Goal: Task Accomplishment & Management: Use online tool/utility

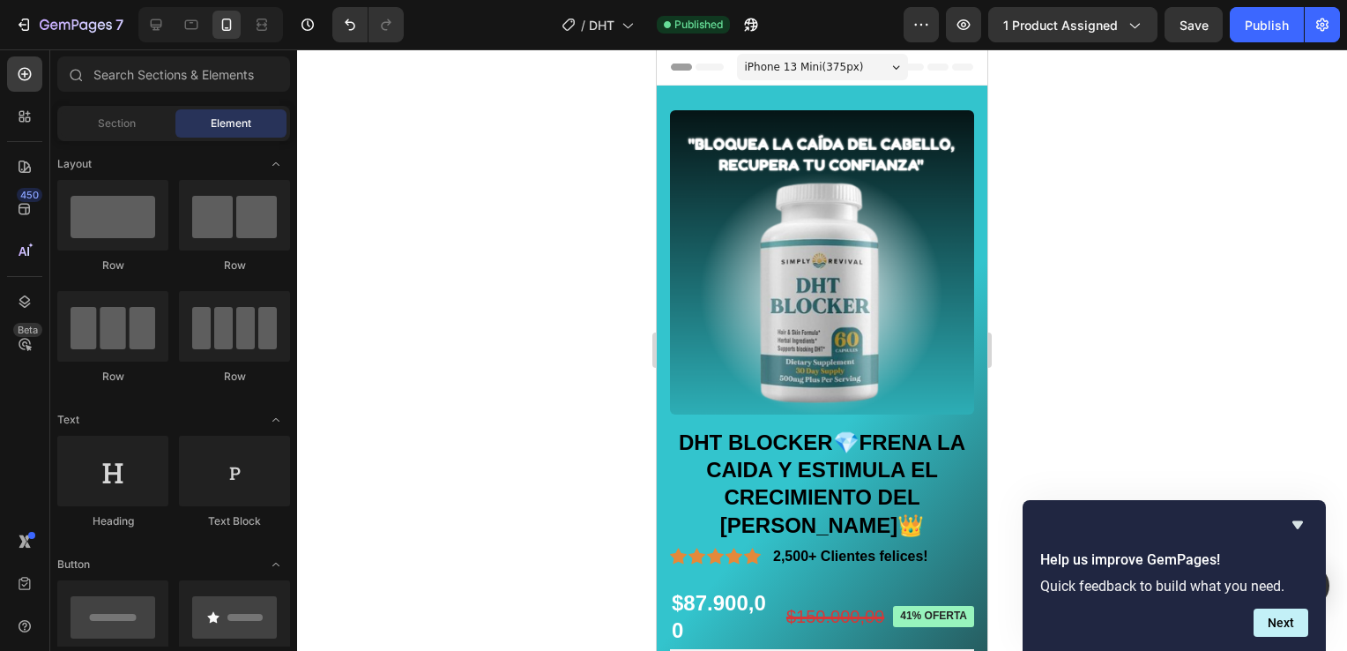
scroll to position [529, 0]
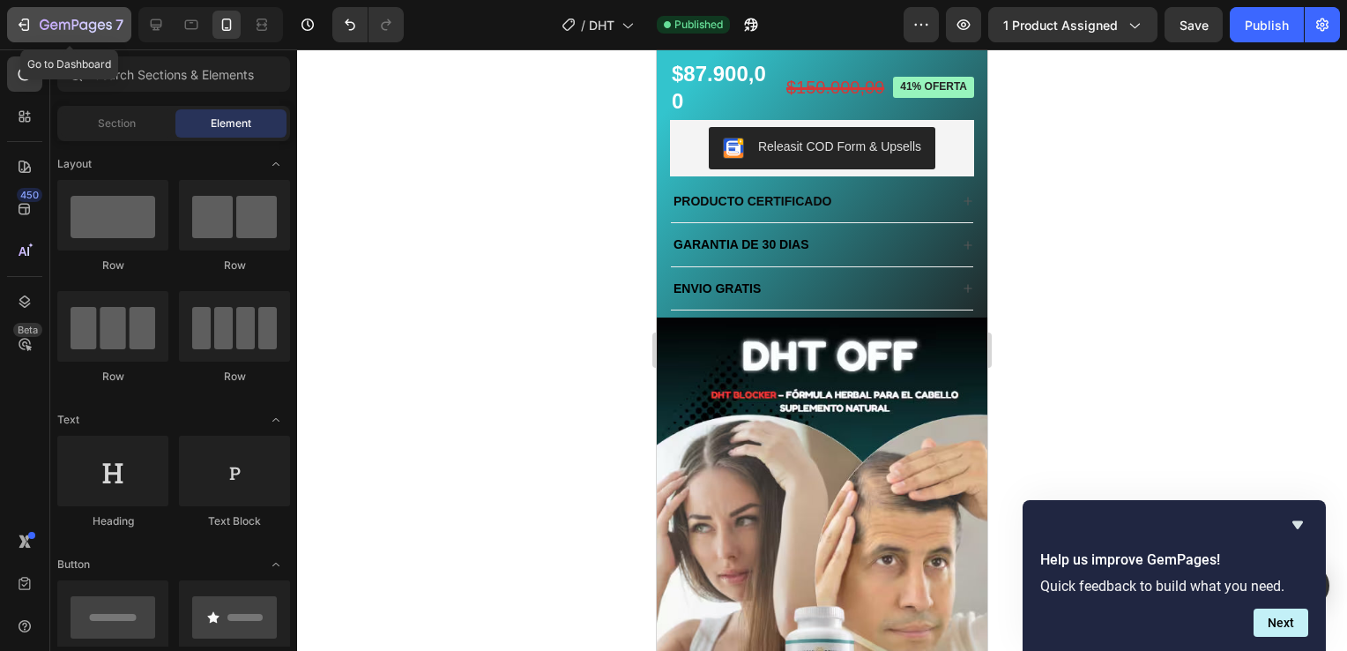
click at [40, 41] on button "7" at bounding box center [69, 24] width 124 height 35
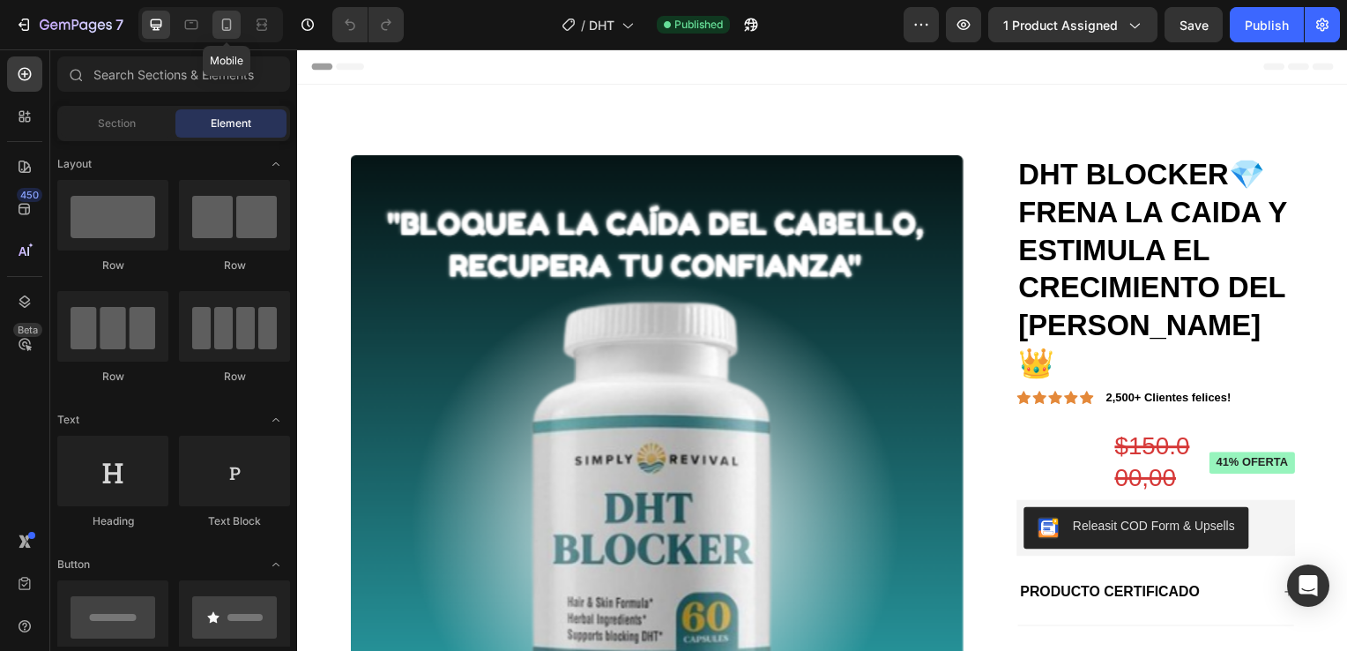
click at [220, 16] on icon at bounding box center [227, 25] width 18 height 18
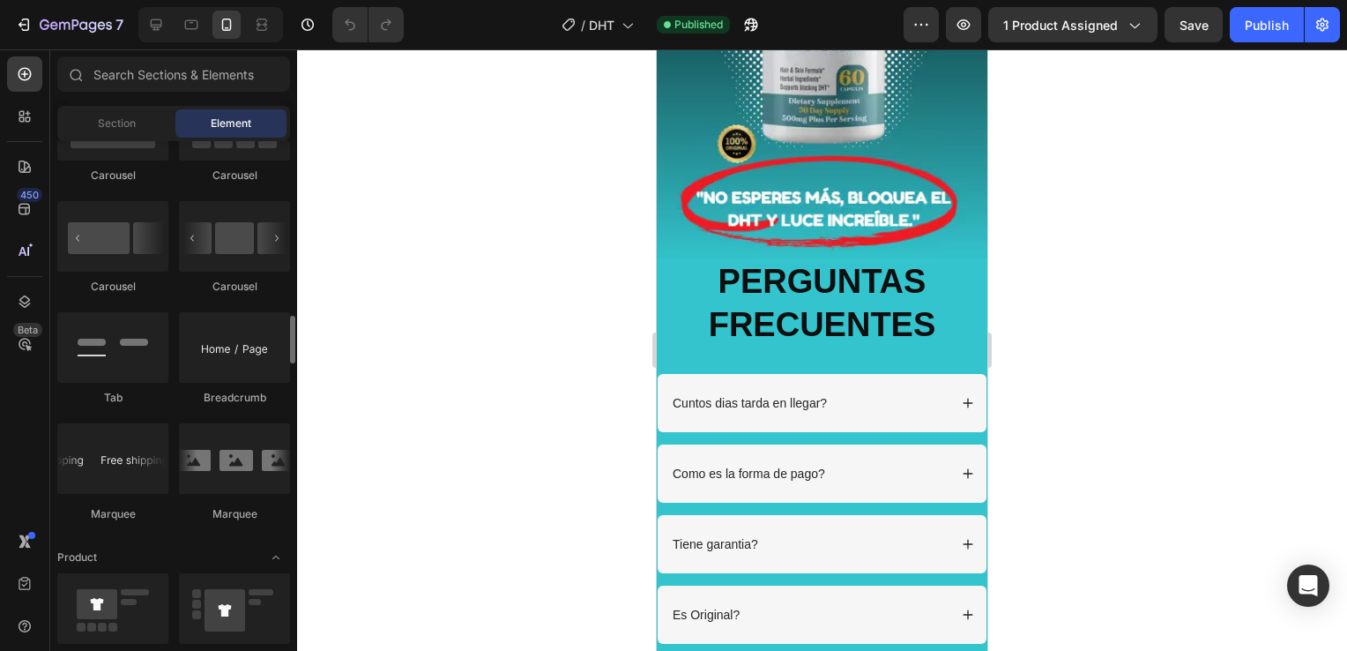
scroll to position [1940, 0]
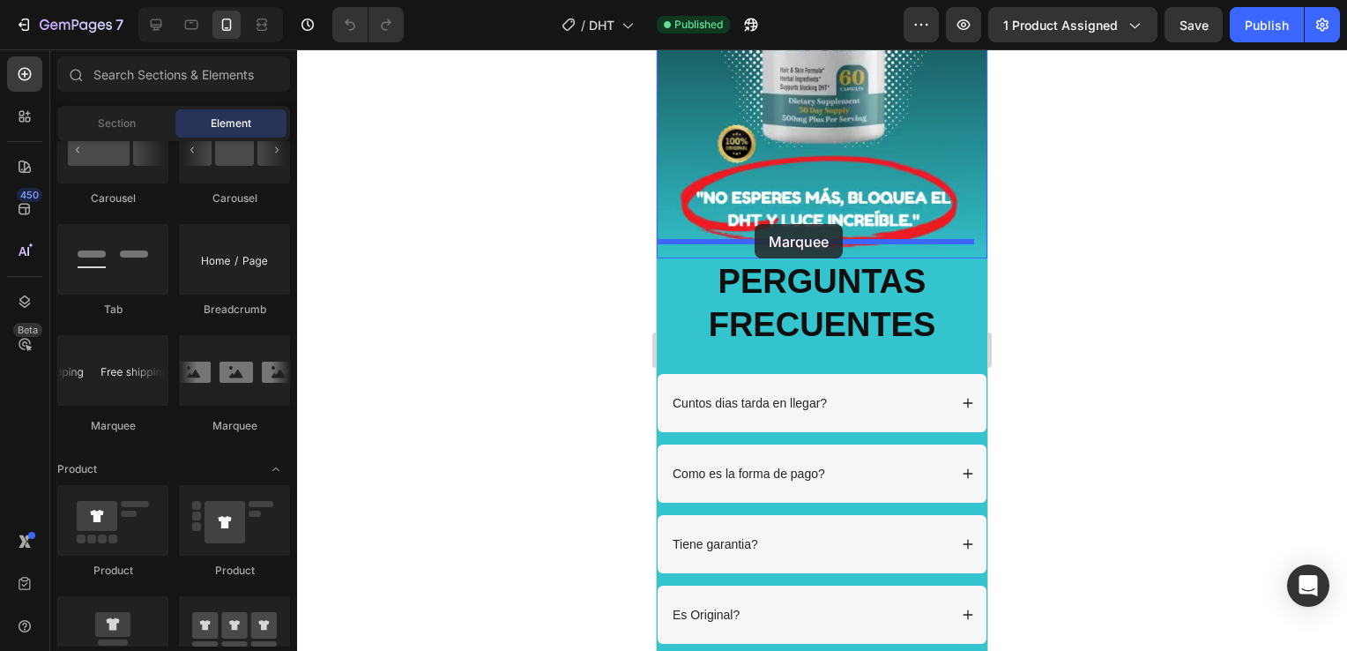
drag, startPoint x: 855, startPoint y: 430, endPoint x: 755, endPoint y: 224, distance: 229.5
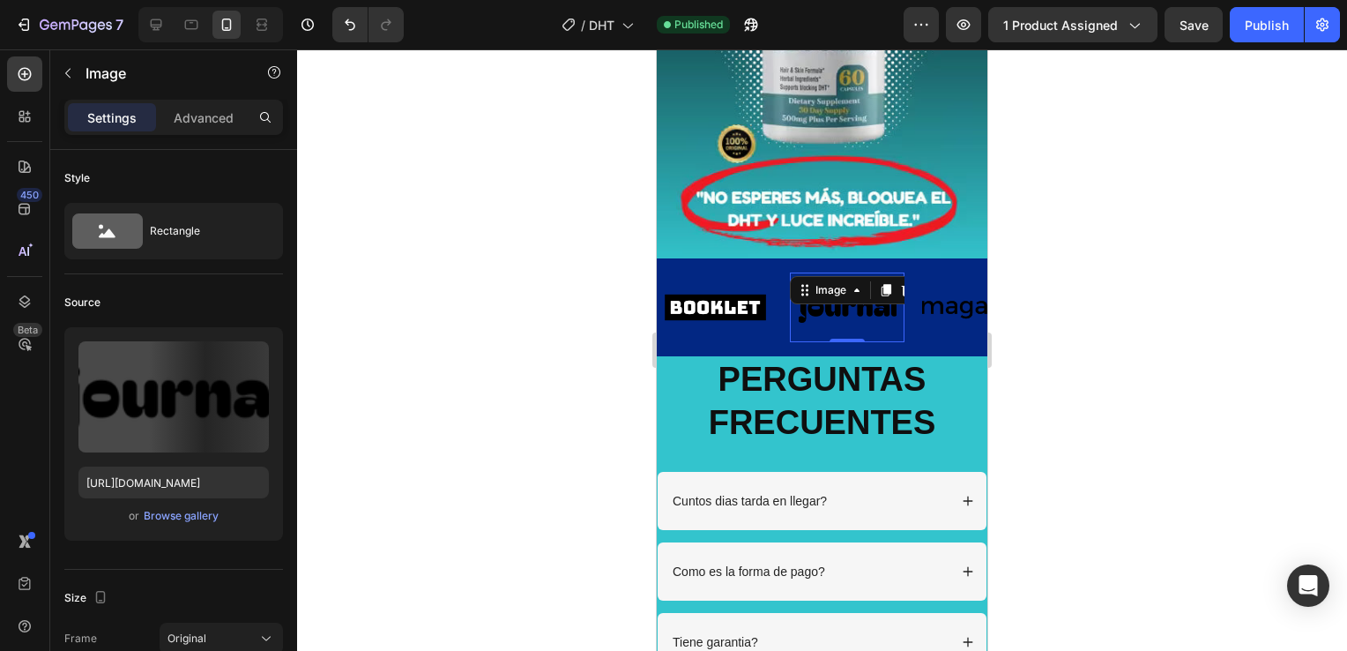
click at [855, 295] on img at bounding box center [847, 307] width 115 height 49
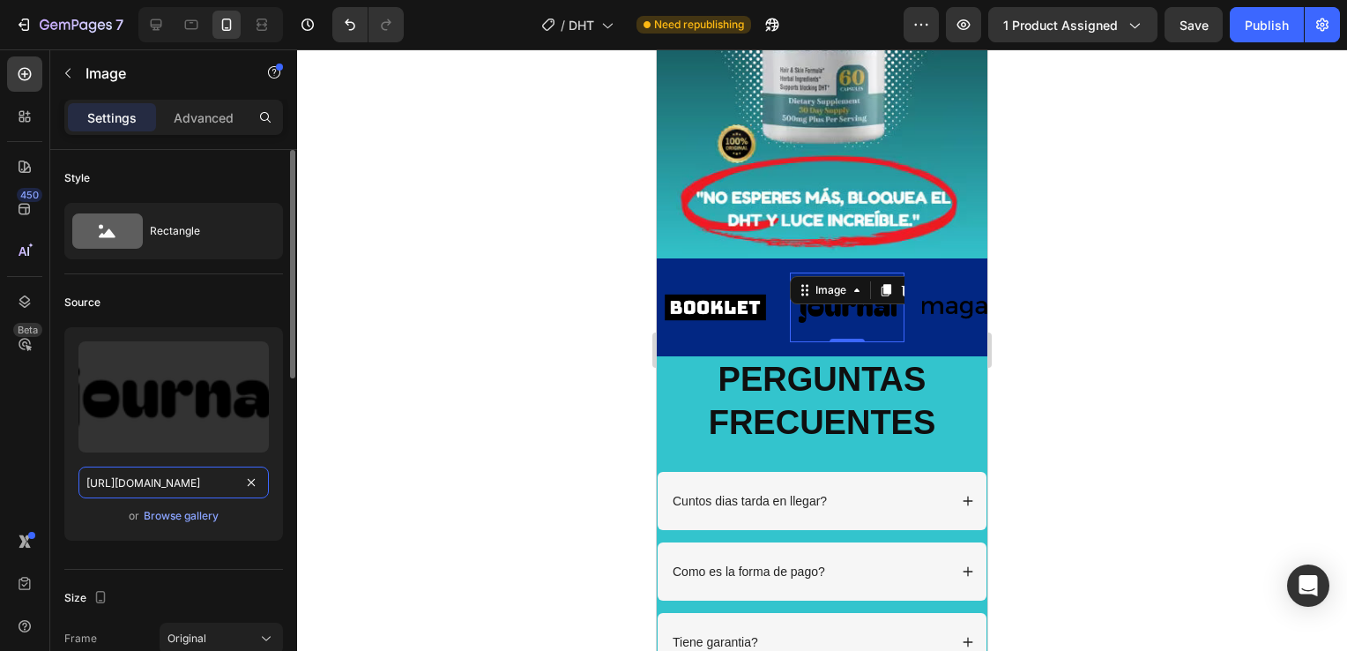
click at [183, 484] on input "[URL][DOMAIN_NAME]" at bounding box center [173, 483] width 190 height 32
paste input "939/4415/2381/files/inviam_2.avif?v=1758859218"
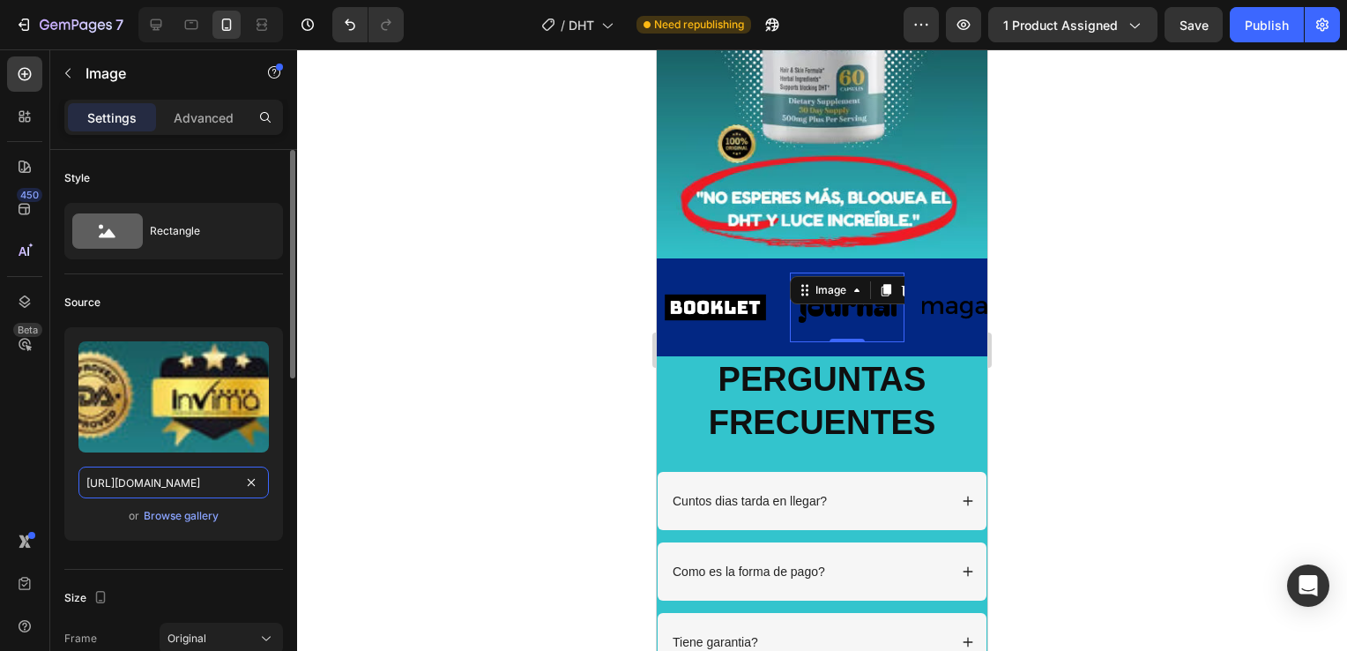
scroll to position [0, 271]
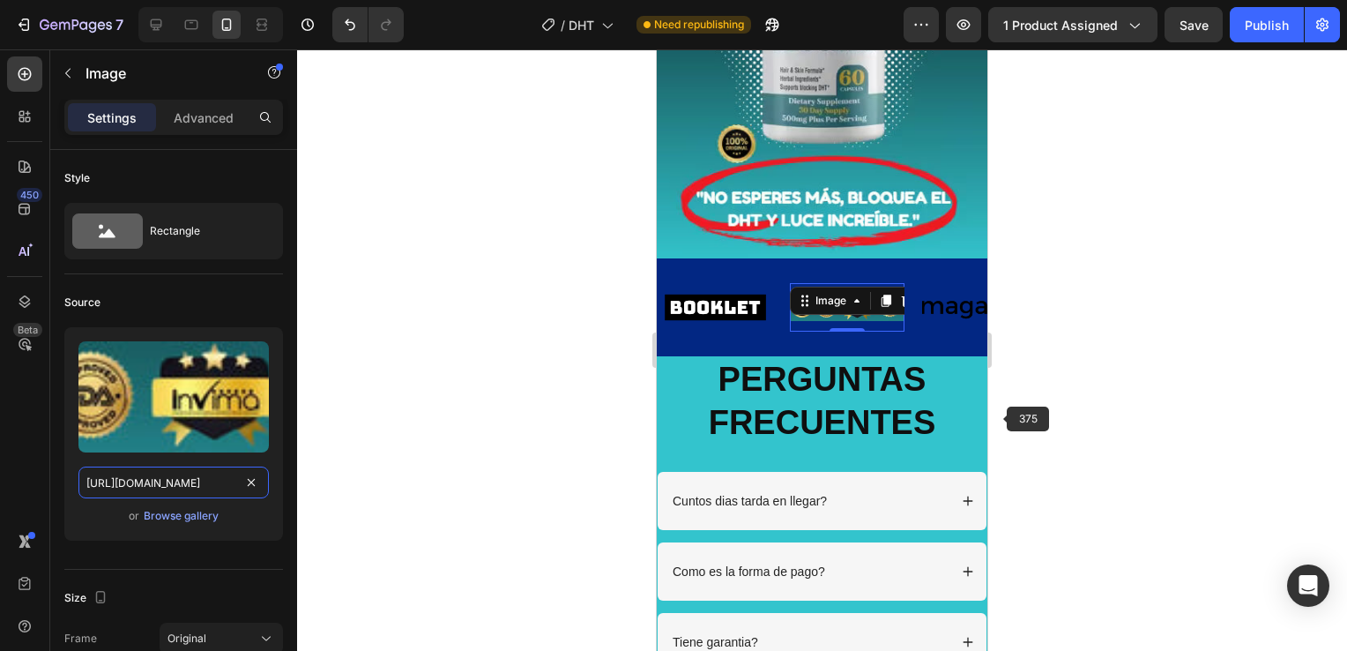
type input "[URL][DOMAIN_NAME]"
click at [1077, 385] on div at bounding box center [822, 349] width 1050 height 601
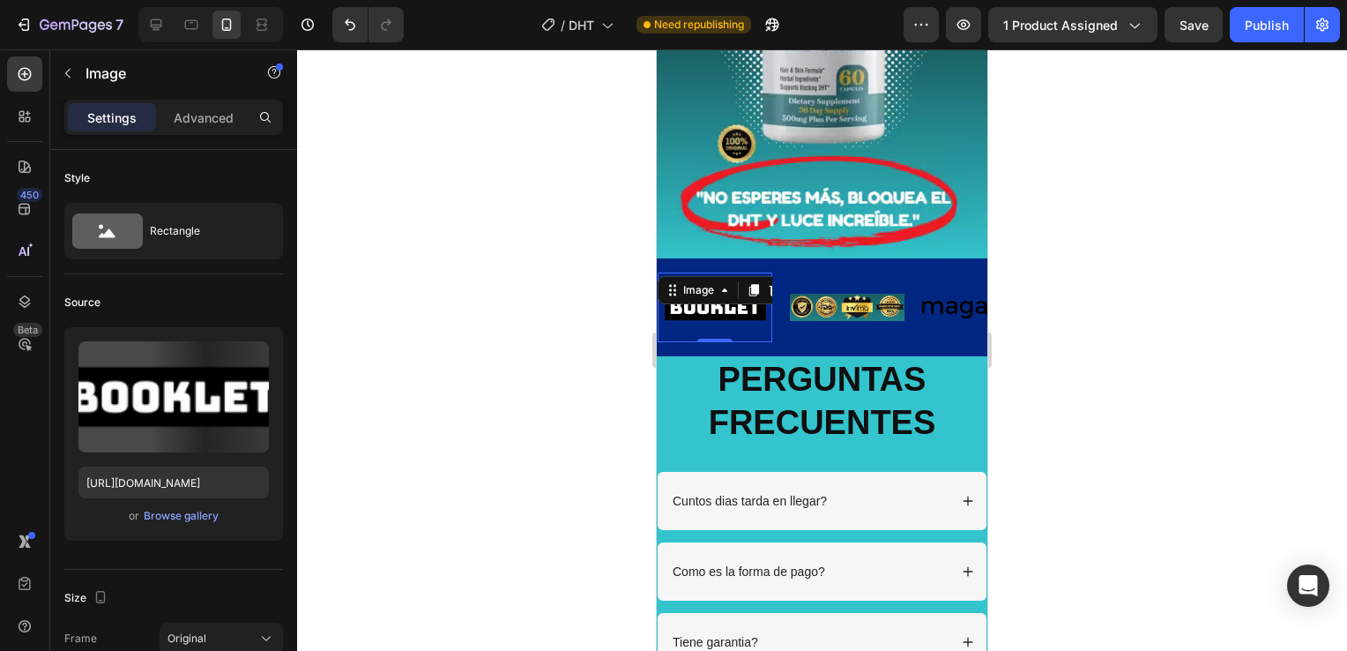
click at [760, 306] on img at bounding box center [715, 307] width 115 height 49
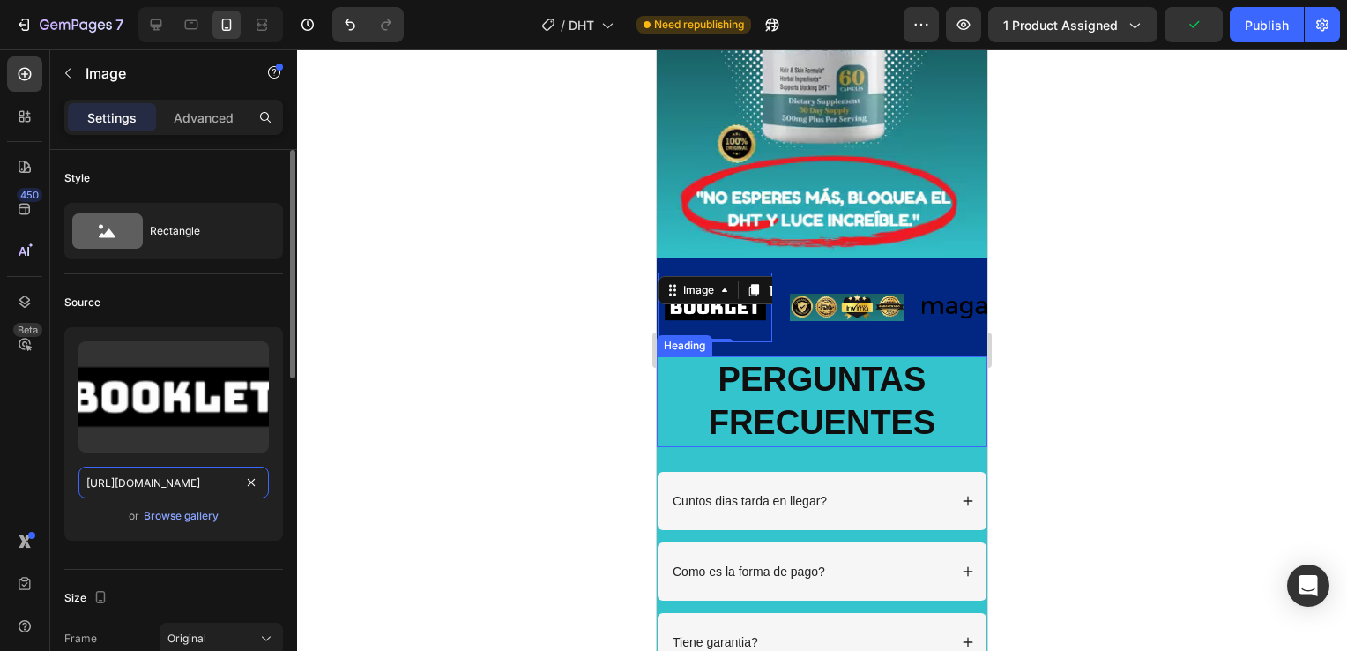
click at [180, 484] on input "[URL][DOMAIN_NAME]" at bounding box center [173, 483] width 190 height 32
paste input "939/4415/2381/files/invima.avif?v=1758859219"
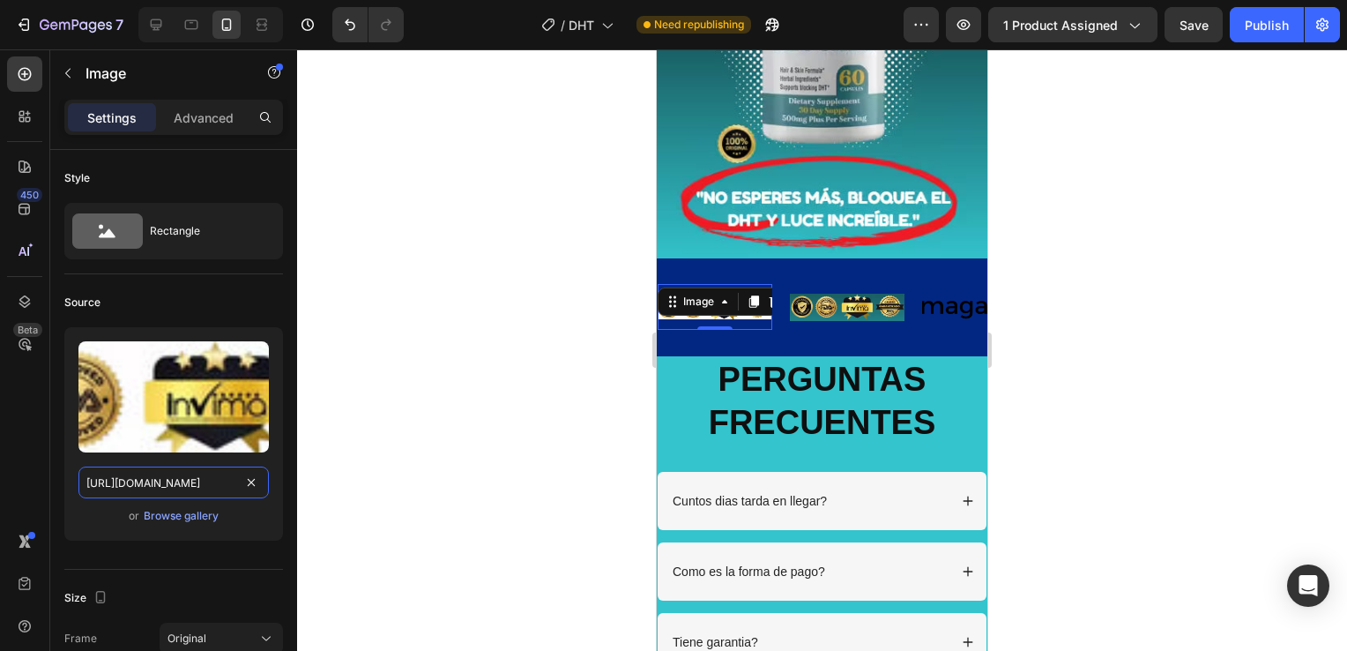
type input "[URL][DOMAIN_NAME]"
click at [1022, 344] on div at bounding box center [822, 349] width 1050 height 601
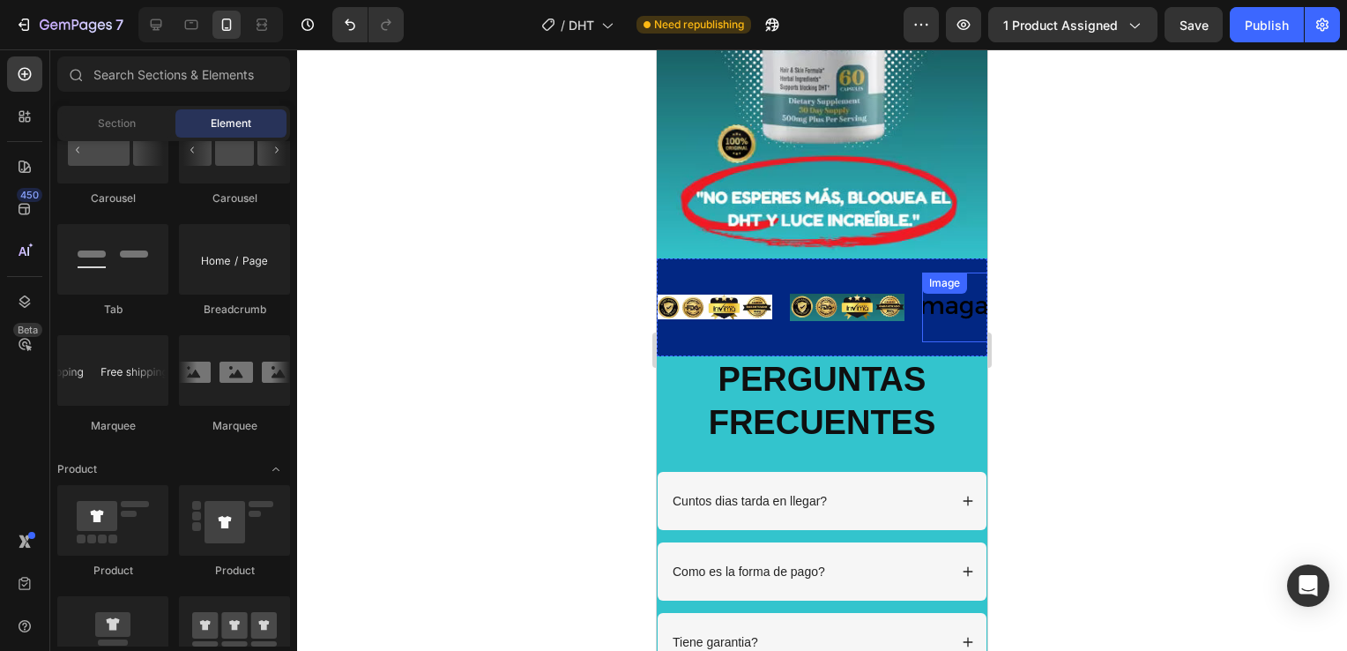
click at [939, 295] on img at bounding box center [979, 307] width 115 height 49
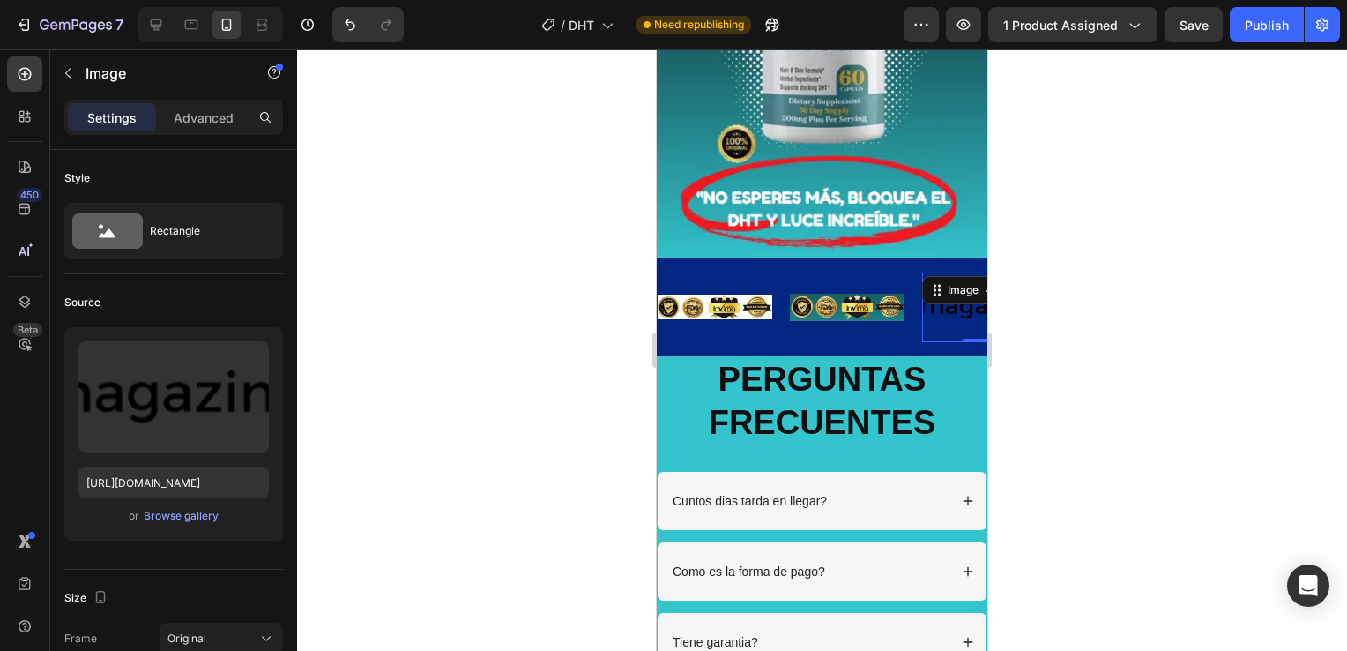
click at [364, 442] on div at bounding box center [822, 349] width 1050 height 601
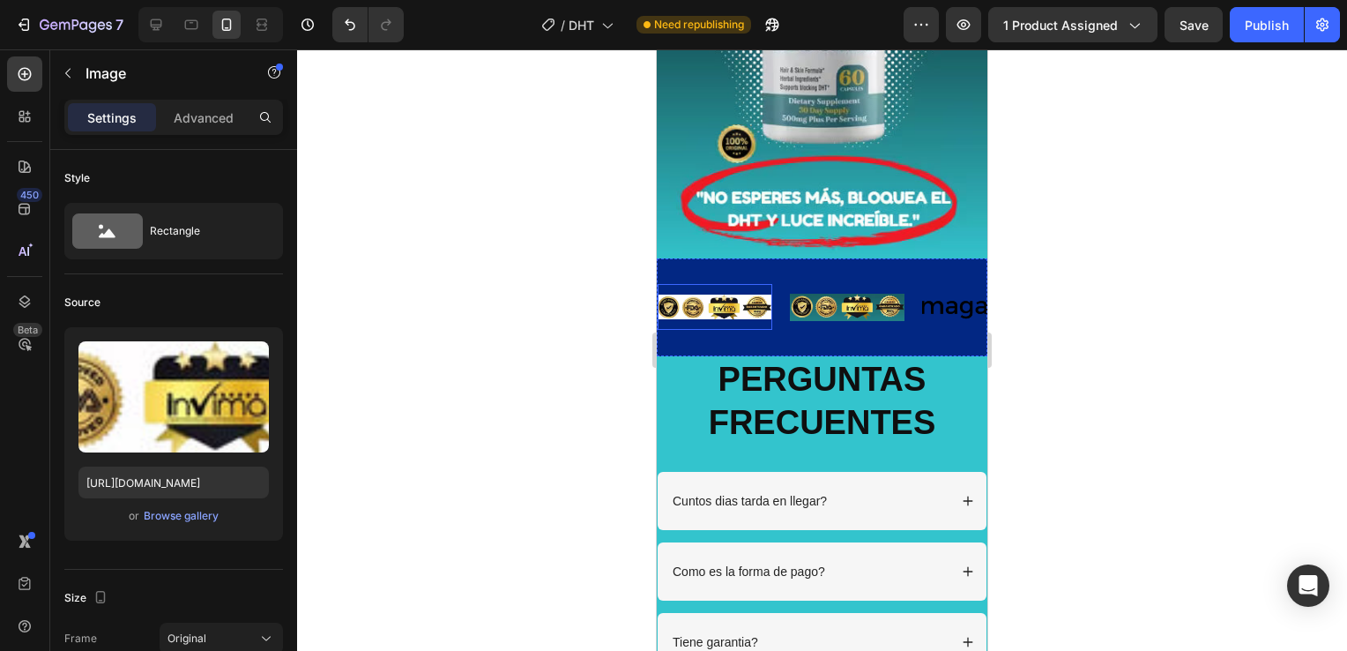
drag, startPoint x: 744, startPoint y: 267, endPoint x: 741, endPoint y: 280, distance: 12.8
click at [744, 284] on div "Image" at bounding box center [715, 307] width 115 height 46
click at [951, 302] on img at bounding box center [979, 307] width 115 height 49
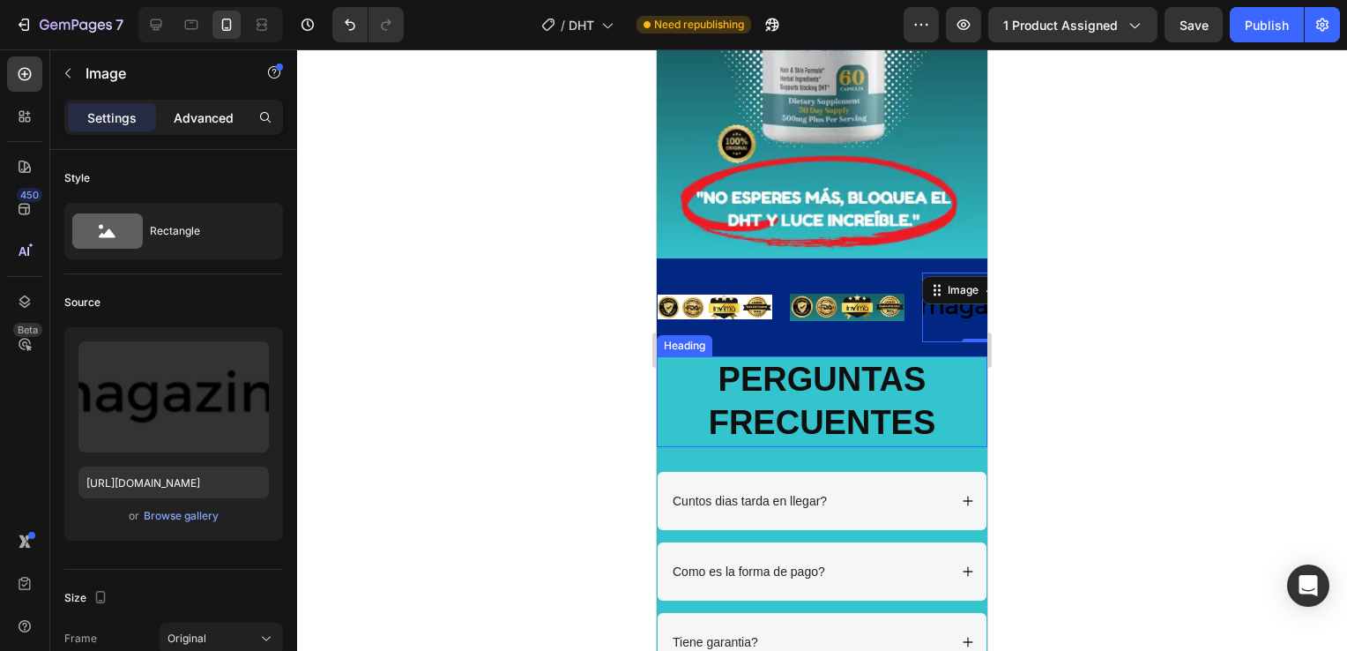
click at [219, 125] on p "Advanced" at bounding box center [204, 117] width 60 height 19
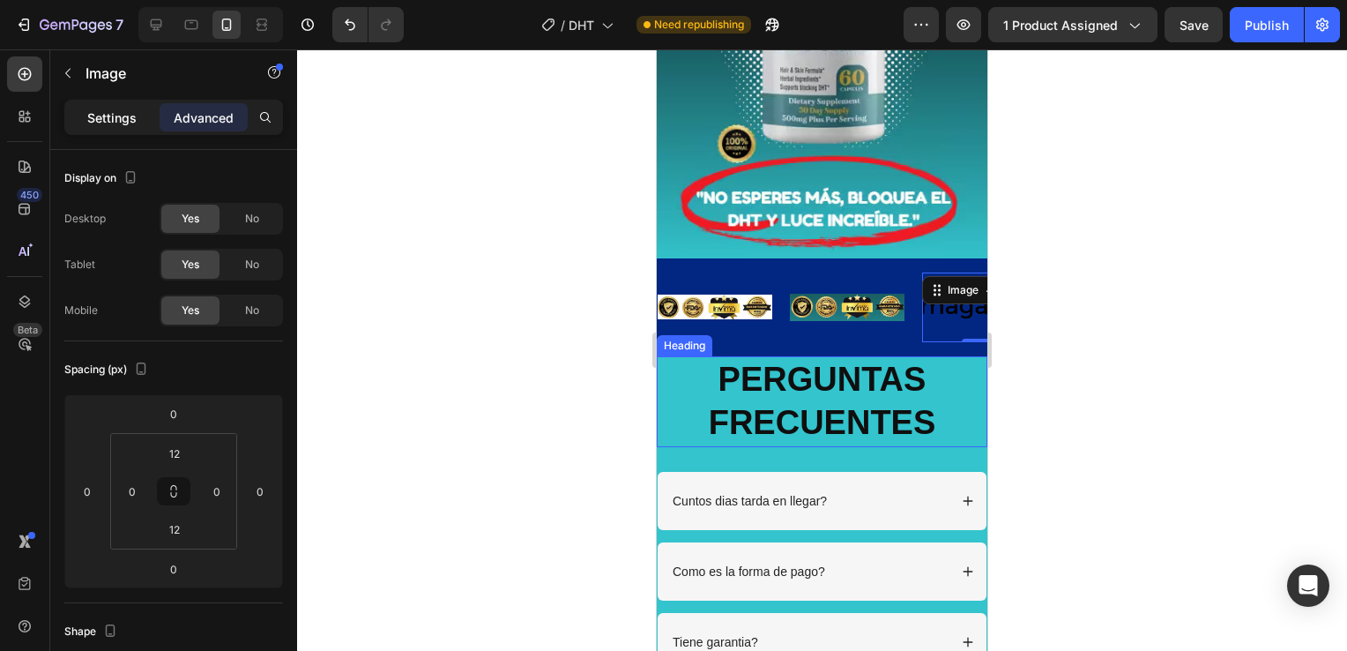
click at [99, 126] on div "Settings" at bounding box center [112, 117] width 88 height 28
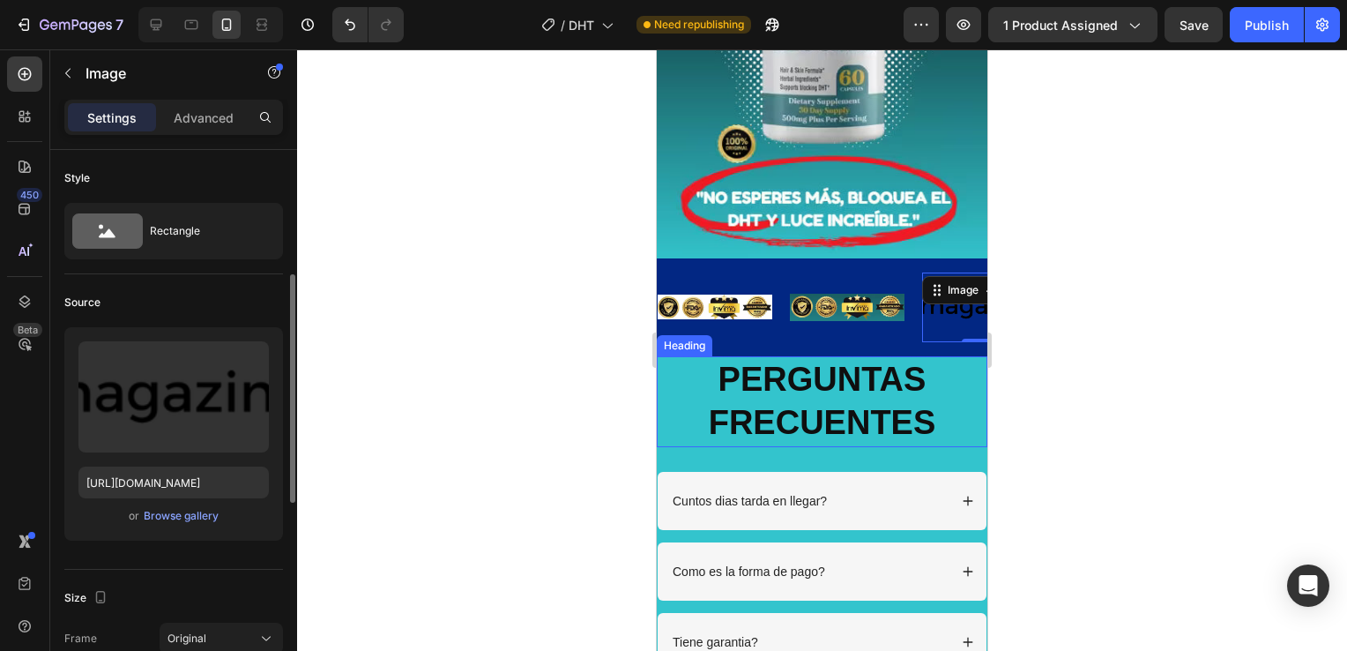
scroll to position [353, 0]
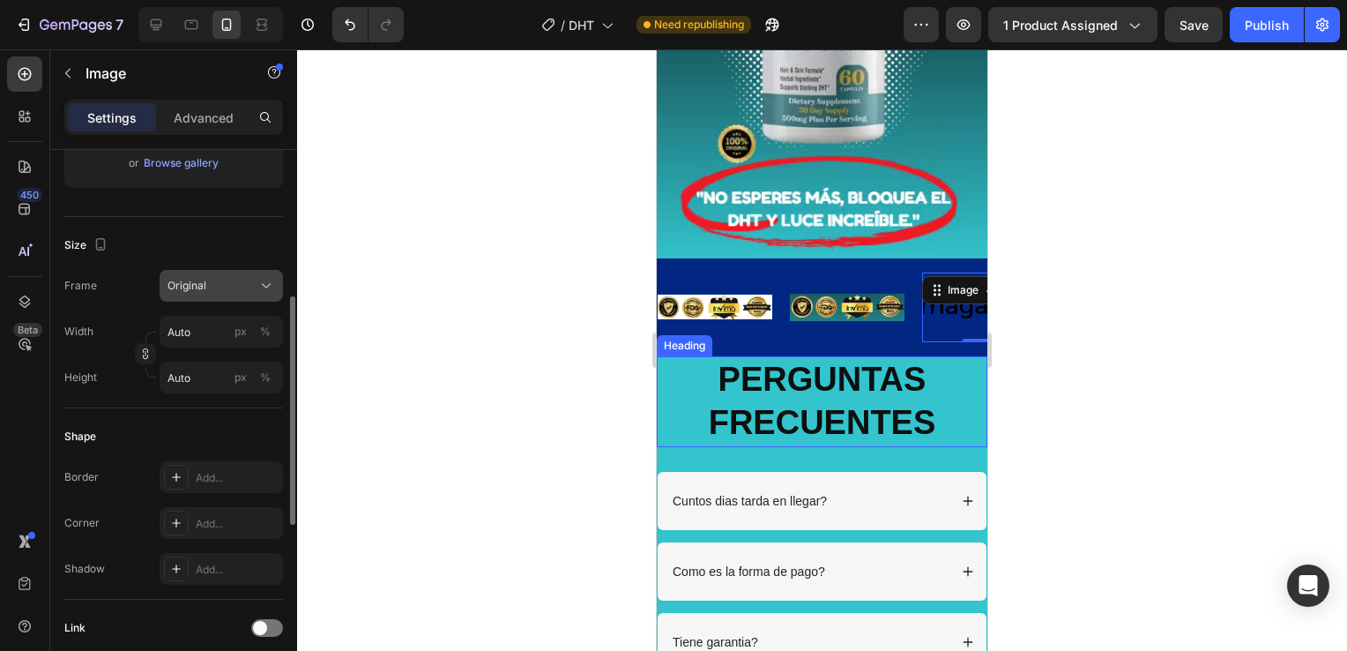
click at [258, 284] on icon at bounding box center [267, 286] width 18 height 18
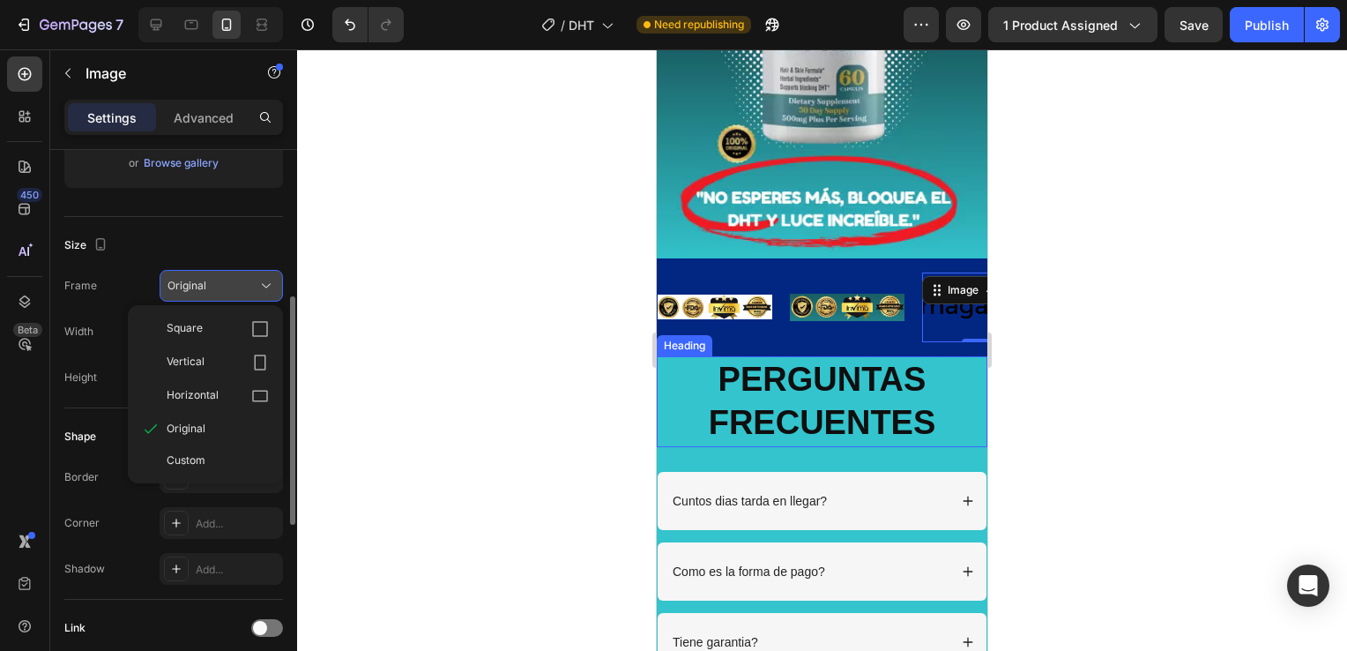
click at [258, 285] on icon at bounding box center [267, 286] width 18 height 18
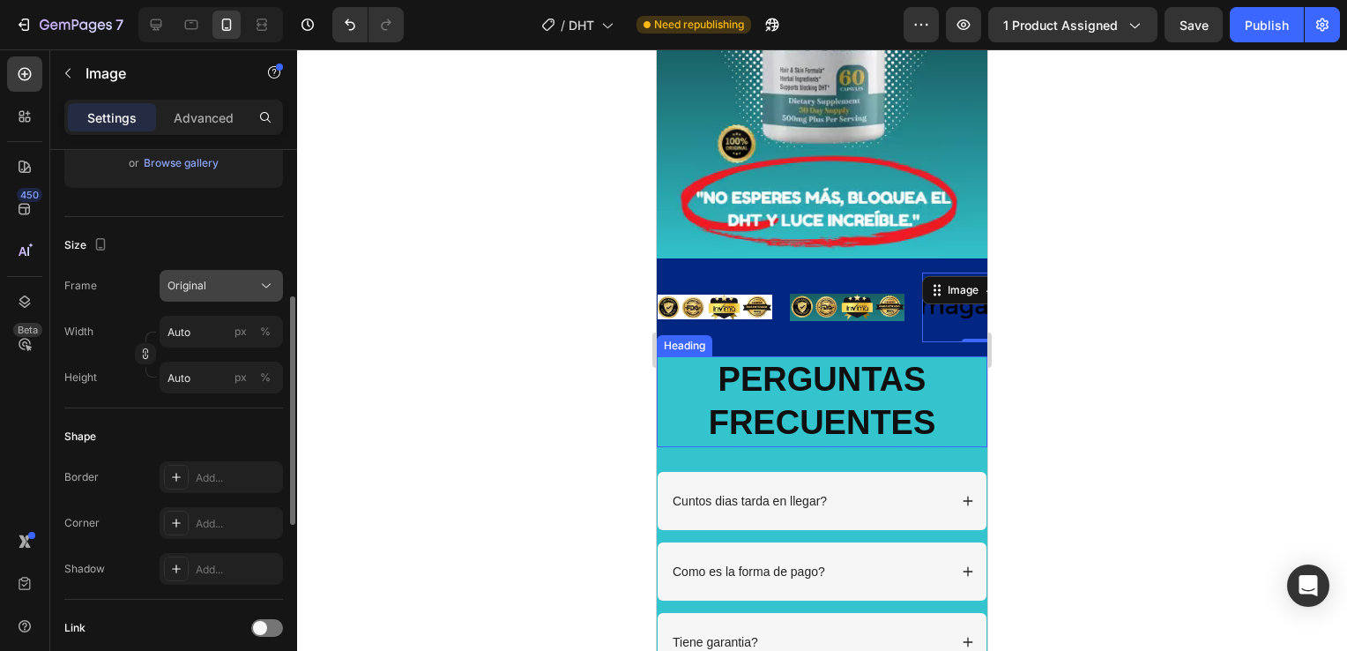
click at [258, 287] on icon at bounding box center [267, 286] width 18 height 18
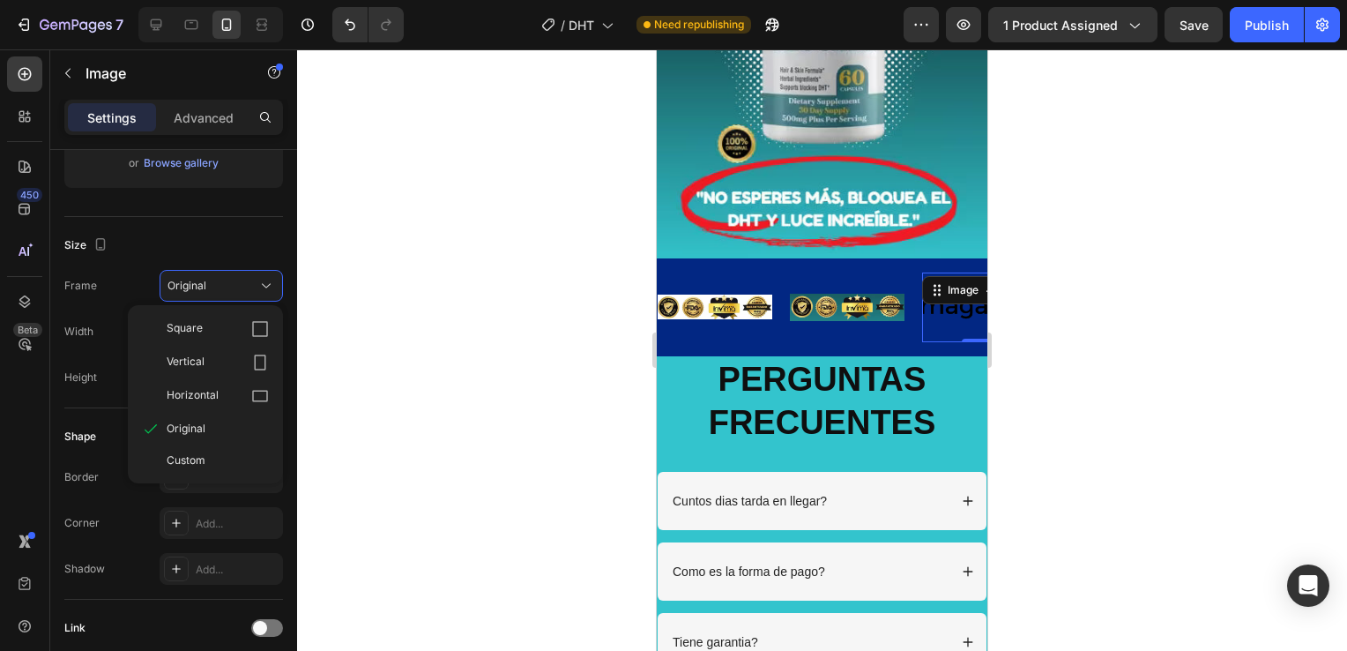
click at [1340, 393] on div at bounding box center [822, 349] width 1050 height 601
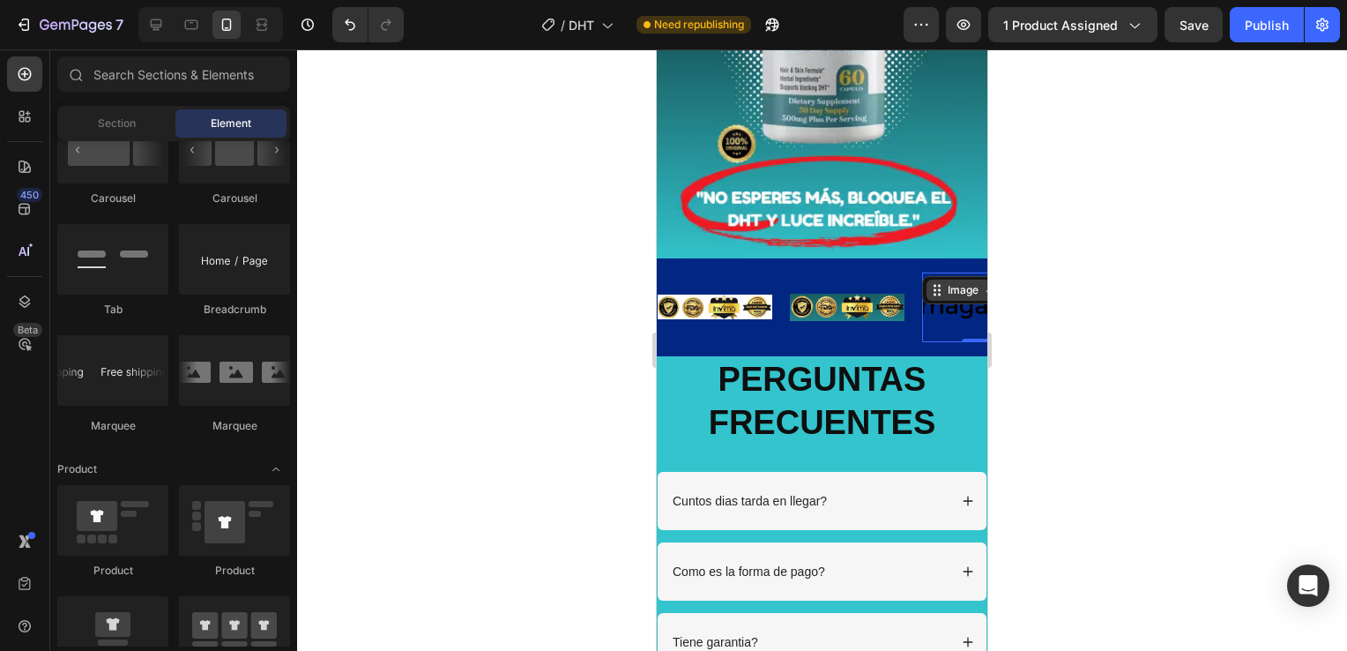
click at [944, 282] on div "Image" at bounding box center [963, 290] width 38 height 16
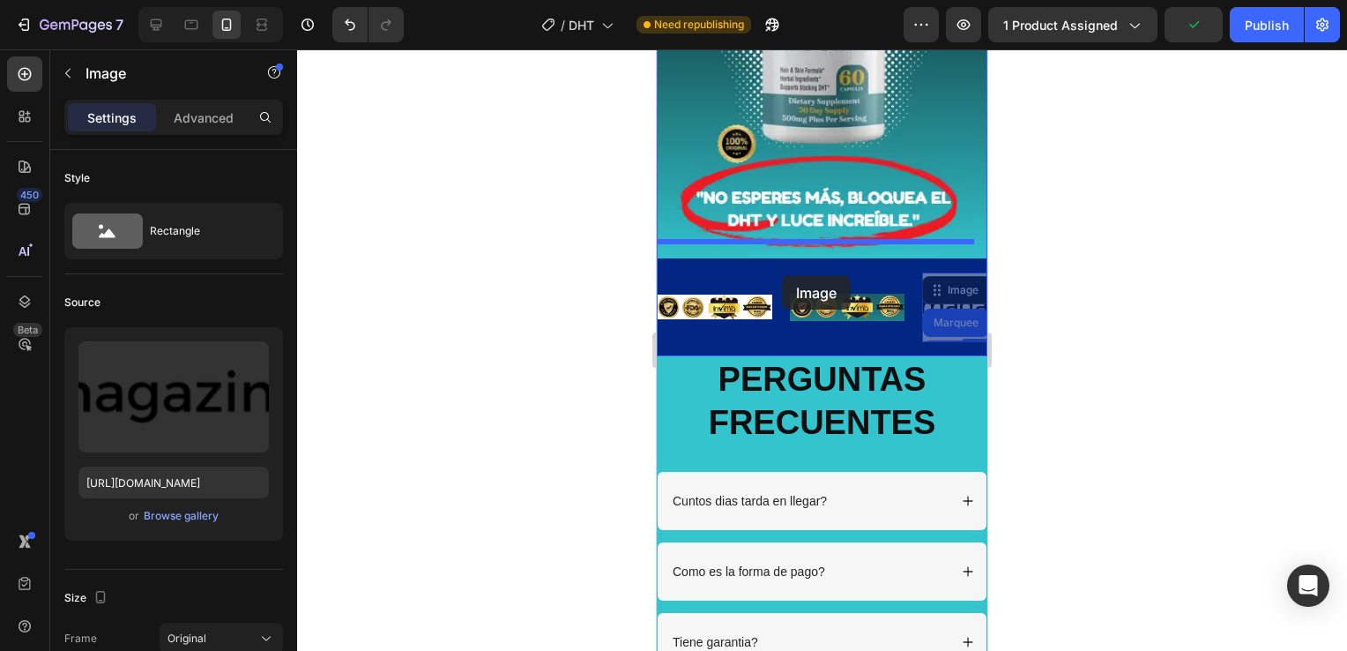
drag, startPoint x: 959, startPoint y: 278, endPoint x: 782, endPoint y: 275, distance: 176.4
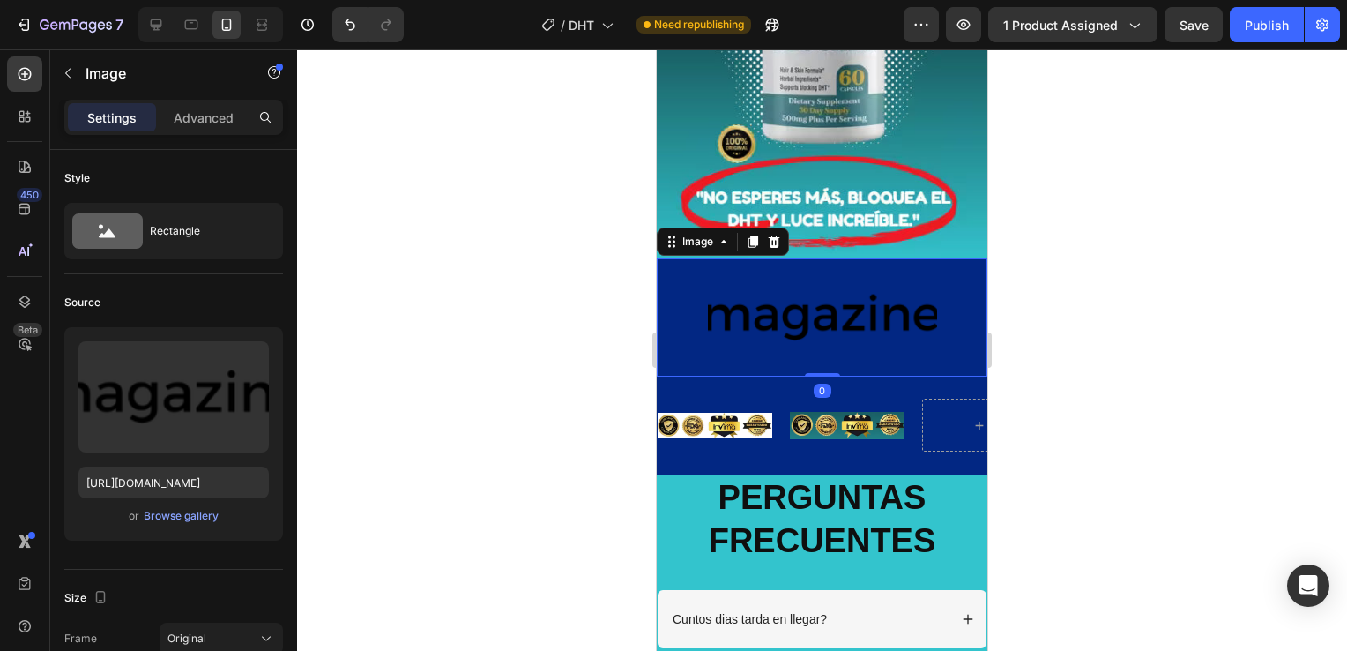
click at [779, 235] on icon at bounding box center [774, 242] width 14 height 14
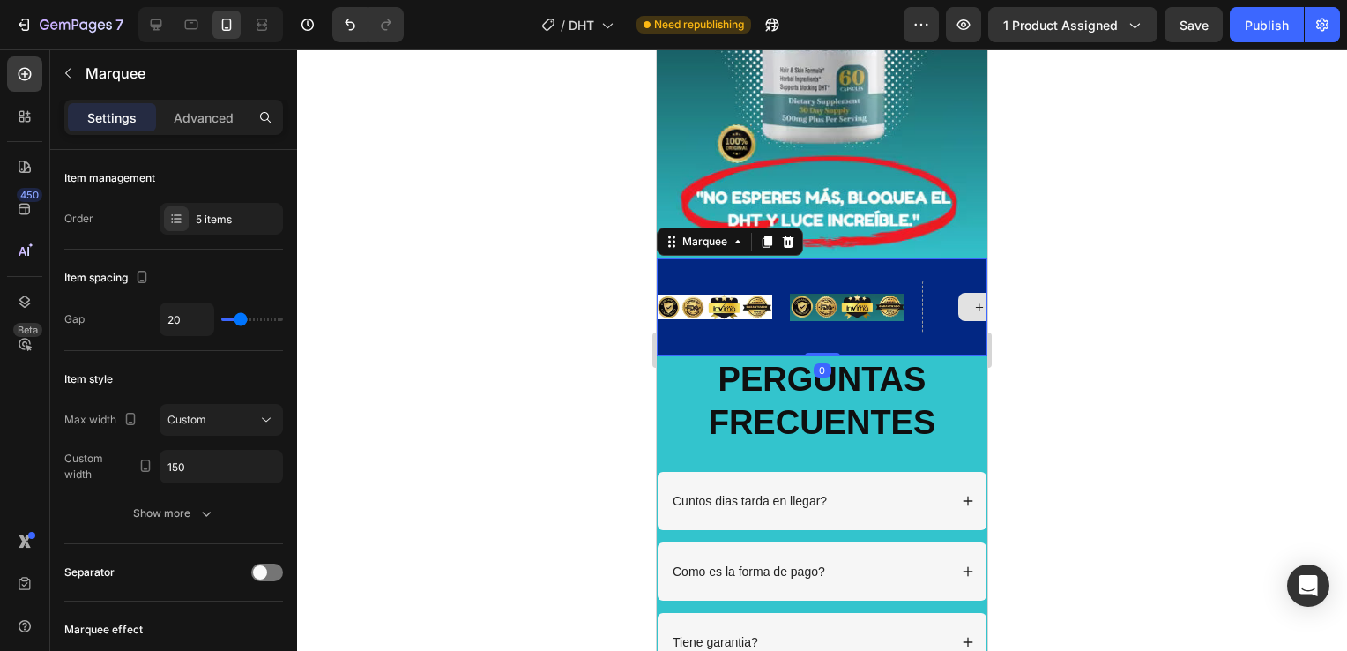
click at [931, 281] on div at bounding box center [979, 306] width 115 height 53
click at [792, 235] on icon at bounding box center [788, 242] width 14 height 14
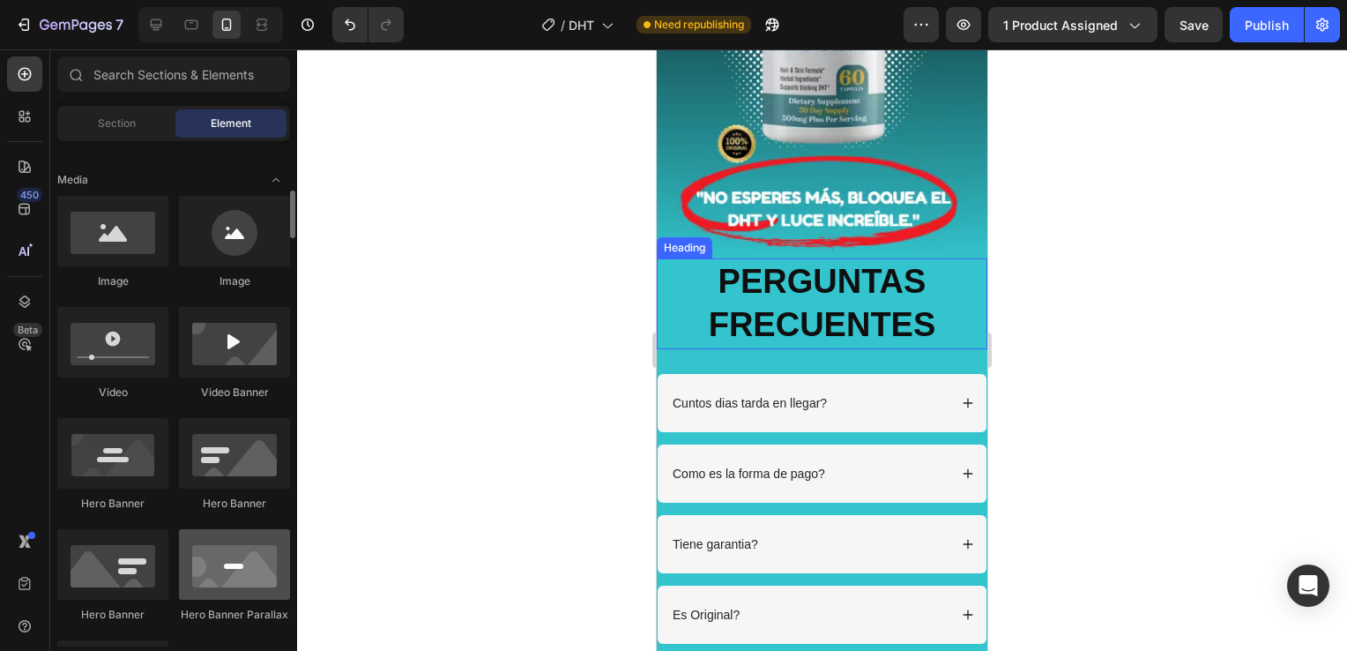
scroll to position [441, 0]
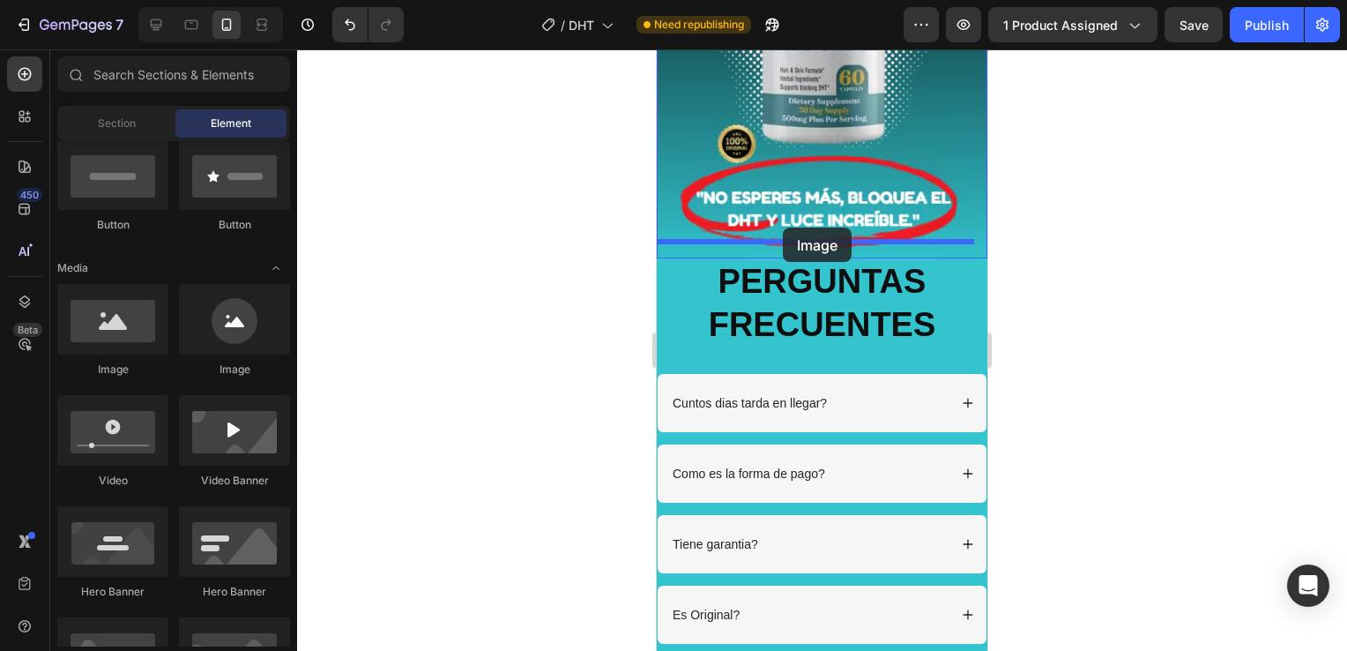
drag, startPoint x: 787, startPoint y: 397, endPoint x: 783, endPoint y: 228, distance: 169.4
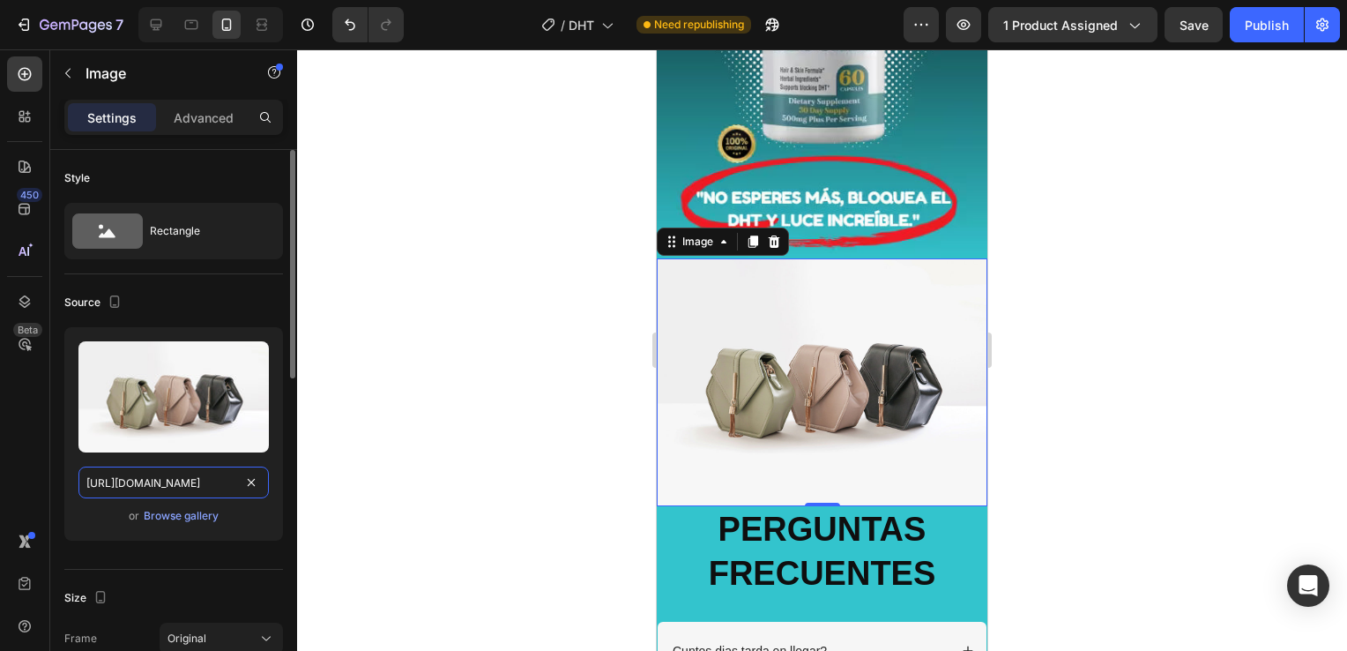
click at [165, 492] on input "[URL][DOMAIN_NAME]" at bounding box center [173, 483] width 190 height 32
paste input "0939/4415/2381/files/invima.avif?v=1758859219"
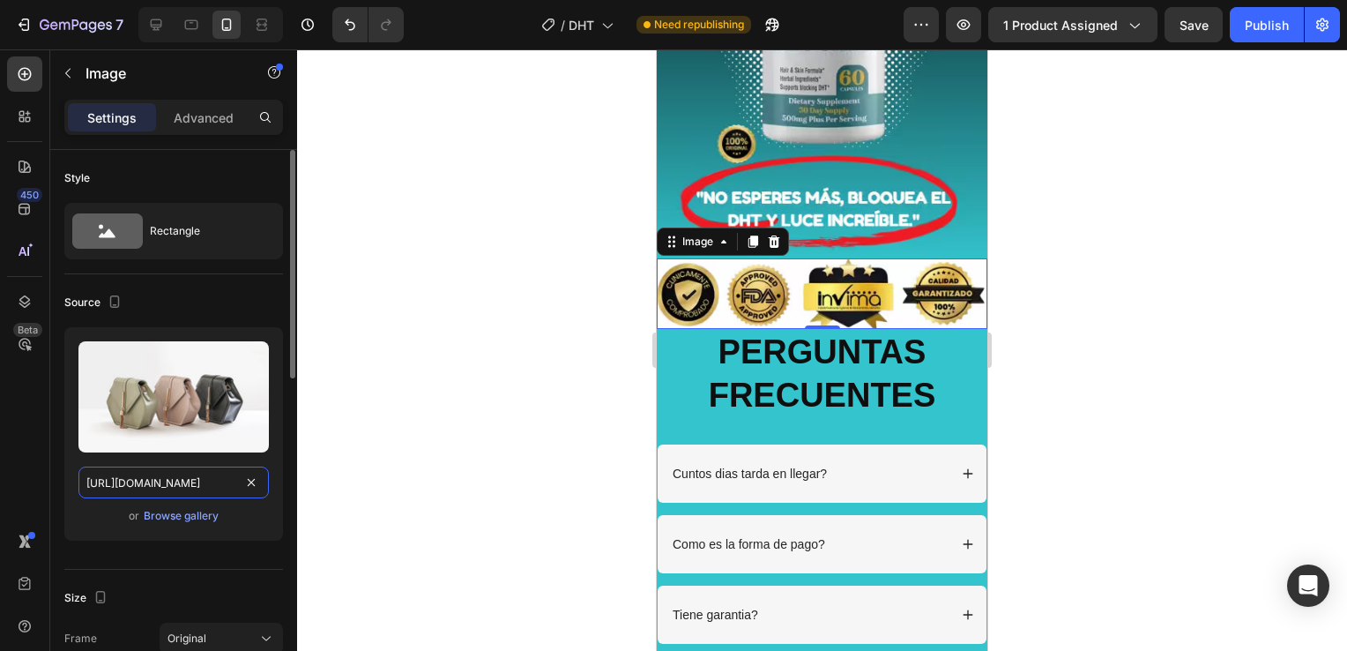
scroll to position [0, 259]
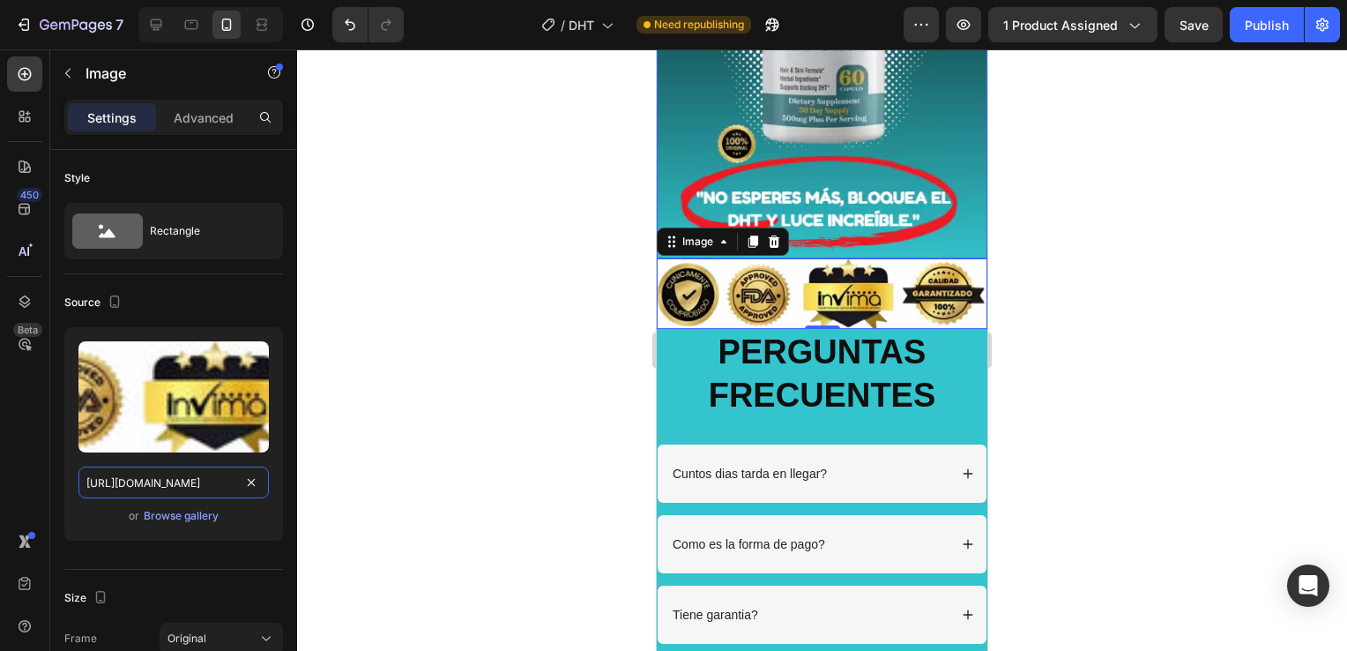
type input "[URL][DOMAIN_NAME]"
click at [1167, 206] on div at bounding box center [822, 349] width 1050 height 601
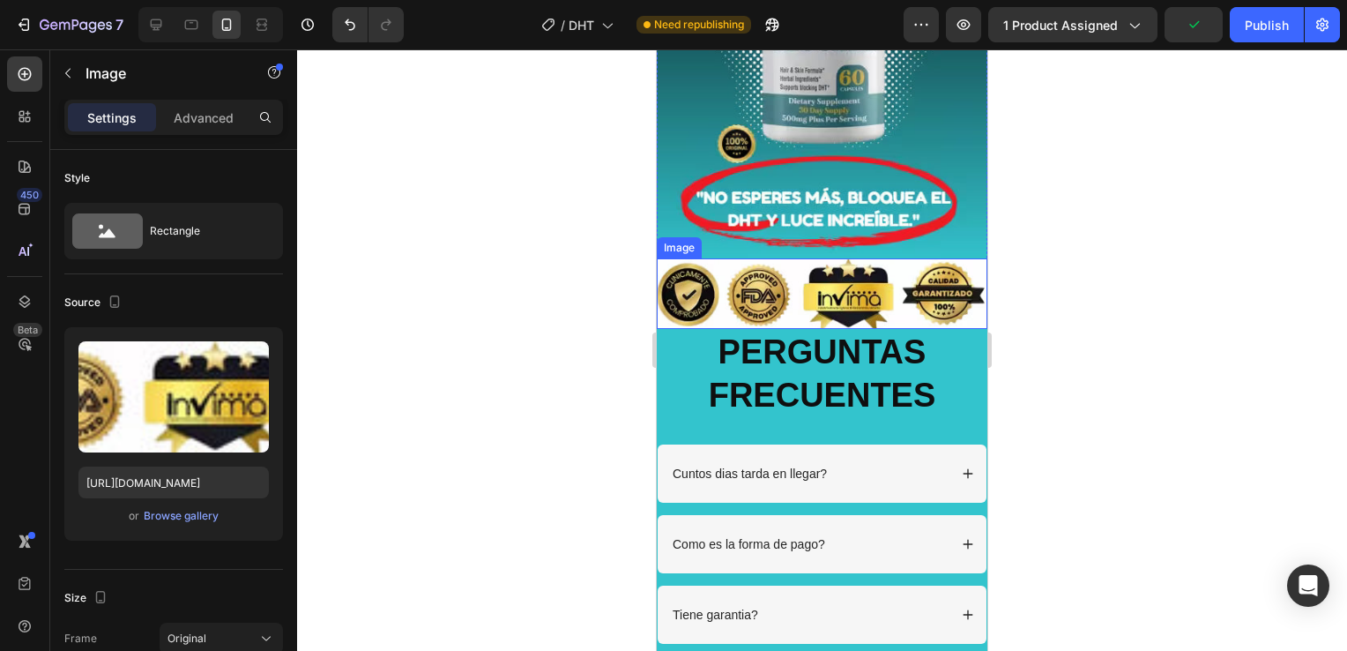
click at [728, 285] on img at bounding box center [822, 293] width 331 height 71
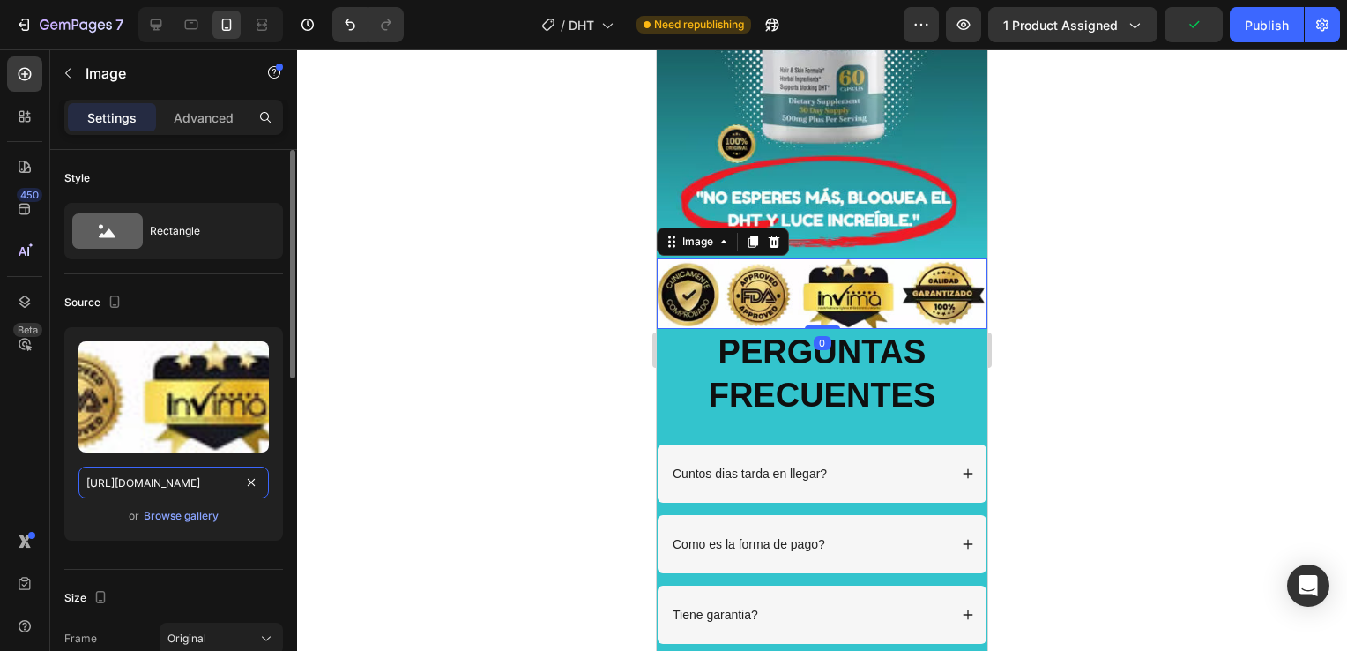
click at [165, 485] on input "[URL][DOMAIN_NAME]" at bounding box center [173, 483] width 190 height 32
paste input "am_2.avif?v=1758859218"
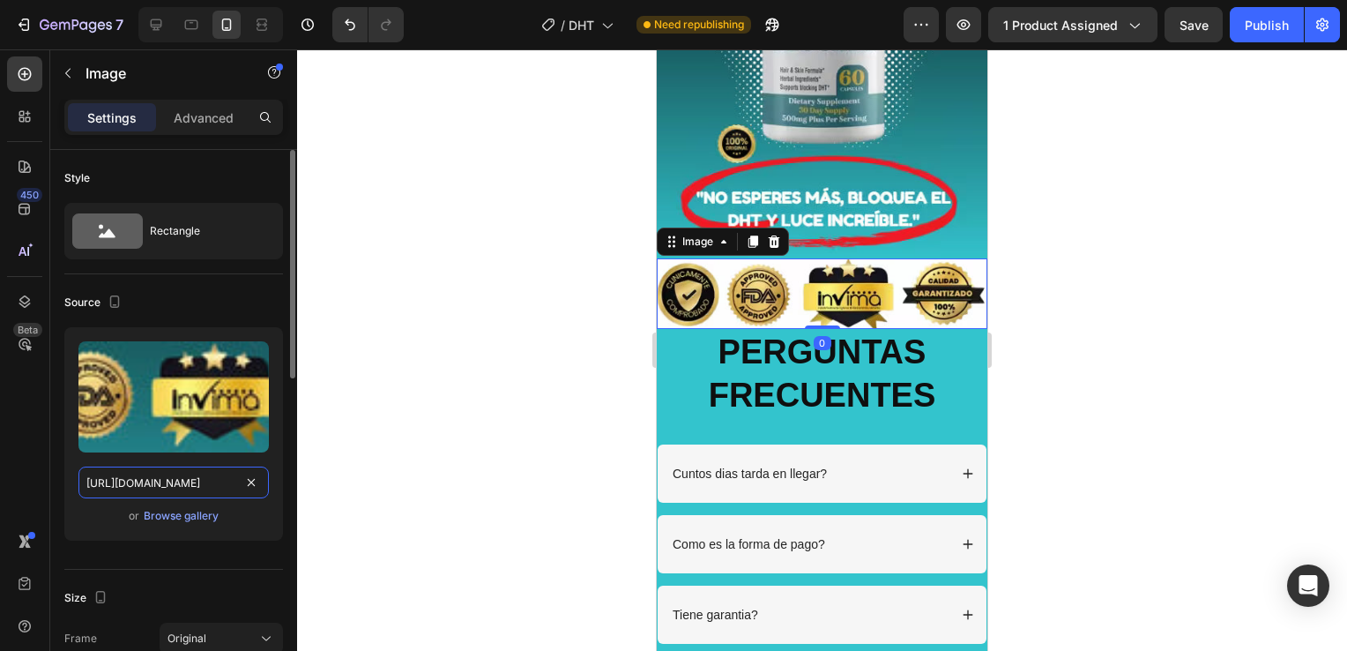
scroll to position [0, 271]
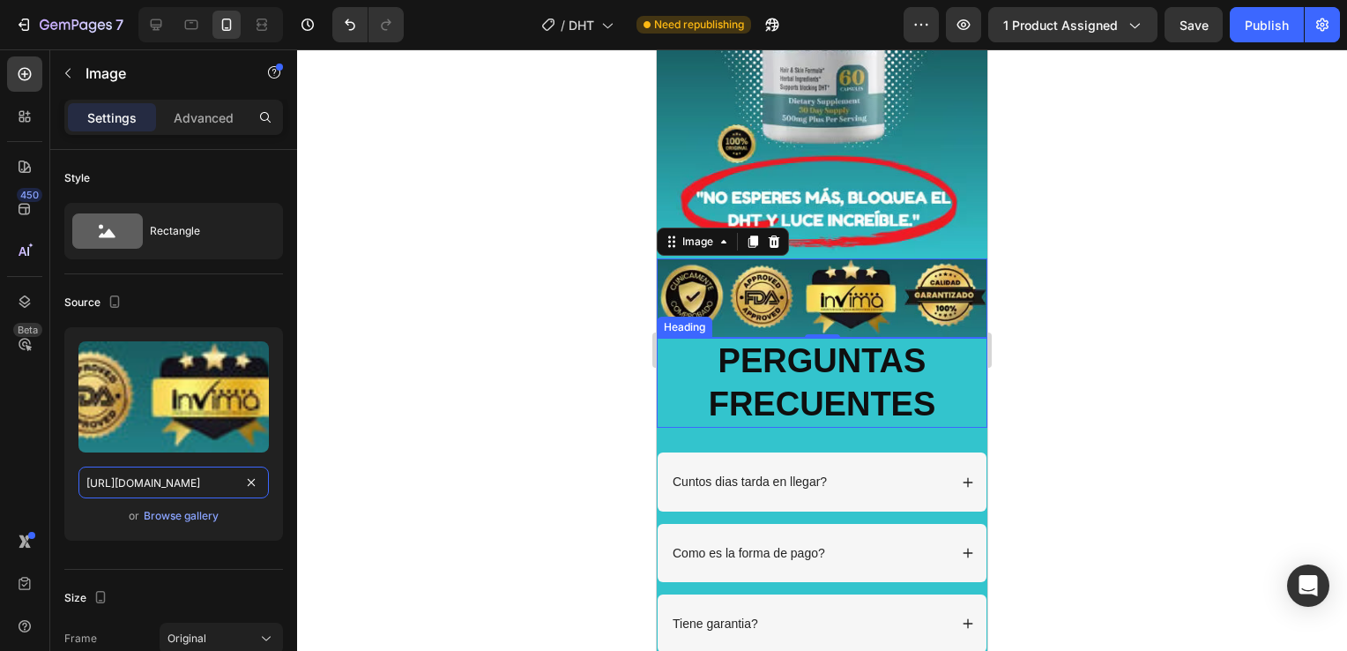
type input "[URL][DOMAIN_NAME]"
click at [1125, 315] on div at bounding box center [822, 349] width 1050 height 601
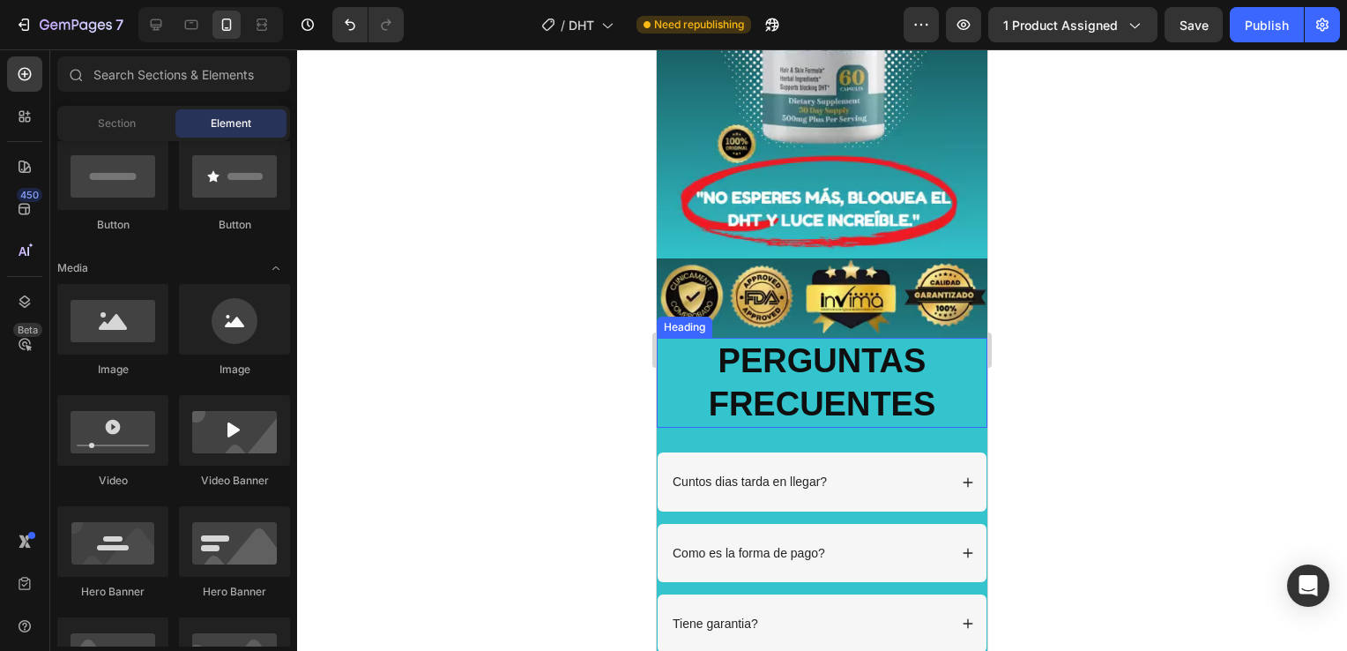
click at [1113, 325] on div at bounding box center [822, 349] width 1050 height 601
click at [1001, 422] on div at bounding box center [822, 349] width 1050 height 601
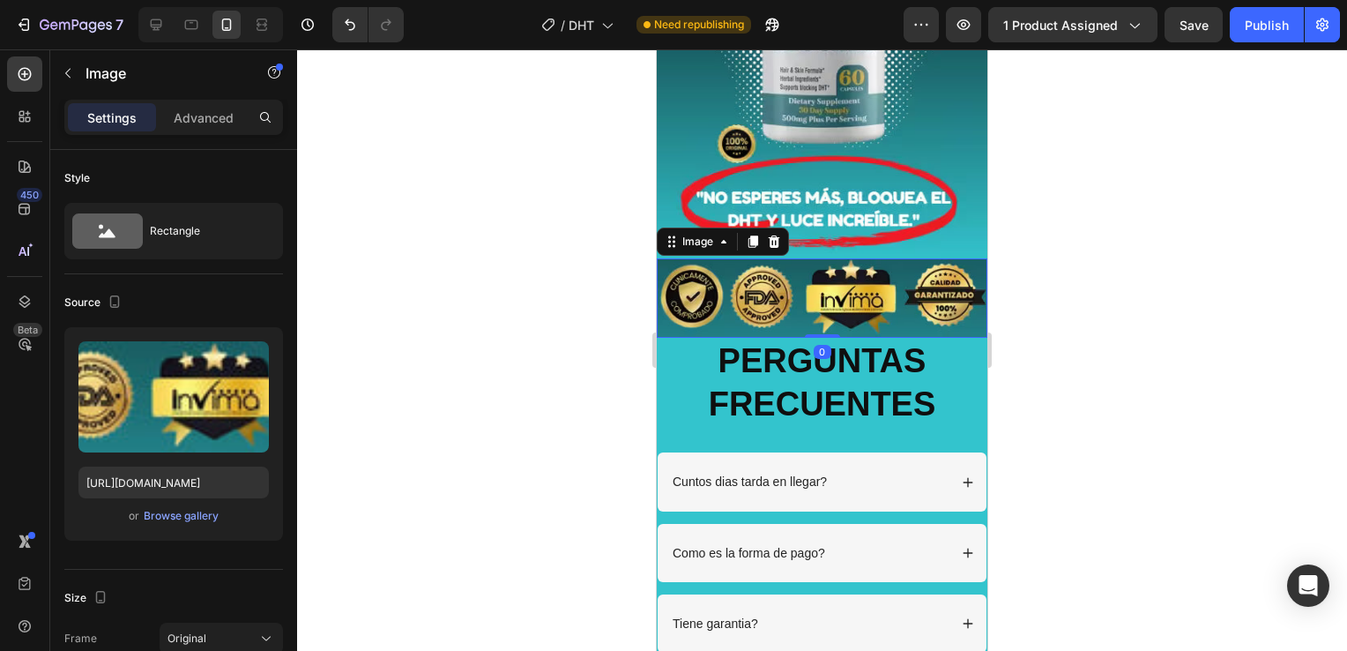
click at [817, 273] on img at bounding box center [822, 297] width 331 height 79
click at [769, 235] on icon at bounding box center [774, 242] width 14 height 14
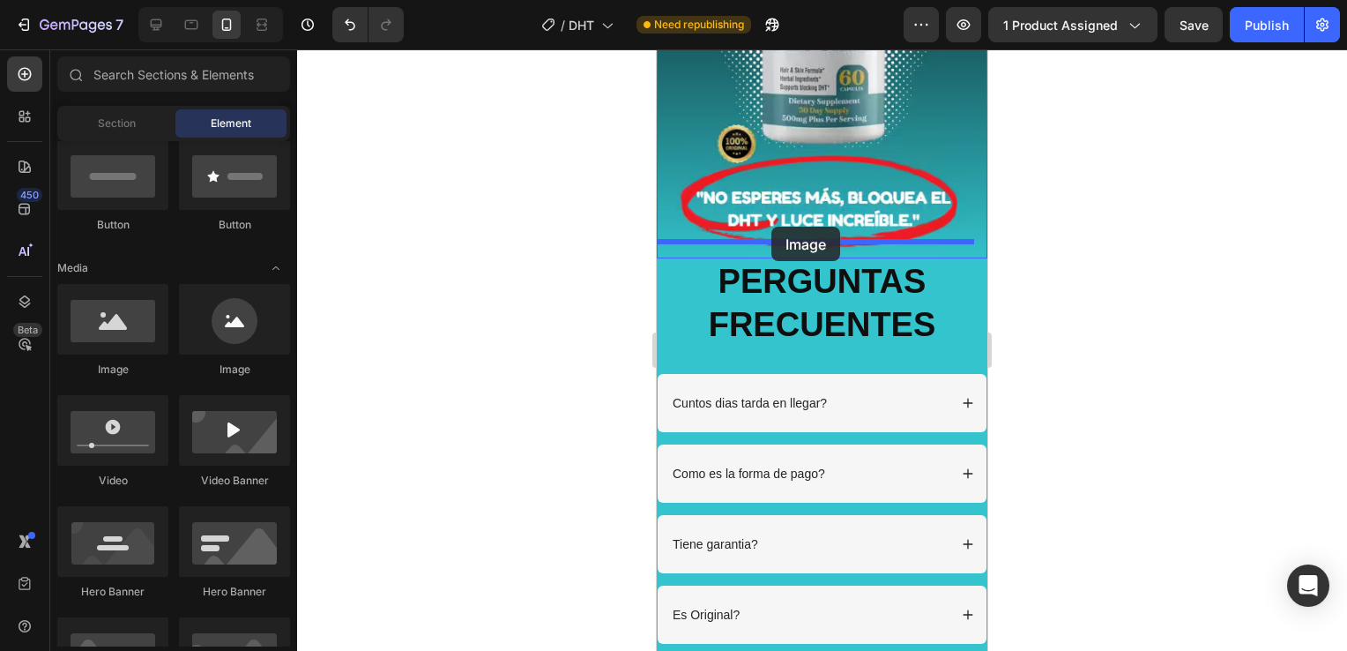
drag, startPoint x: 885, startPoint y: 366, endPoint x: 772, endPoint y: 227, distance: 179.3
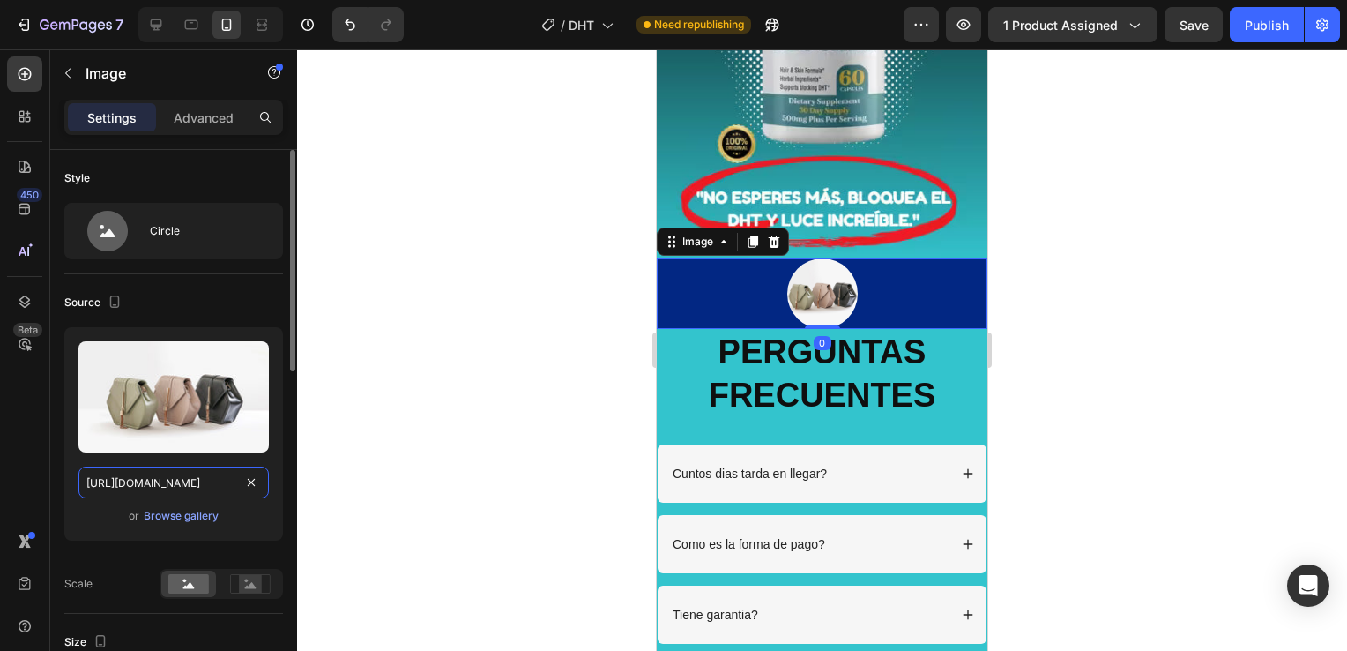
click at [220, 481] on input "[URL][DOMAIN_NAME]" at bounding box center [173, 483] width 190 height 32
paste input "0939/4415/2381/files/inviam_2.avif?v=1758859218"
type input "[URL][DOMAIN_NAME]"
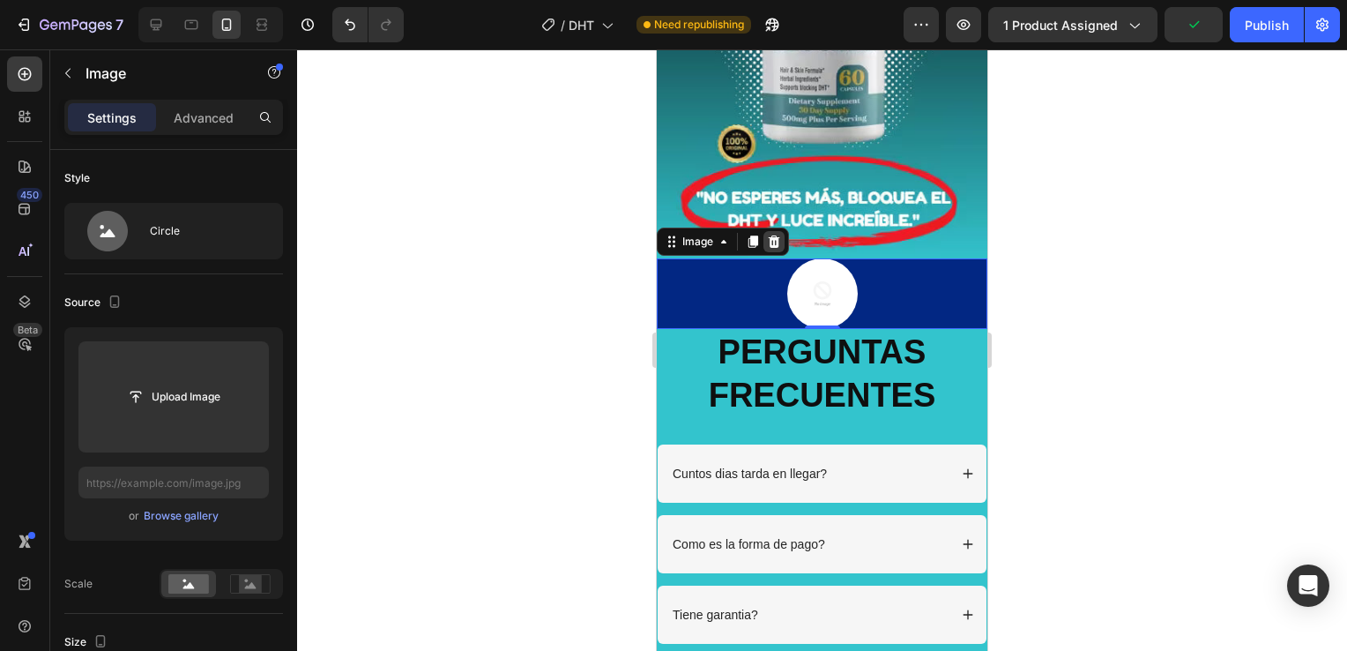
click at [780, 235] on icon at bounding box center [774, 242] width 14 height 14
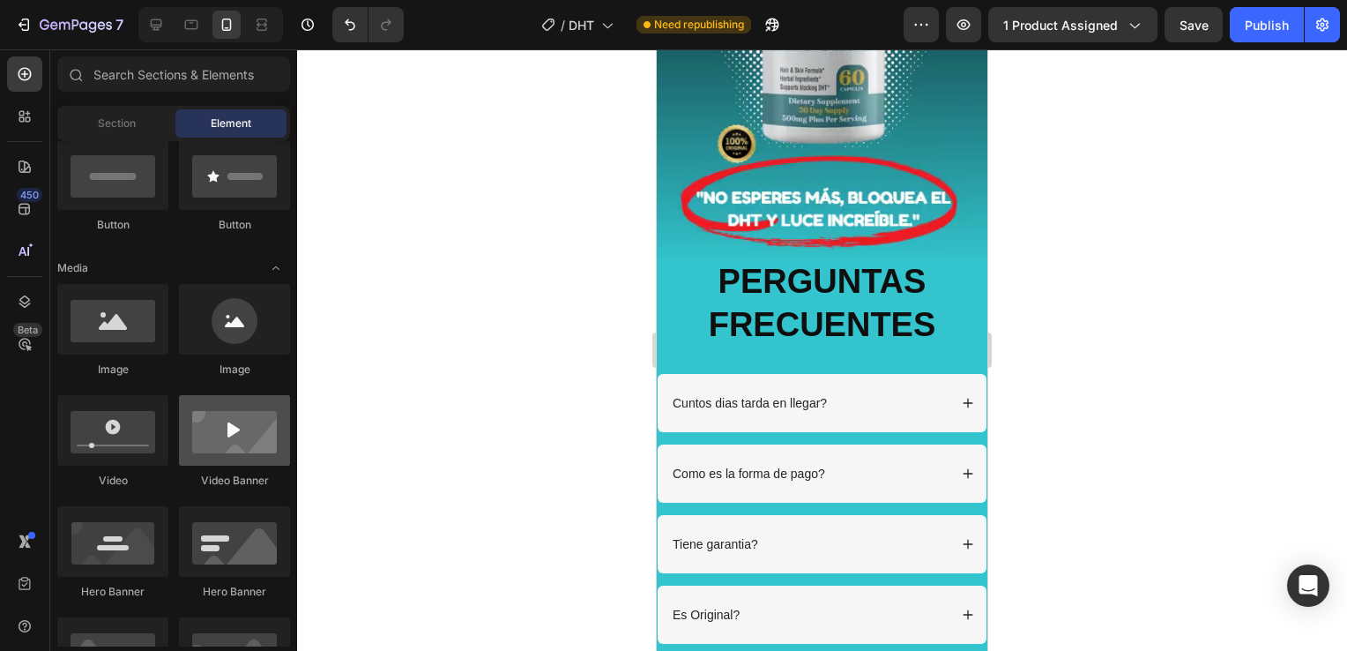
scroll to position [529, 0]
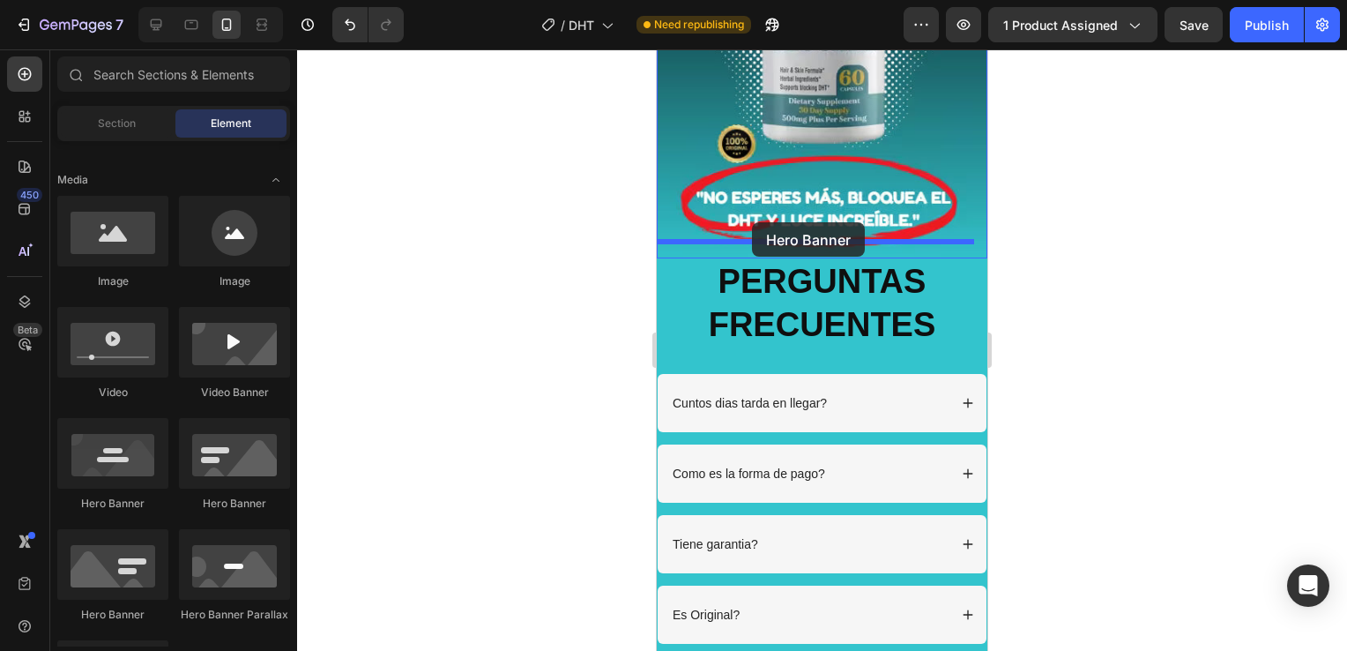
drag, startPoint x: 733, startPoint y: 512, endPoint x: 752, endPoint y: 222, distance: 290.8
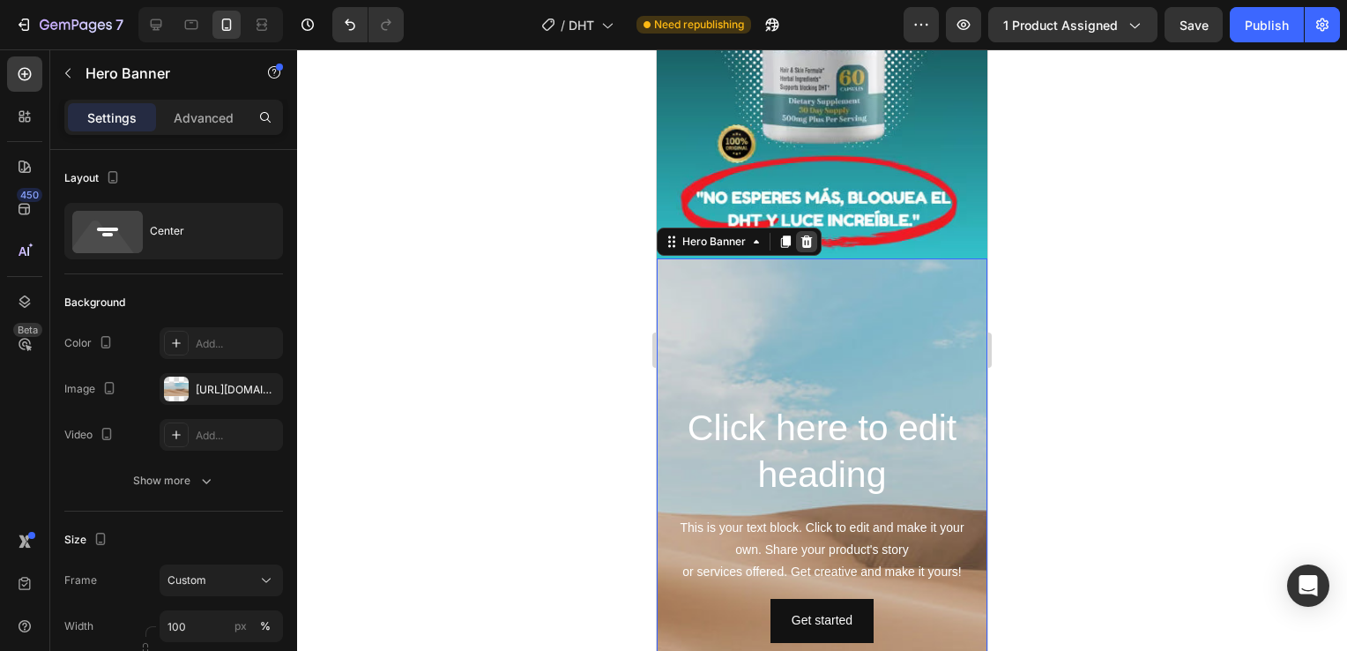
click at [801, 235] on icon at bounding box center [807, 242] width 14 height 14
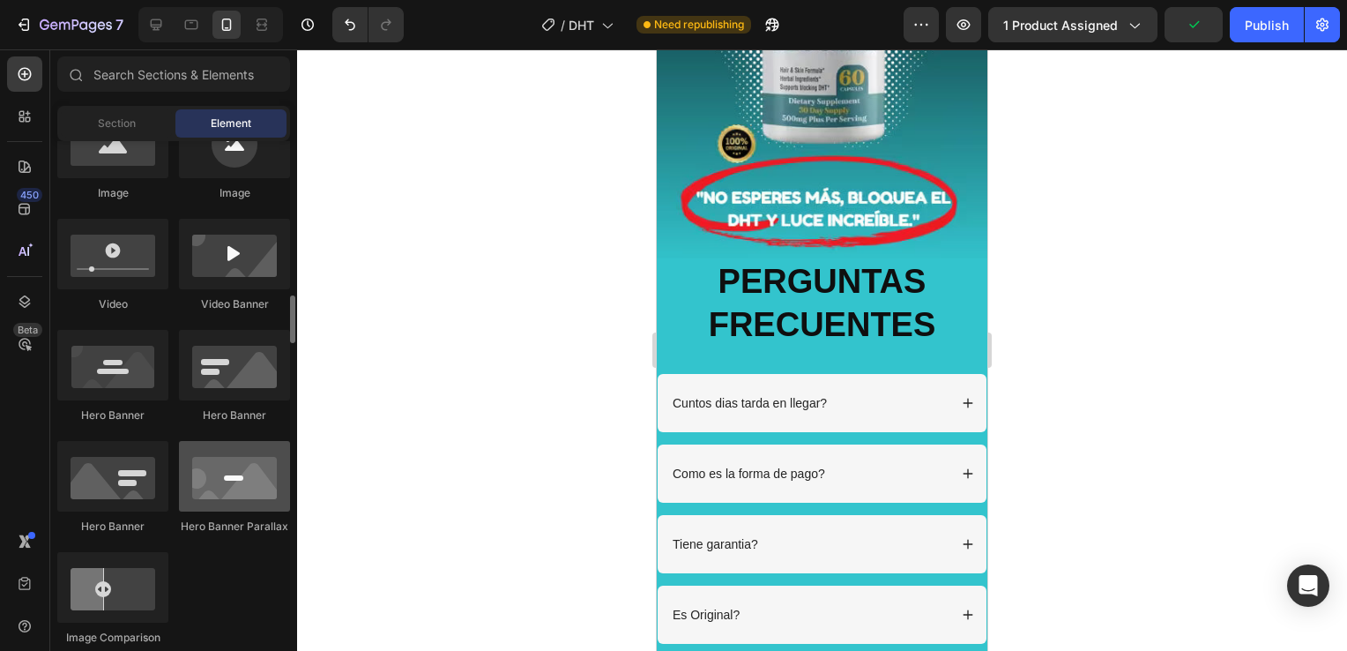
scroll to position [705, 0]
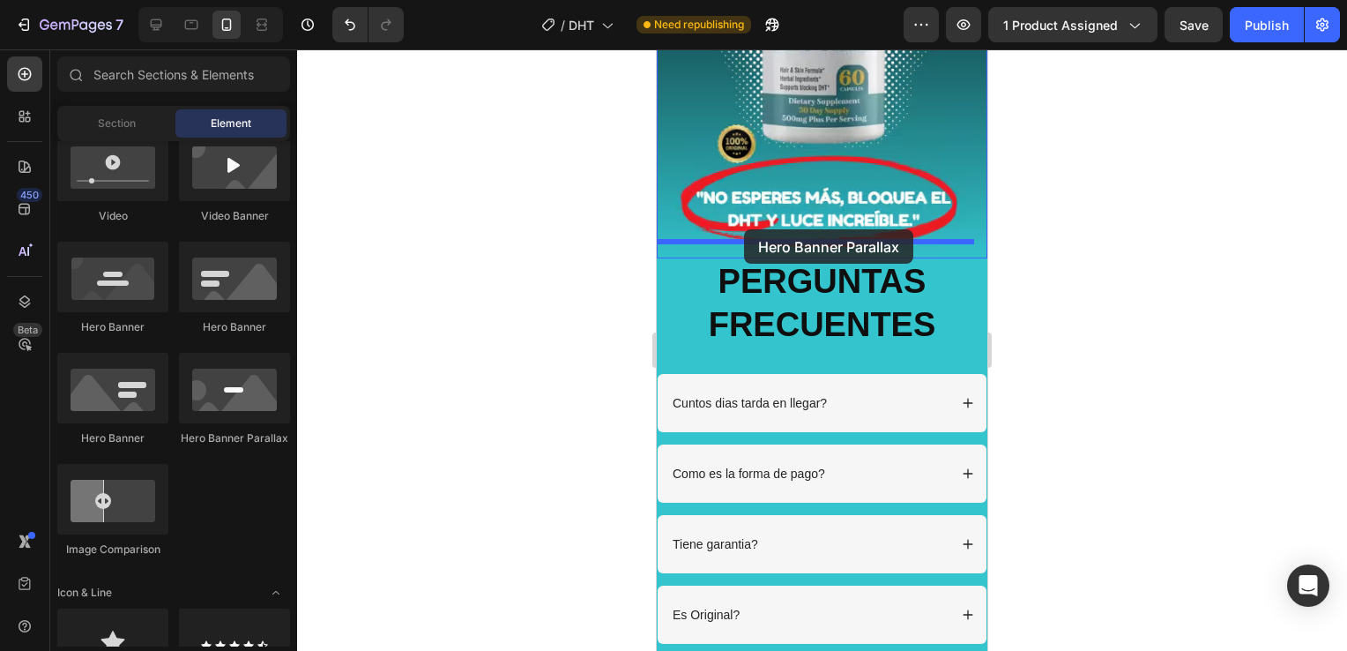
drag, startPoint x: 881, startPoint y: 459, endPoint x: 744, endPoint y: 229, distance: 266.9
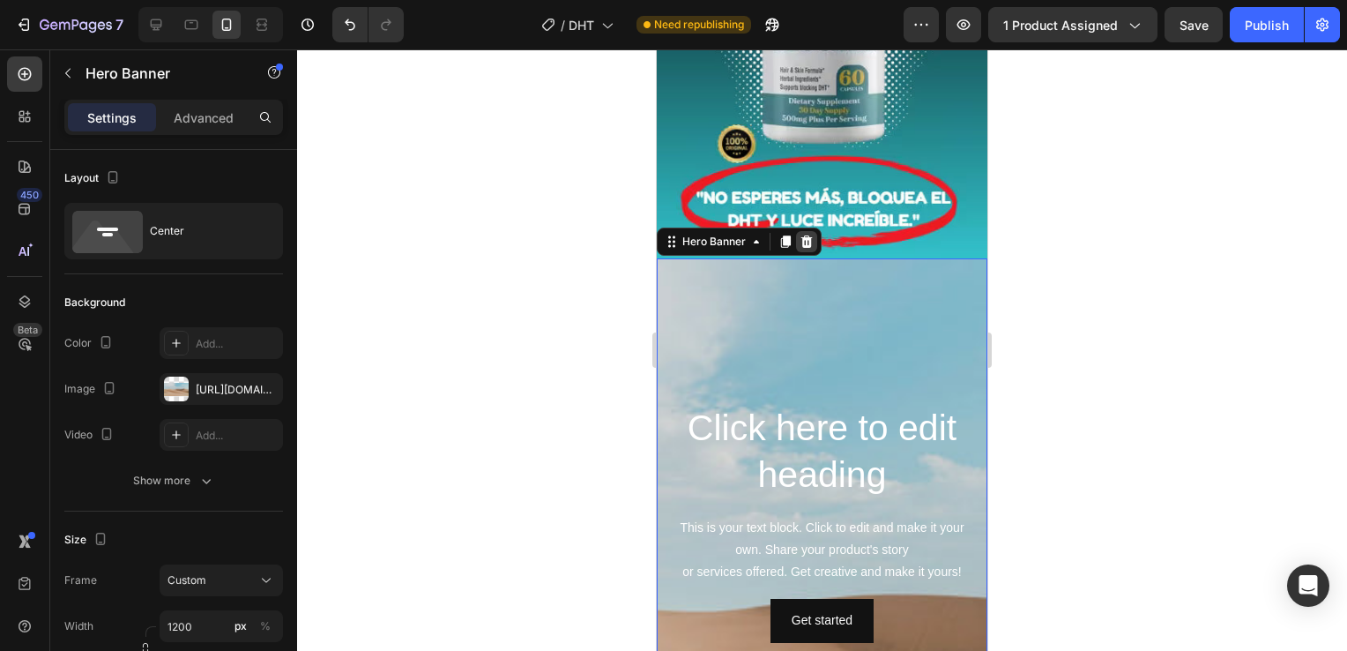
click at [809, 235] on icon at bounding box center [807, 241] width 11 height 12
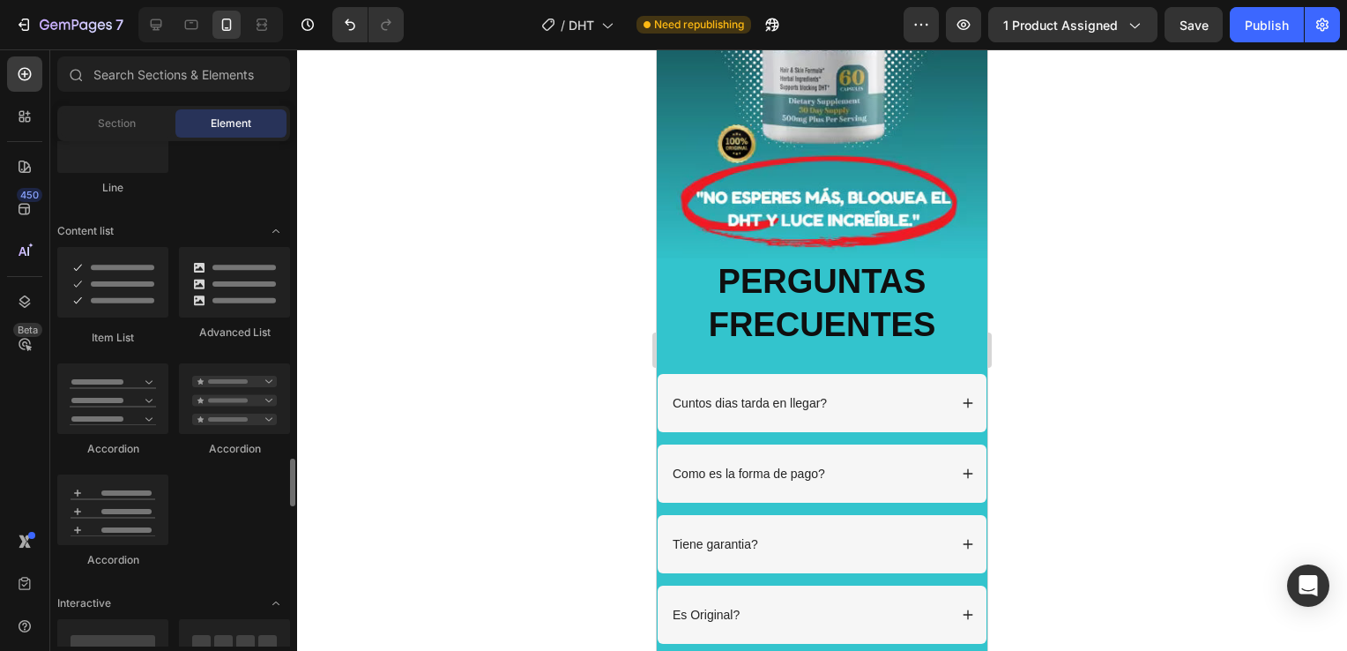
scroll to position [1499, 0]
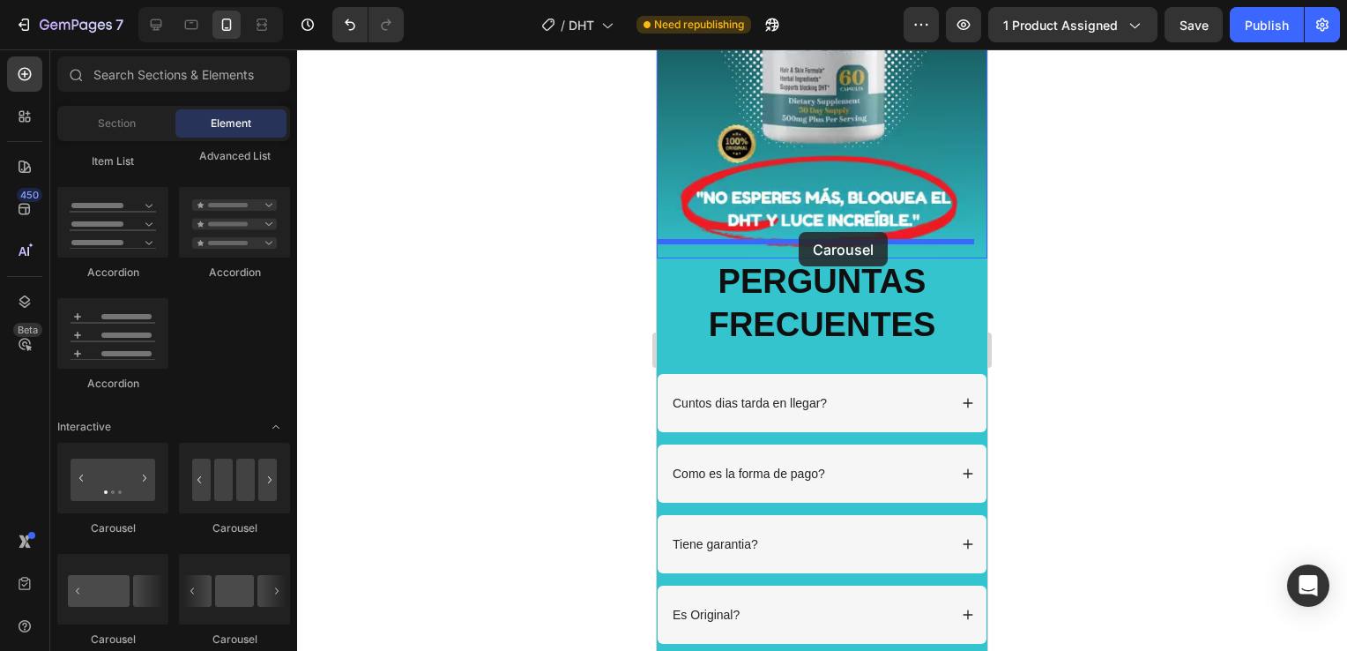
drag, startPoint x: 741, startPoint y: 547, endPoint x: 799, endPoint y: 232, distance: 320.2
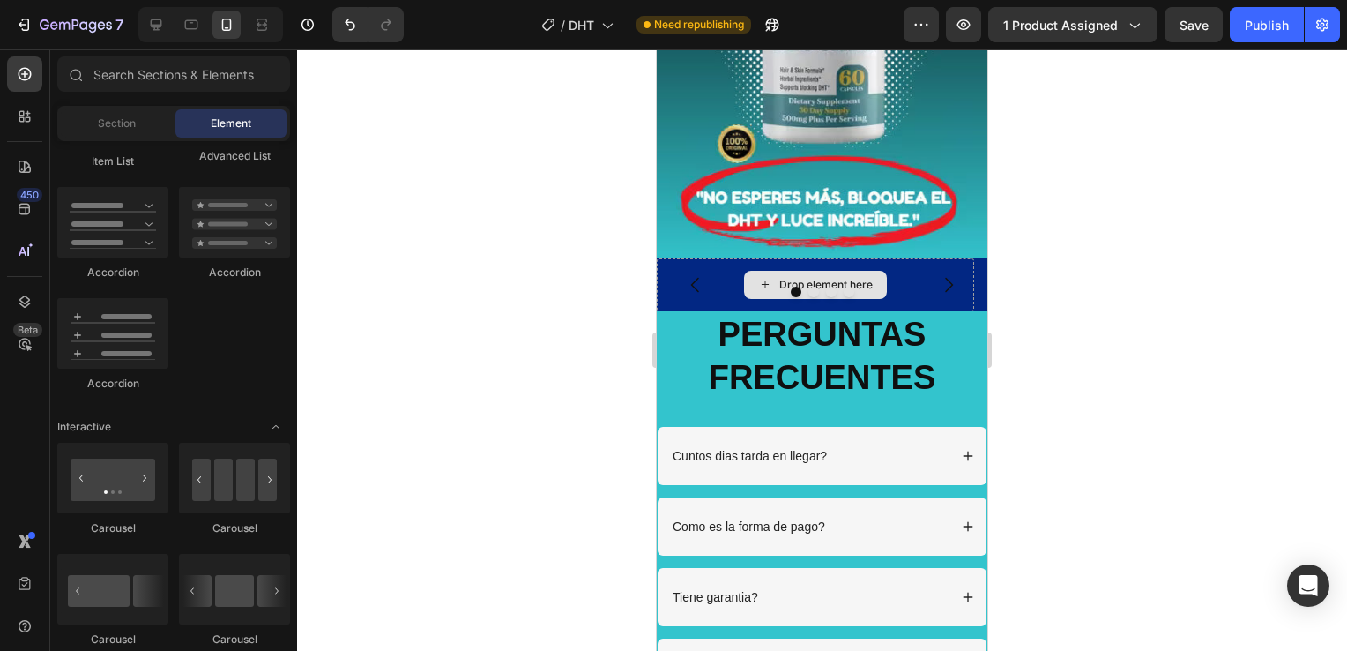
click at [767, 277] on icon at bounding box center [765, 284] width 14 height 15
click at [106, 117] on span "Section" at bounding box center [117, 124] width 38 height 16
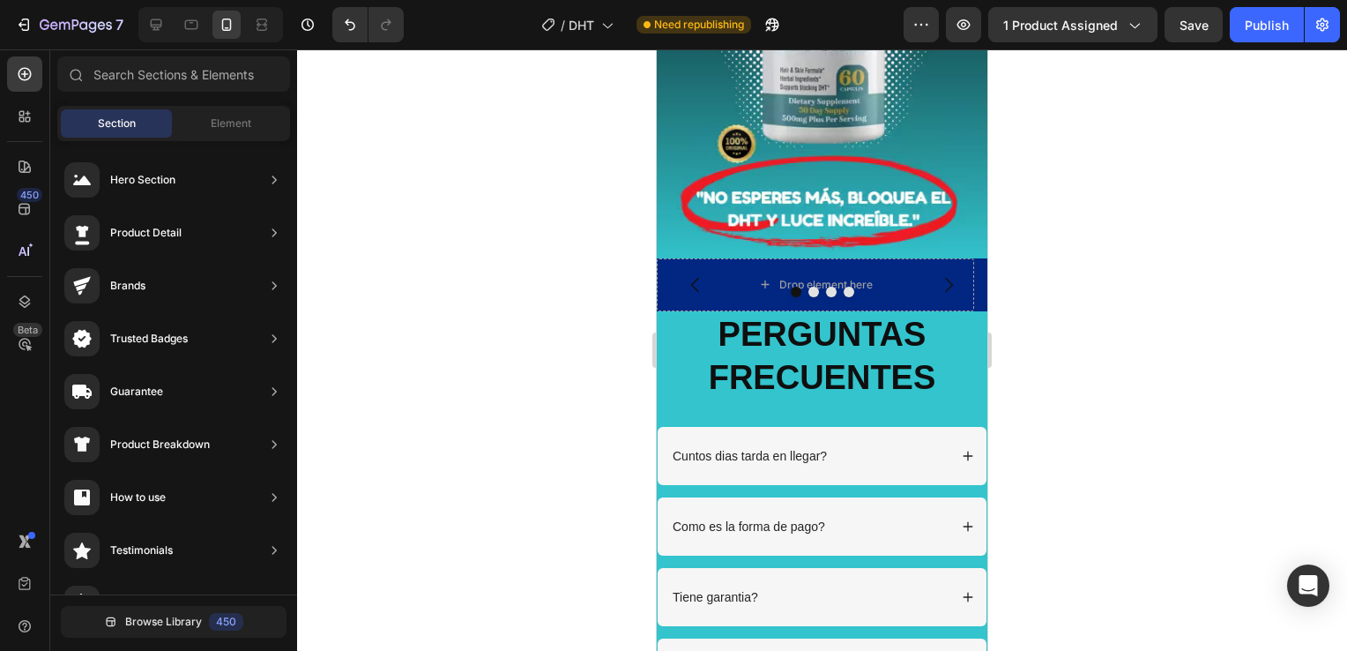
drag, startPoint x: 1021, startPoint y: 251, endPoint x: 999, endPoint y: 257, distance: 22.7
click at [1023, 252] on div at bounding box center [822, 349] width 1050 height 601
click at [866, 278] on div "Drop element here" at bounding box center [826, 285] width 93 height 14
click at [853, 287] on div at bounding box center [822, 292] width 331 height 11
click at [864, 278] on div "Drop element here" at bounding box center [826, 285] width 93 height 14
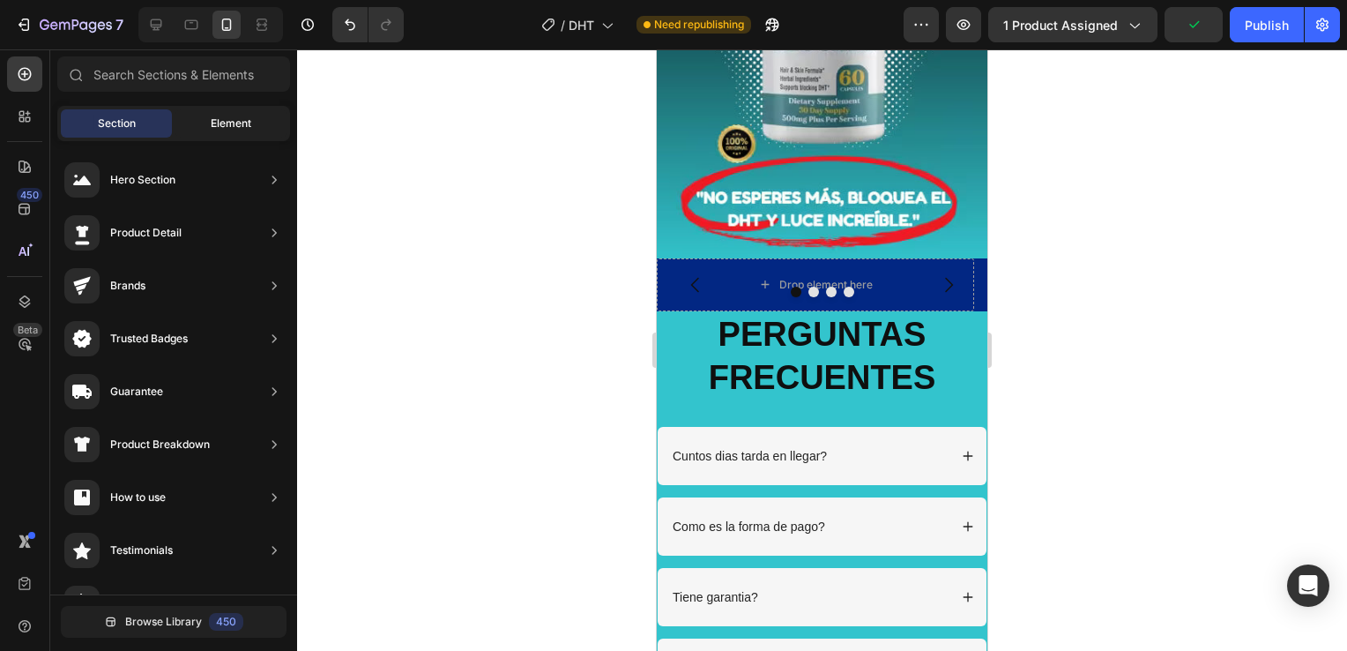
click at [201, 120] on div "Element" at bounding box center [230, 123] width 111 height 28
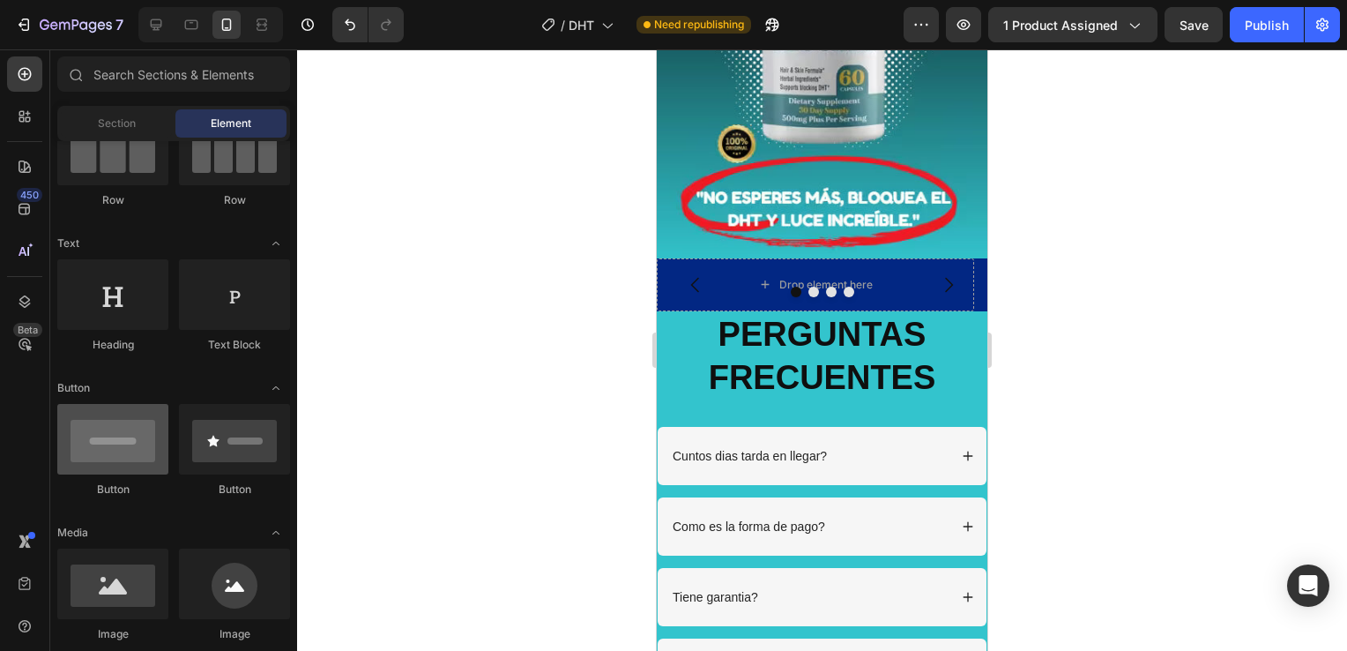
scroll to position [0, 0]
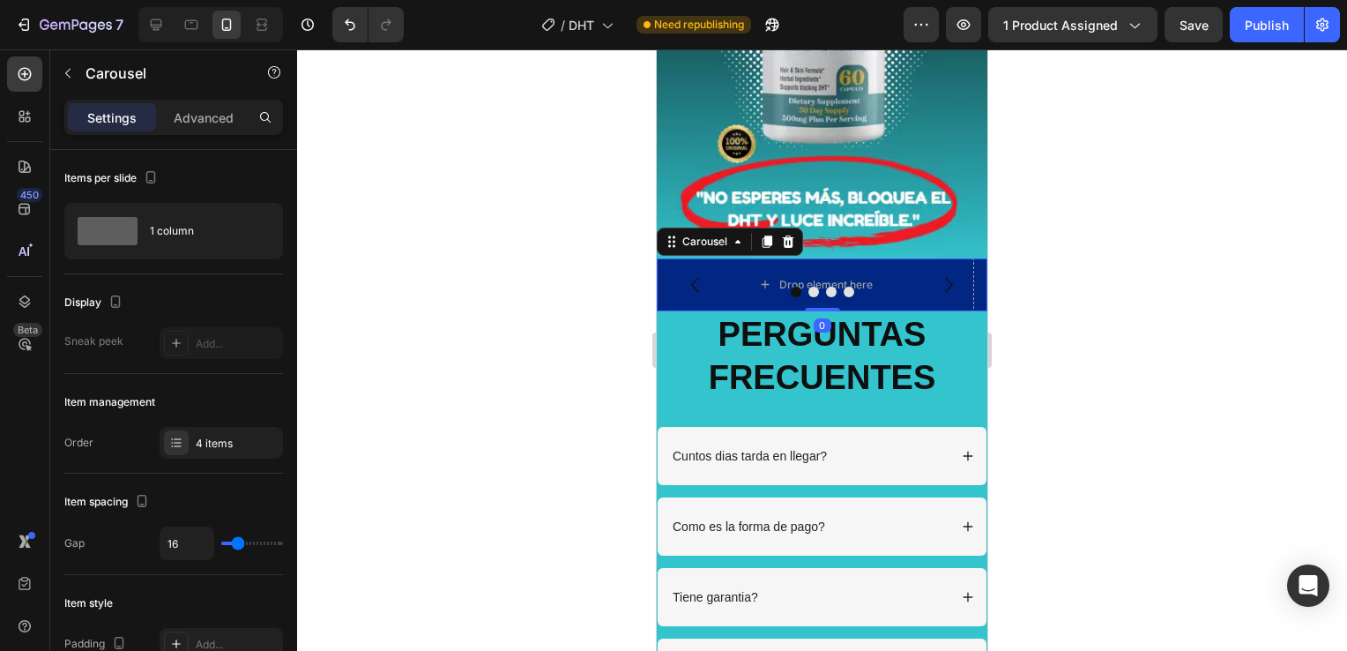
click at [925, 260] on button "Carousel Next Arrow" at bounding box center [948, 284] width 49 height 49
click at [781, 235] on icon at bounding box center [788, 242] width 14 height 14
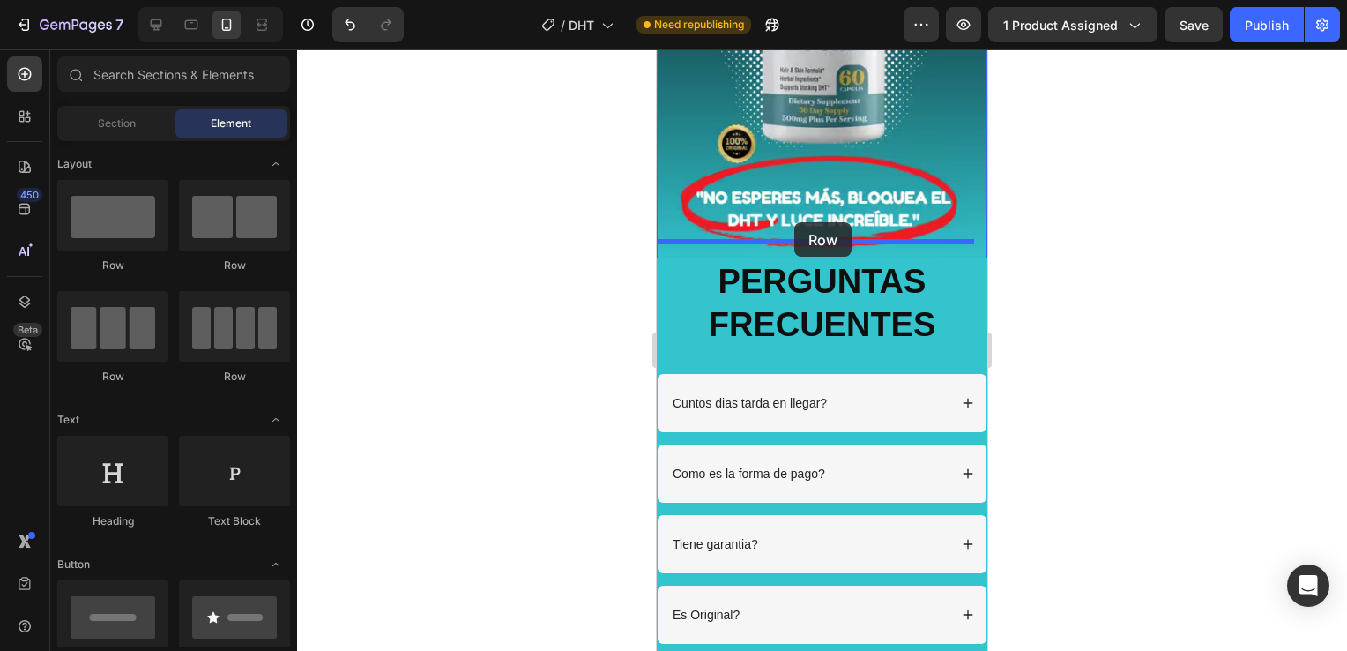
drag, startPoint x: 782, startPoint y: 273, endPoint x: 795, endPoint y: 222, distance: 52.6
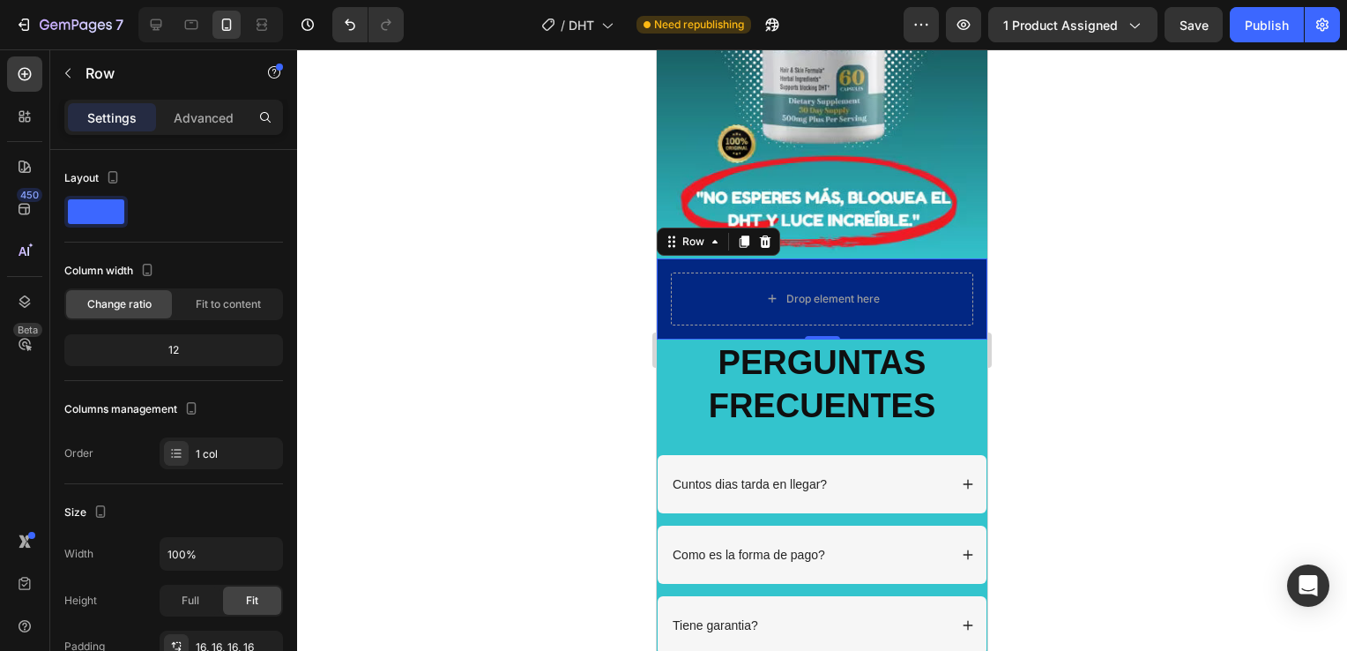
click at [969, 258] on div "Drop element here Row 0" at bounding box center [822, 298] width 331 height 81
click at [68, 69] on icon "button" at bounding box center [68, 73] width 14 height 14
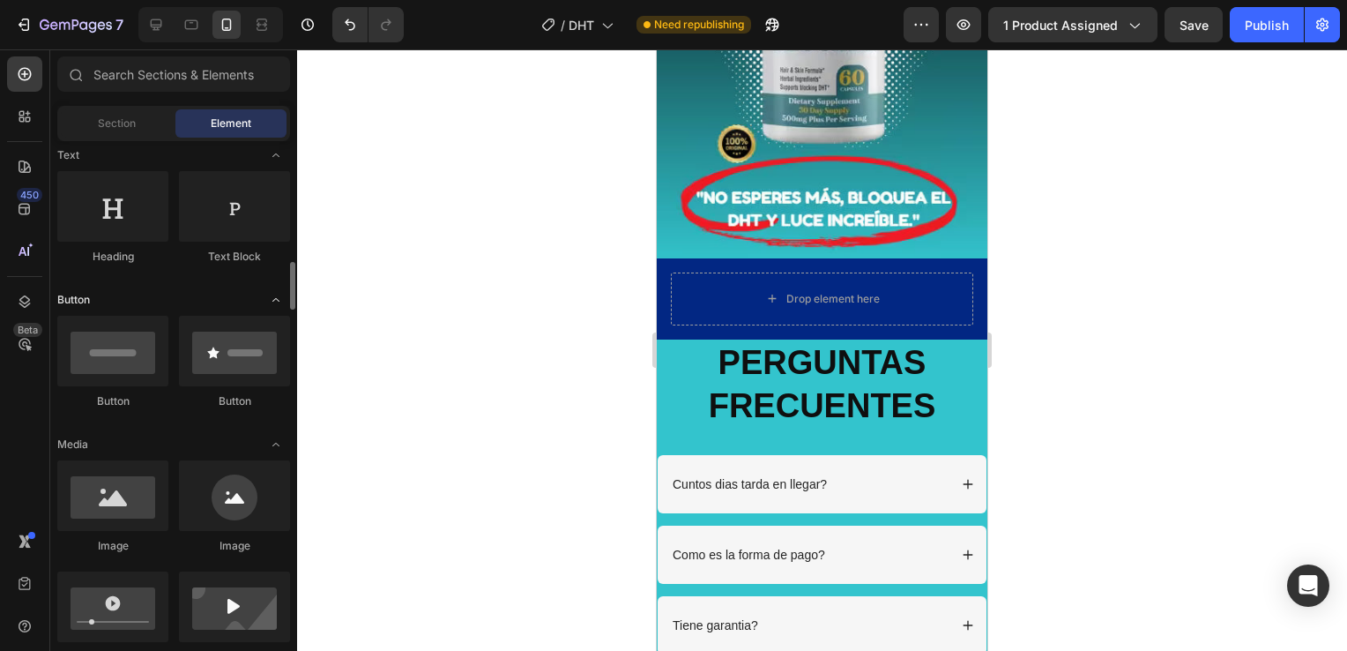
scroll to position [353, 0]
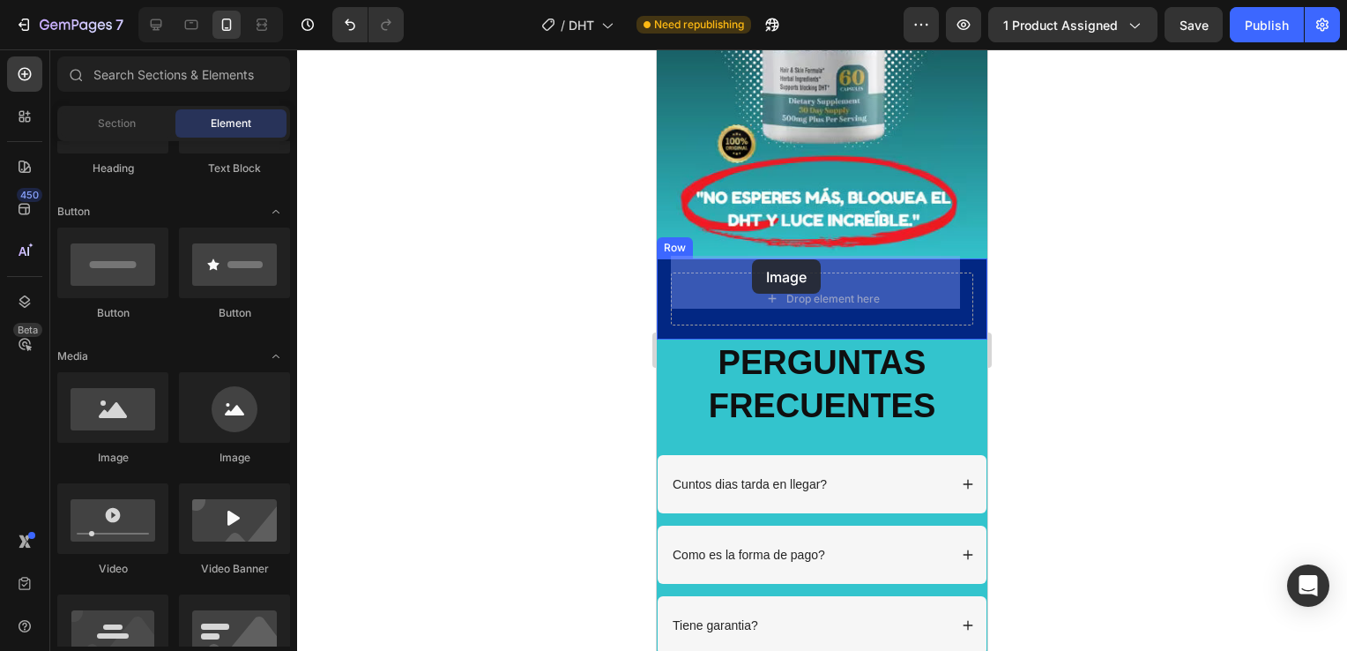
drag, startPoint x: 789, startPoint y: 464, endPoint x: 752, endPoint y: 259, distance: 207.9
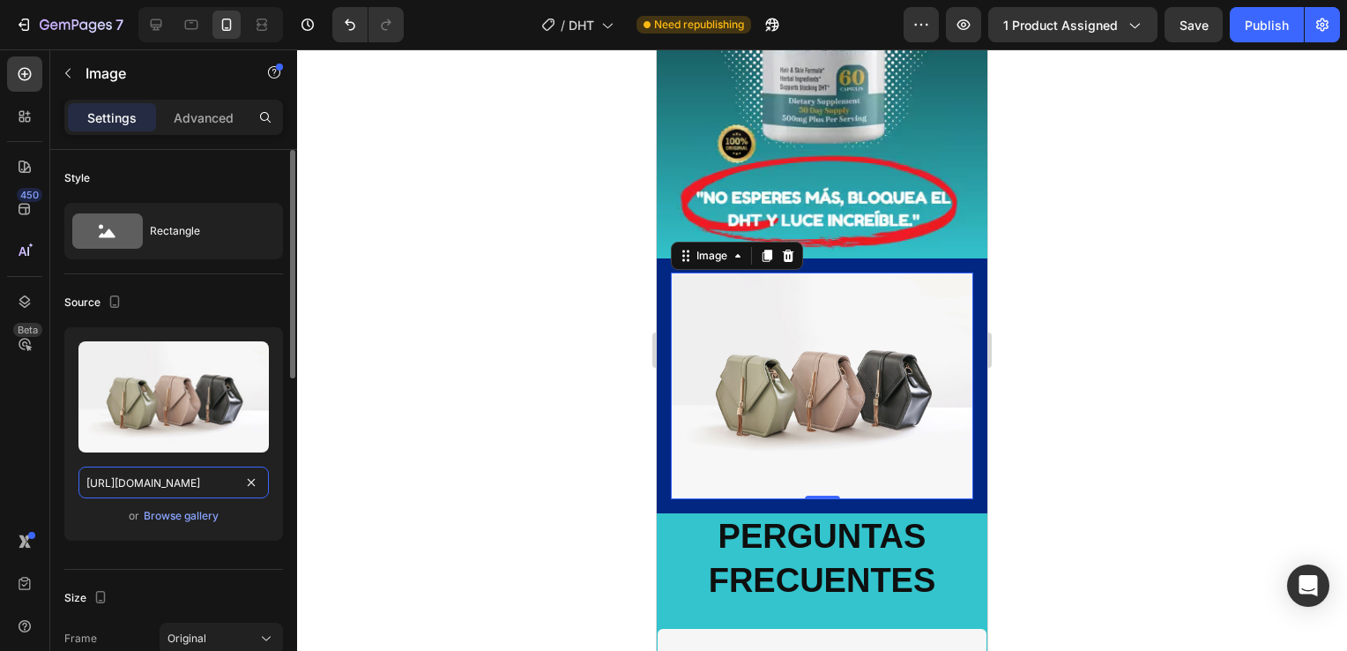
click at [165, 487] on input "[URL][DOMAIN_NAME]" at bounding box center [173, 483] width 190 height 32
paste input "0939/4415/2381/files/inviam_2.avif?v=1758859218"
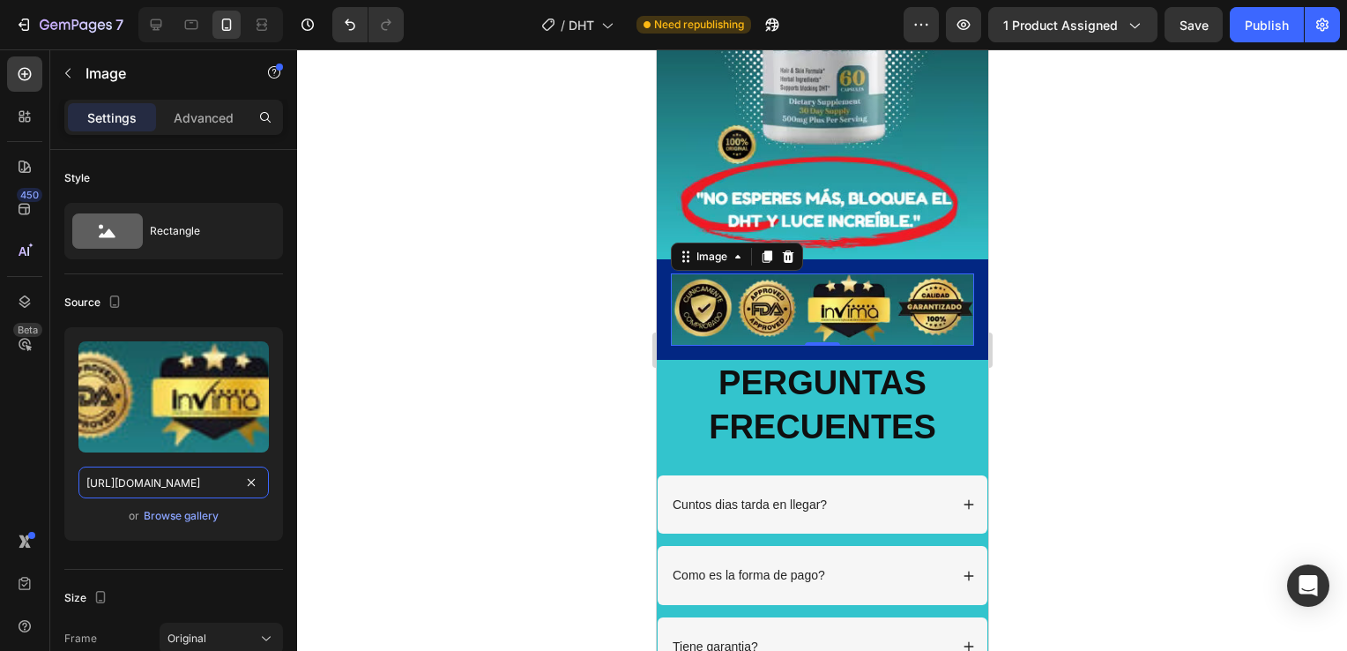
type input "[URL][DOMAIN_NAME]"
click at [1097, 300] on div at bounding box center [822, 349] width 1050 height 601
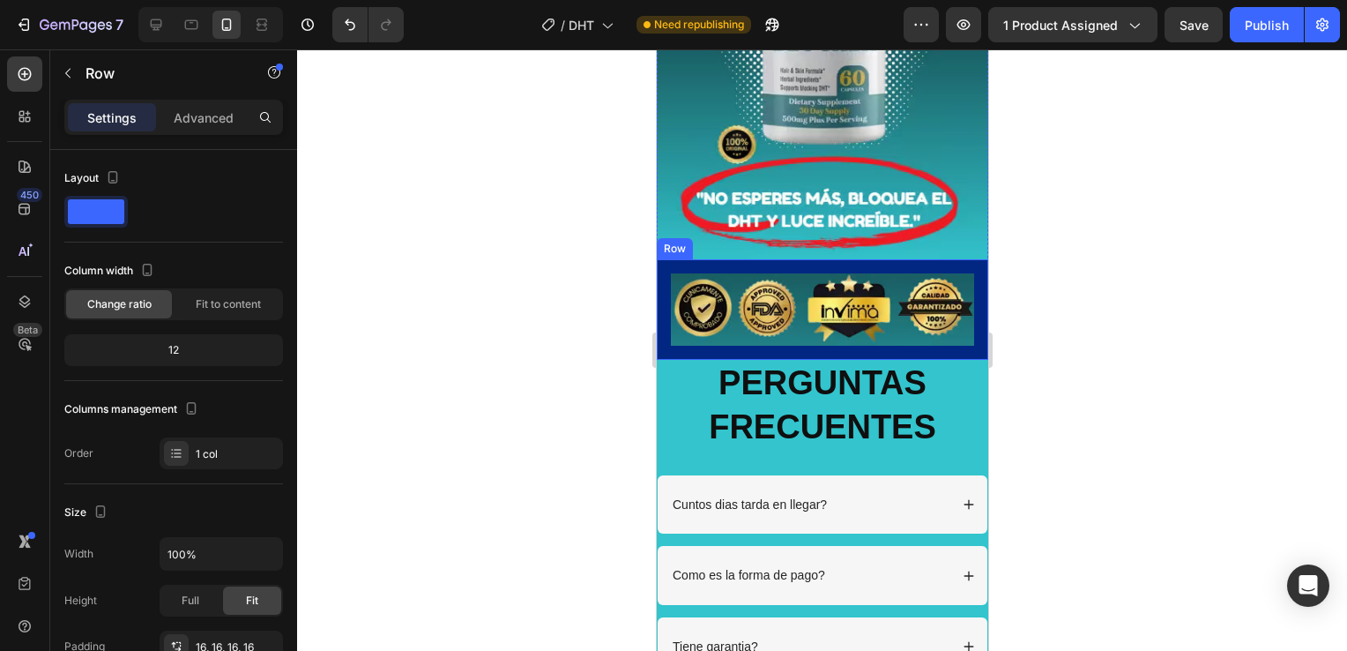
click at [963, 335] on div "Image Row" at bounding box center [822, 309] width 332 height 101
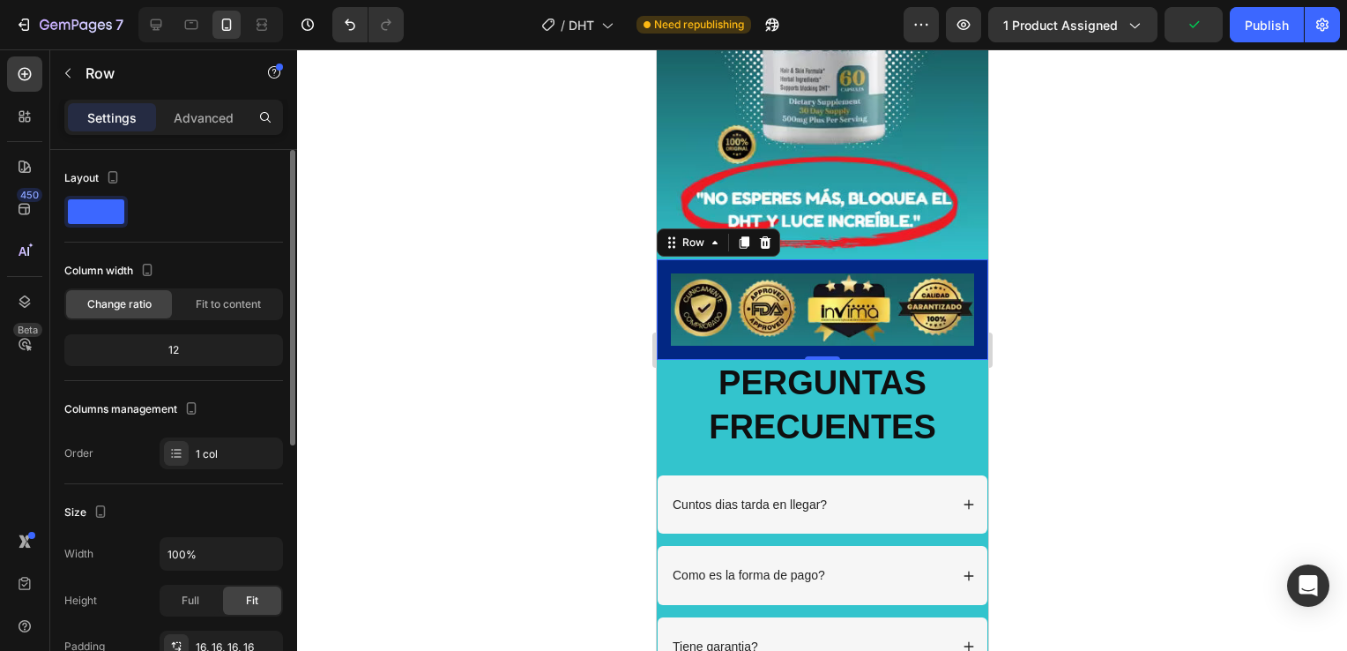
click at [93, 218] on span at bounding box center [96, 211] width 56 height 25
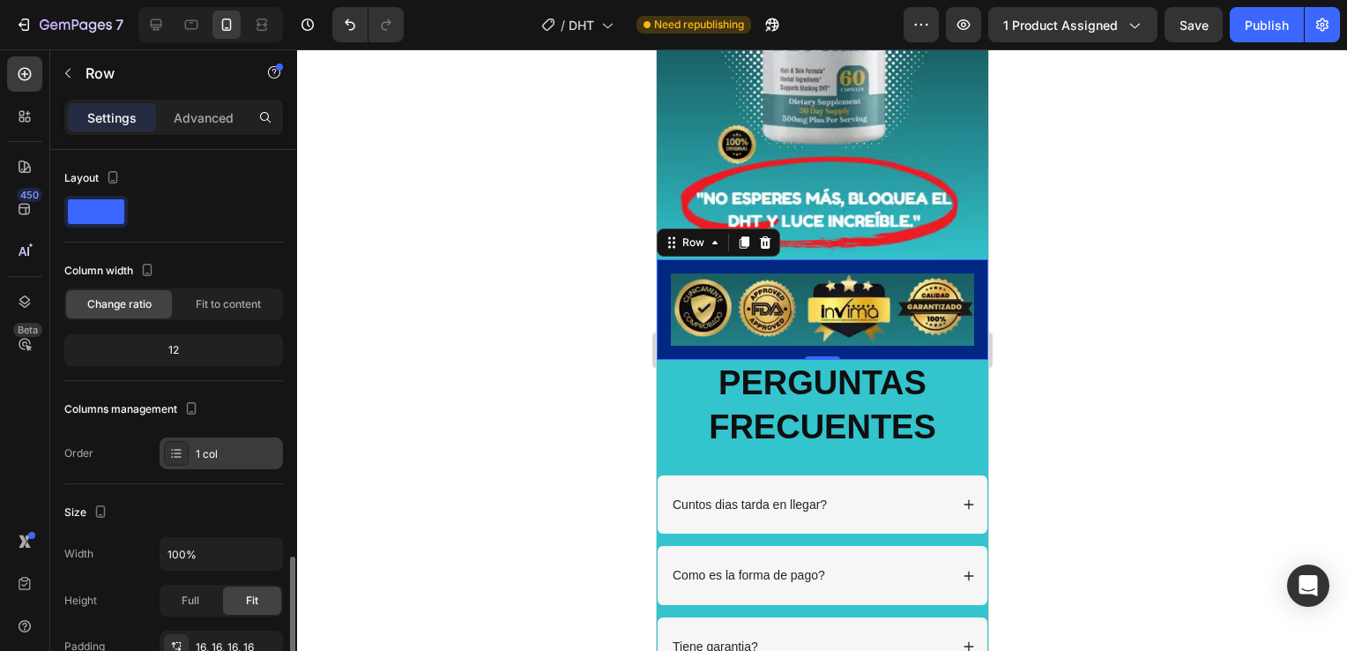
scroll to position [265, 0]
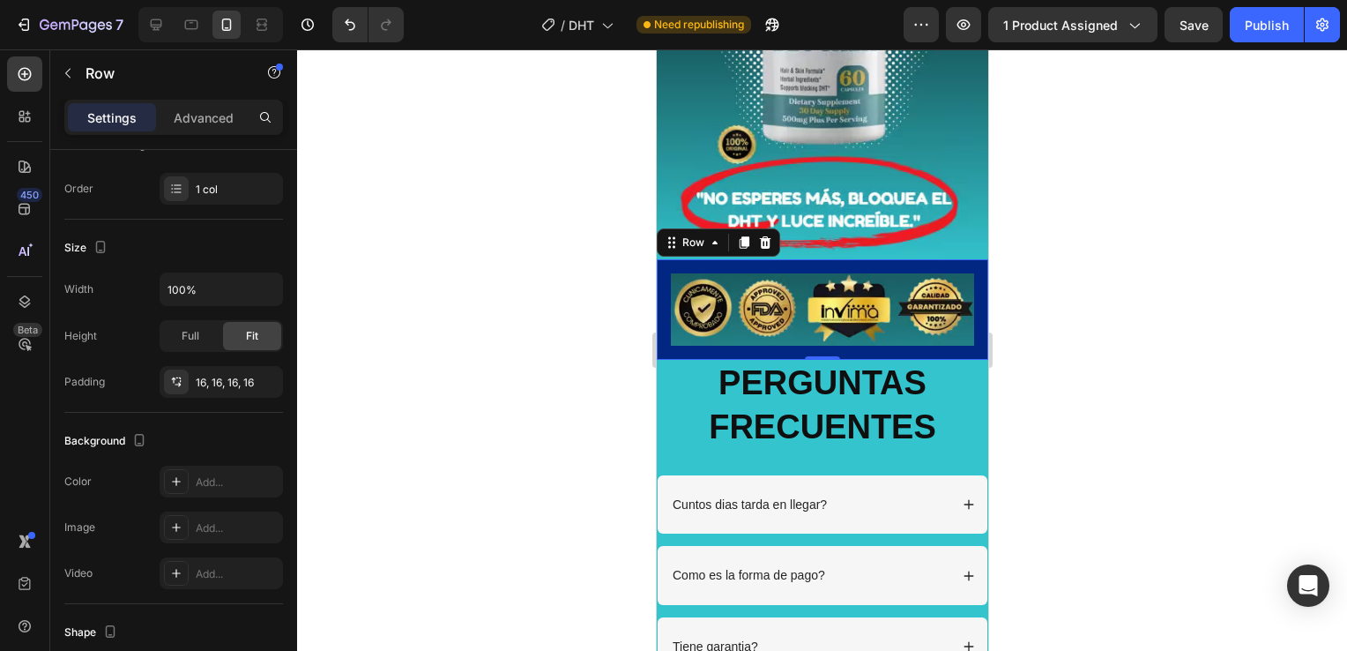
click at [660, 259] on div "Image Row 0" at bounding box center [822, 309] width 332 height 101
click at [760, 236] on icon at bounding box center [764, 242] width 11 height 12
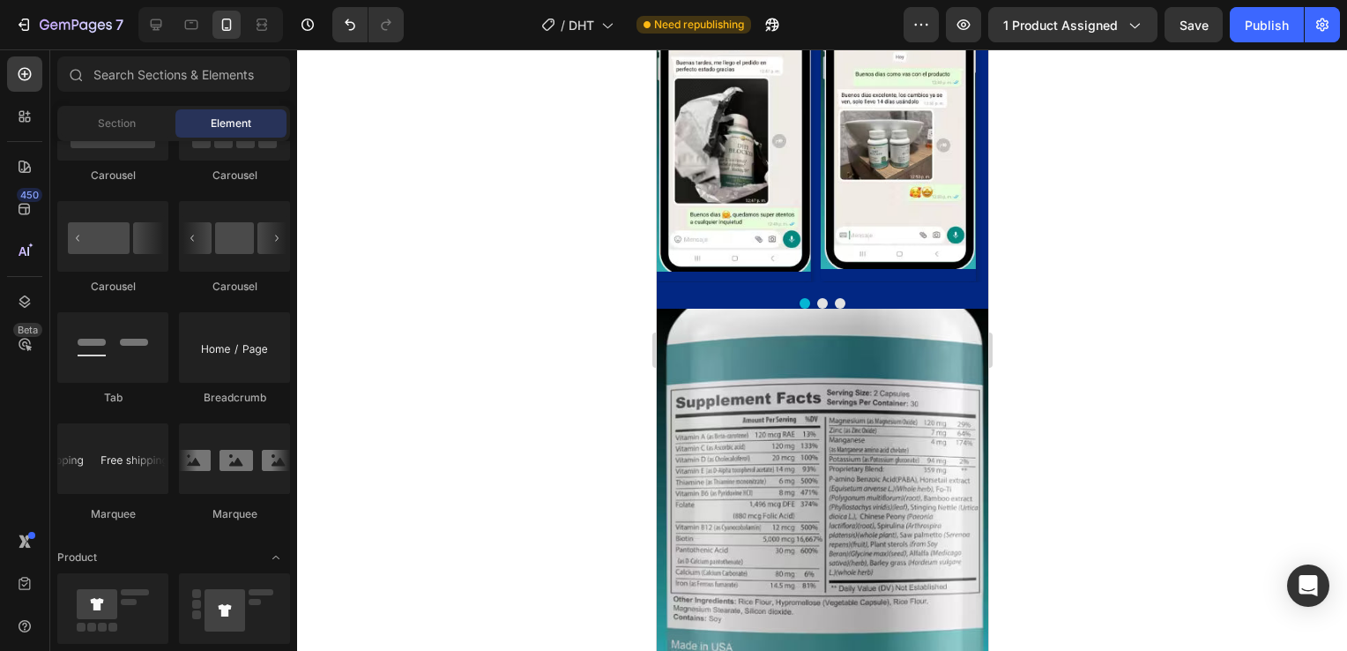
scroll to position [3616, 0]
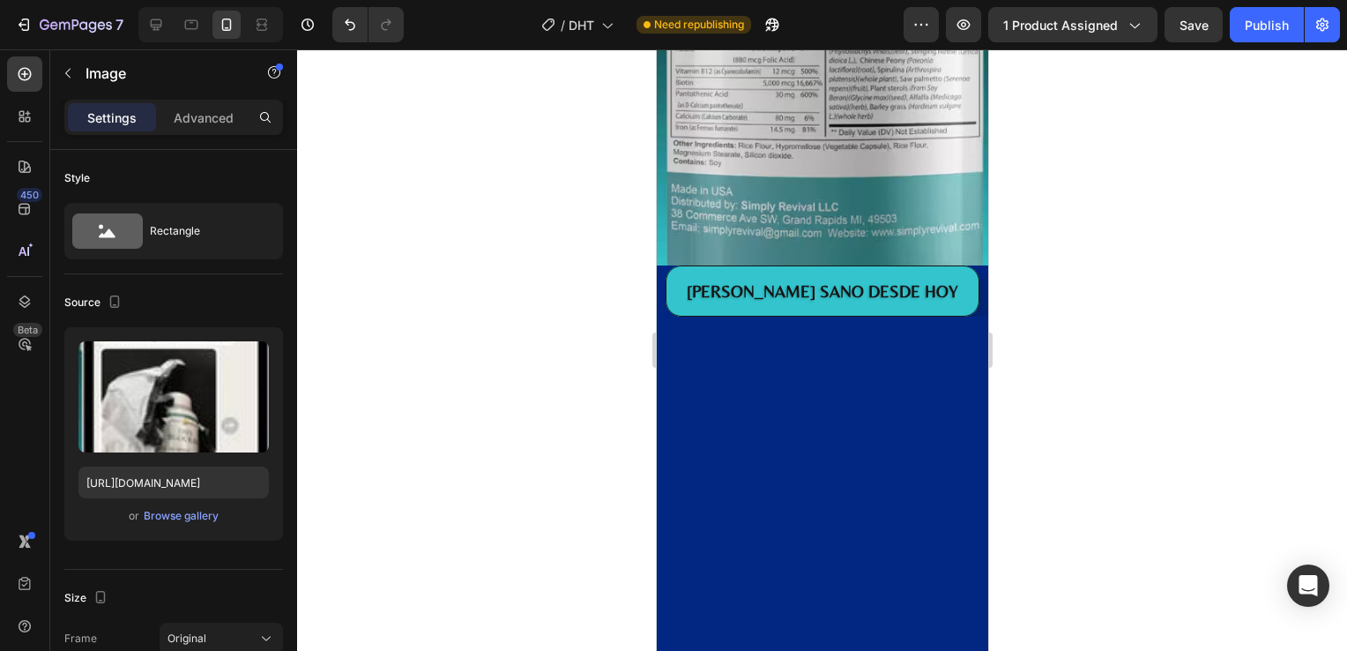
scroll to position [3880, 0]
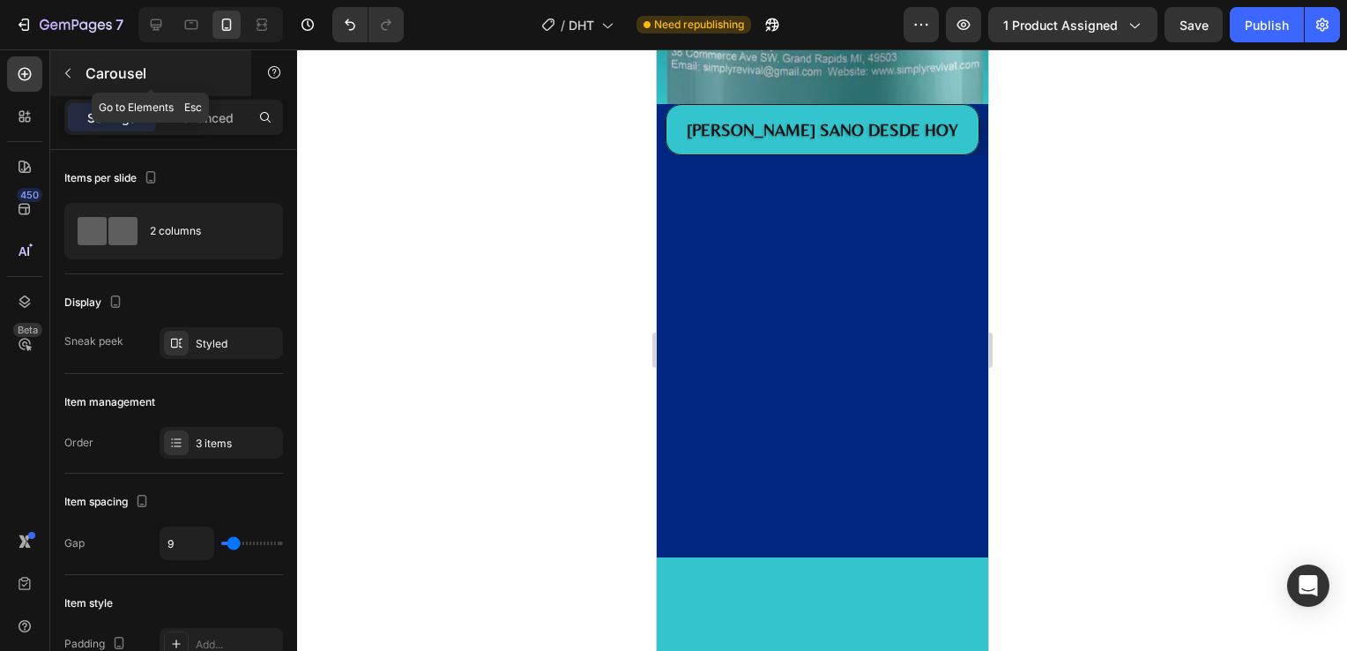
click at [65, 64] on button "button" at bounding box center [68, 73] width 28 height 28
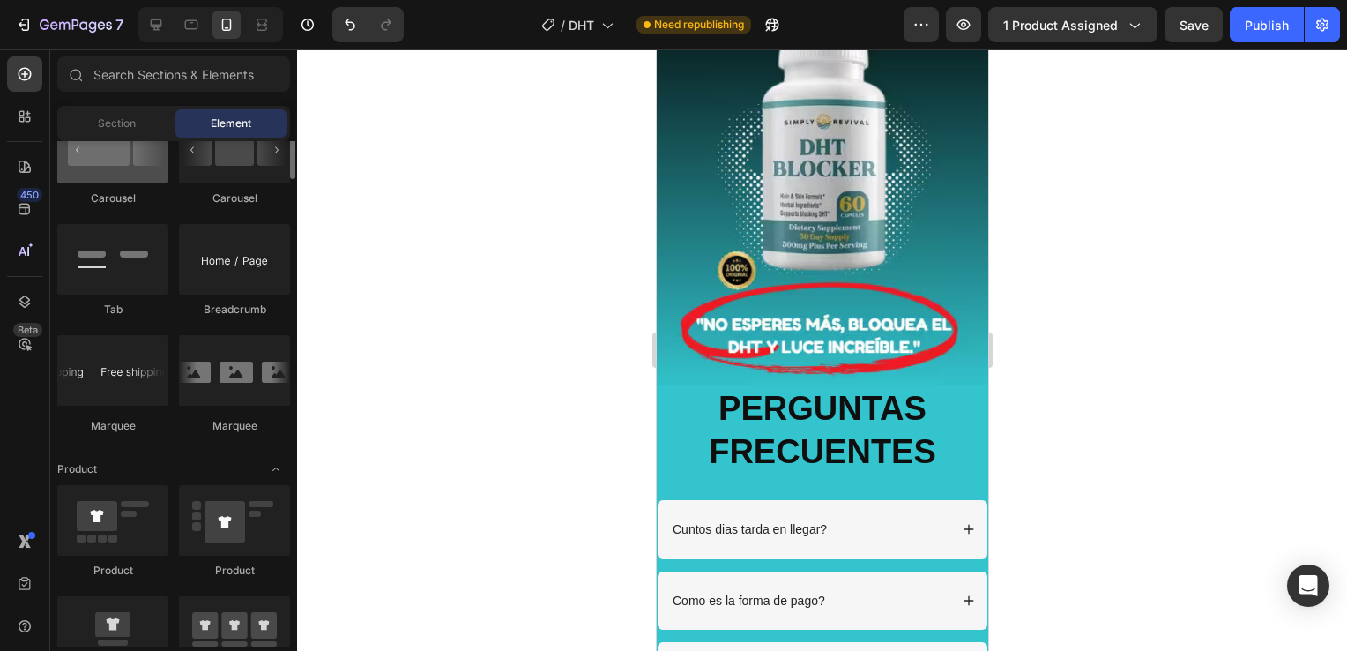
scroll to position [1676, 0]
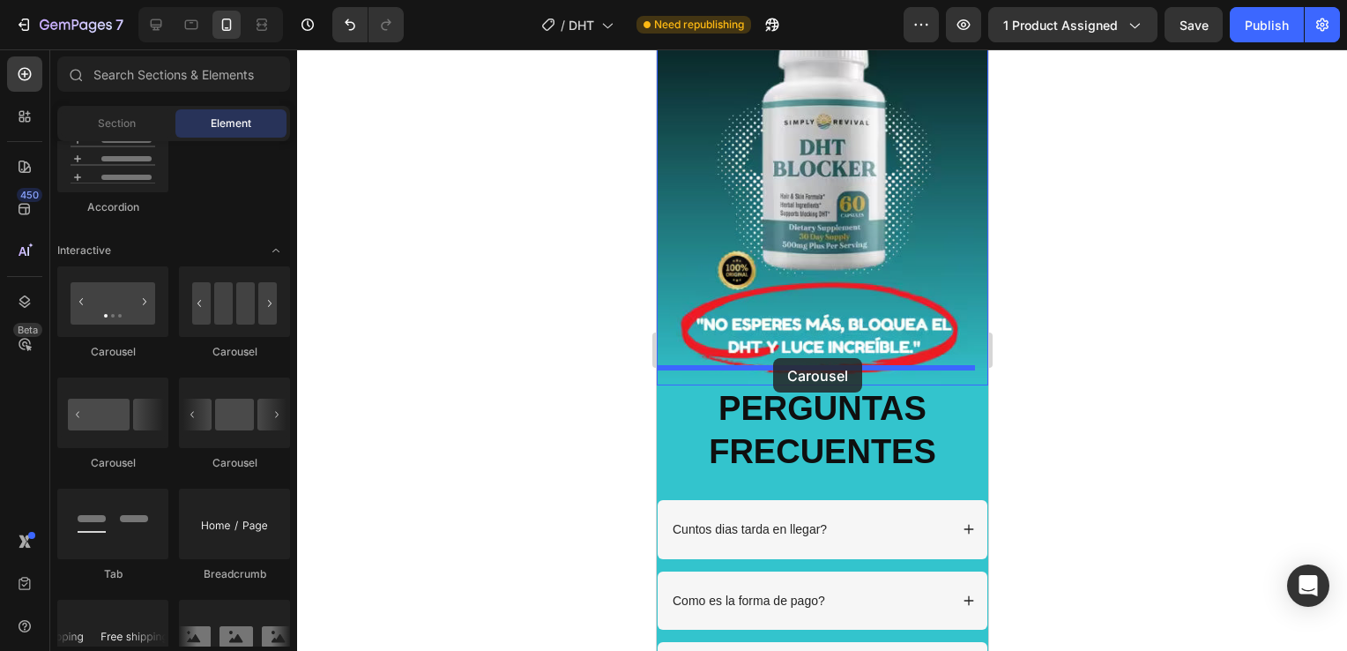
drag, startPoint x: 765, startPoint y: 461, endPoint x: 773, endPoint y: 358, distance: 103.5
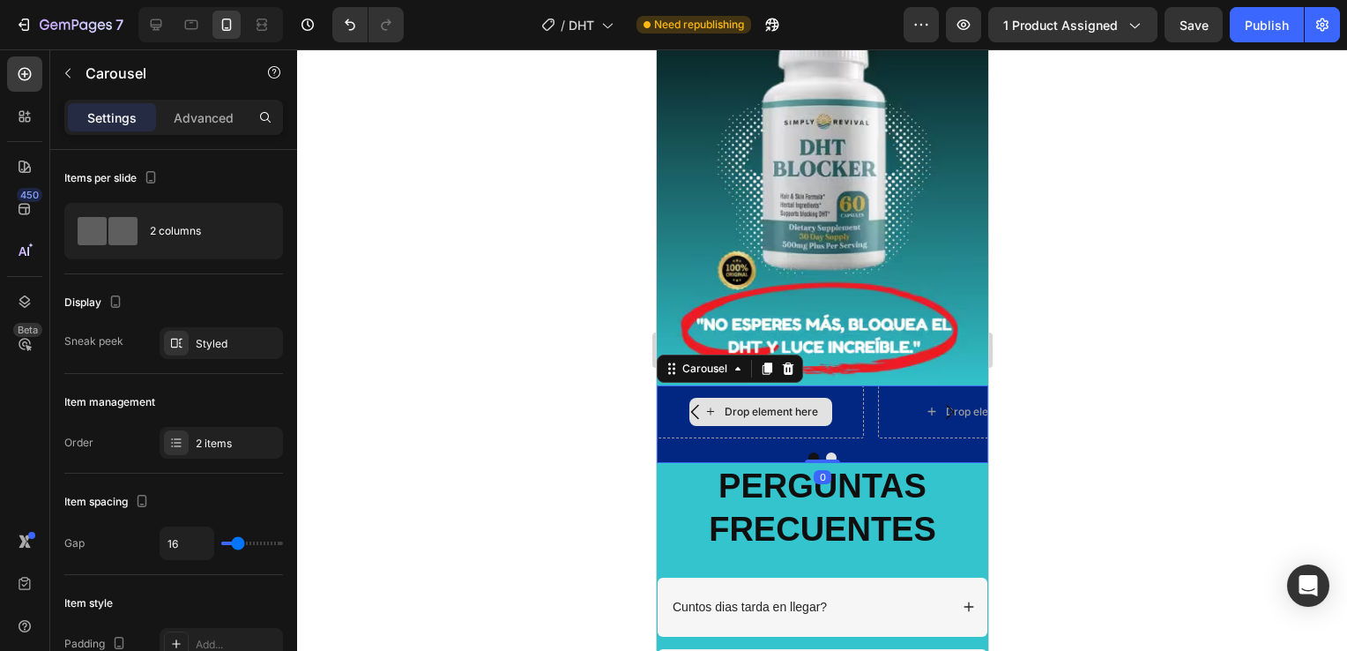
click at [851, 397] on div "Drop element here" at bounding box center [759, 411] width 207 height 53
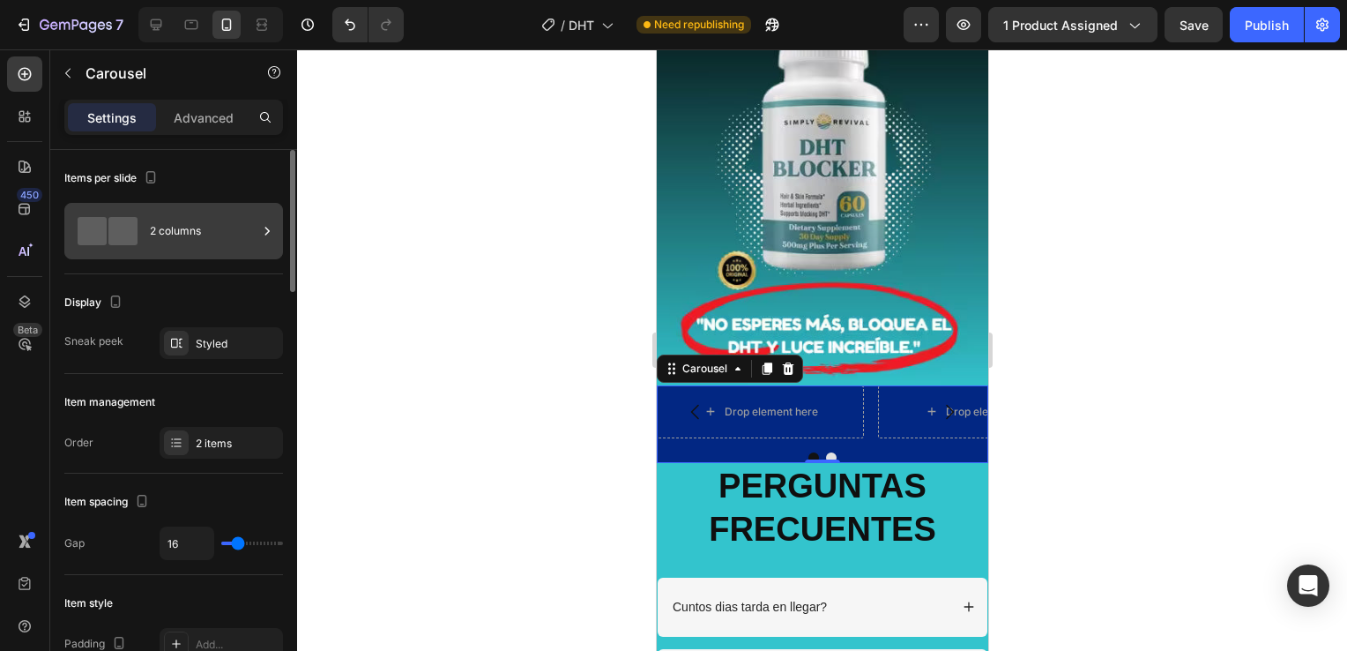
click at [261, 229] on icon at bounding box center [267, 231] width 18 height 18
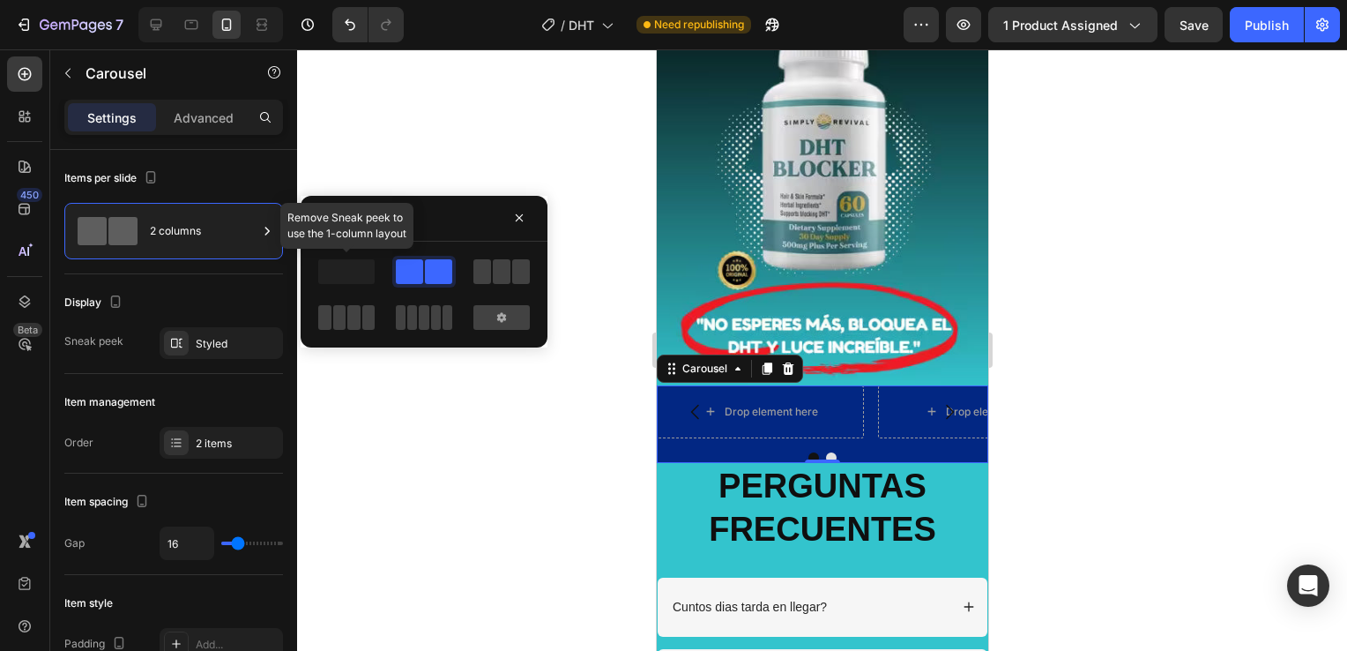
click at [367, 277] on span at bounding box center [346, 271] width 56 height 25
click at [352, 280] on span at bounding box center [346, 271] width 56 height 25
click at [515, 316] on div at bounding box center [502, 317] width 56 height 25
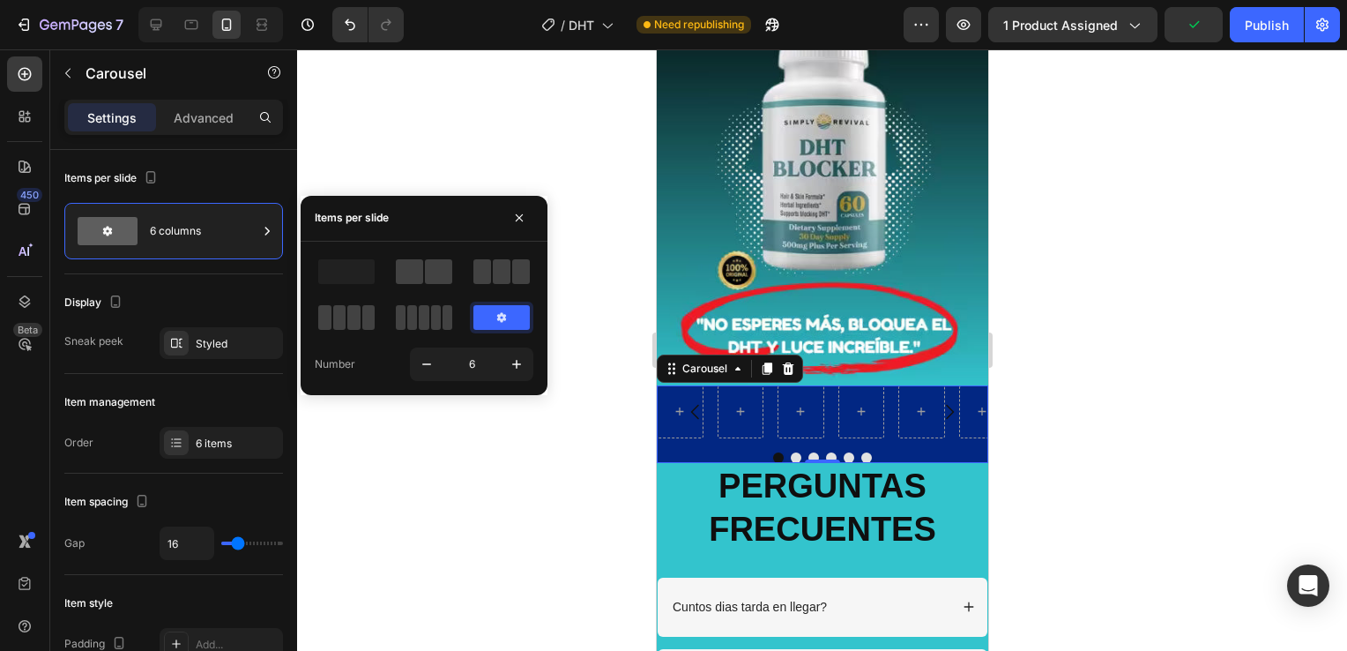
click at [500, 321] on icon at bounding box center [502, 317] width 14 height 14
click at [434, 366] on icon "button" at bounding box center [427, 364] width 18 height 18
type input "5"
click at [434, 366] on icon "button" at bounding box center [427, 364] width 18 height 18
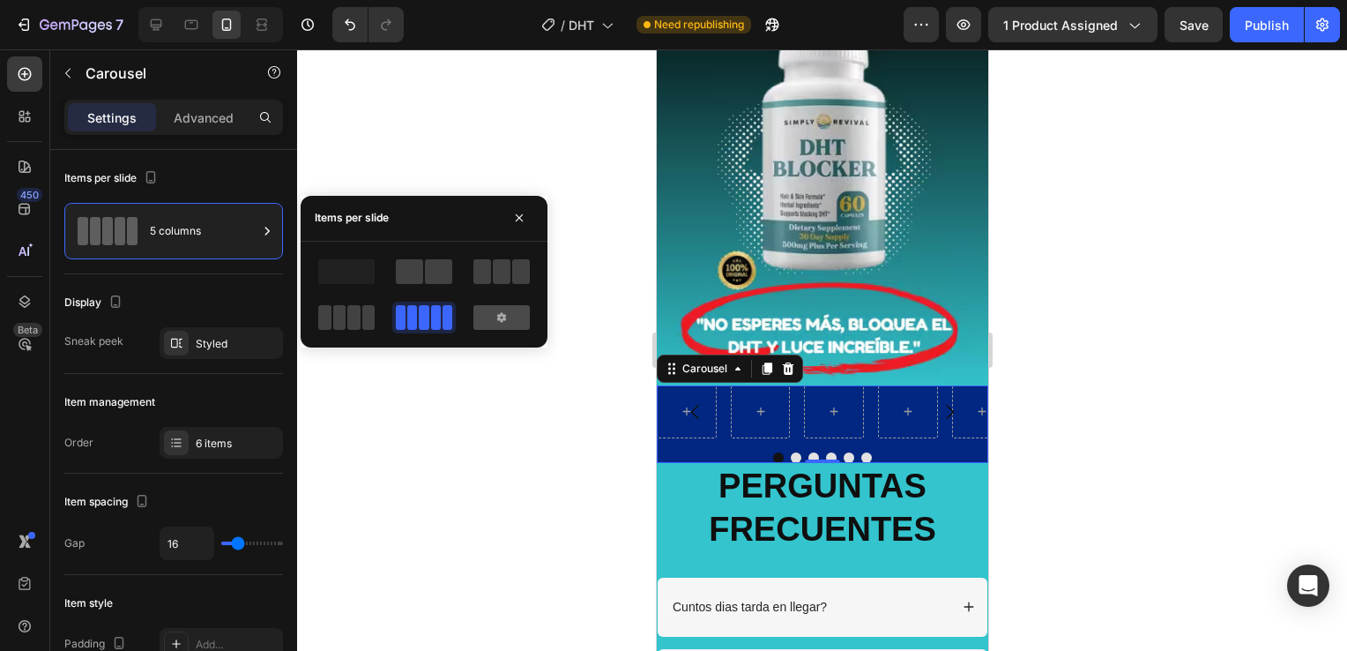
click at [489, 315] on div at bounding box center [502, 317] width 56 height 25
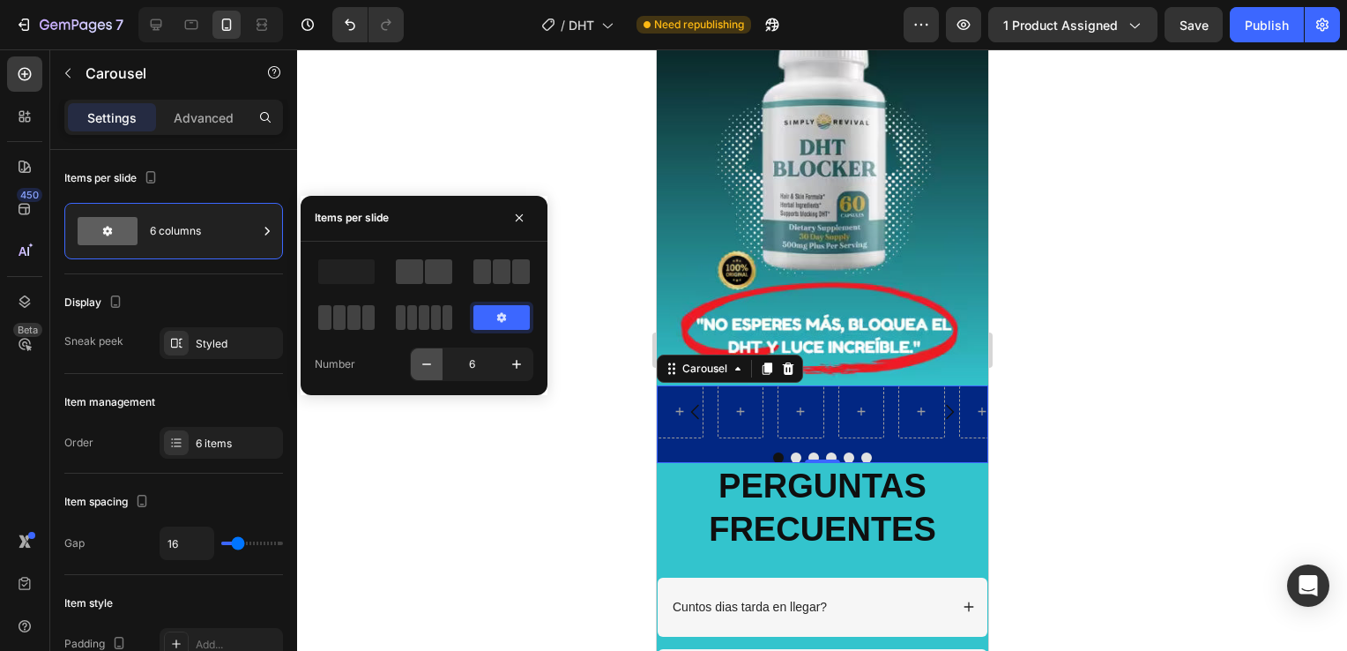
click at [427, 369] on icon "button" at bounding box center [427, 364] width 18 height 18
type input "5"
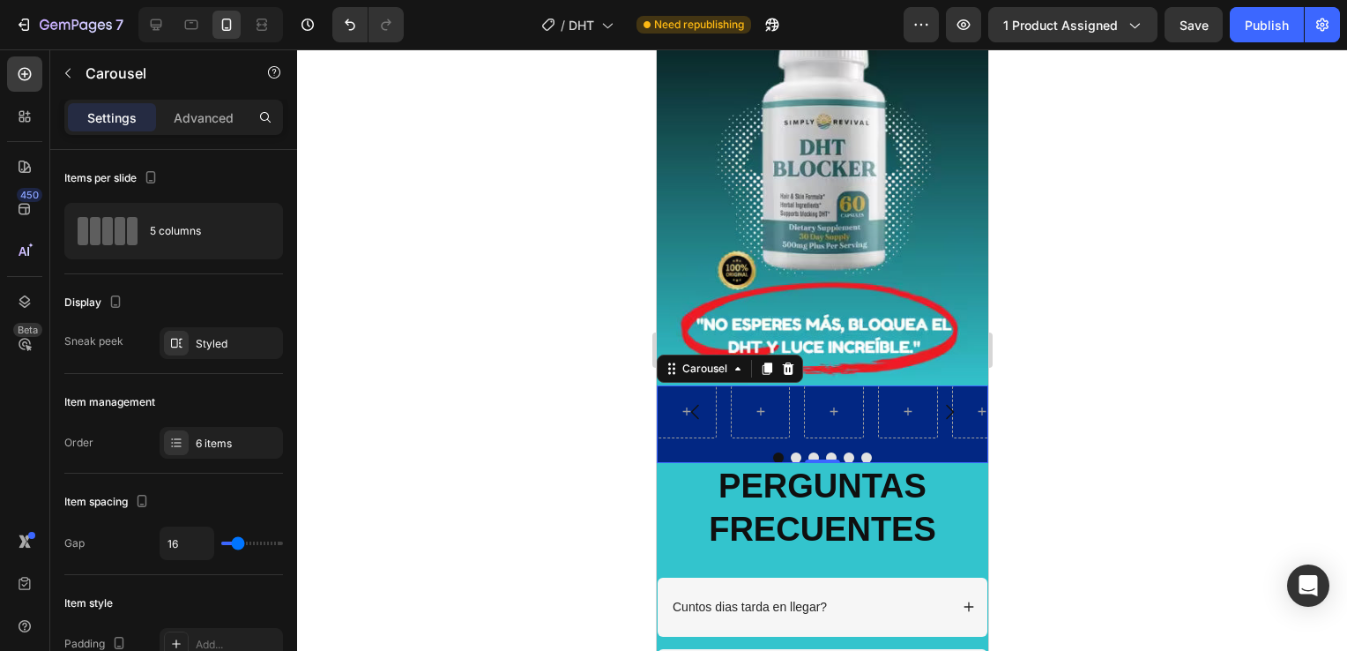
click at [427, 369] on div at bounding box center [822, 349] width 1050 height 601
click at [912, 432] on div "Carousel 0" at bounding box center [822, 424] width 332 height 78
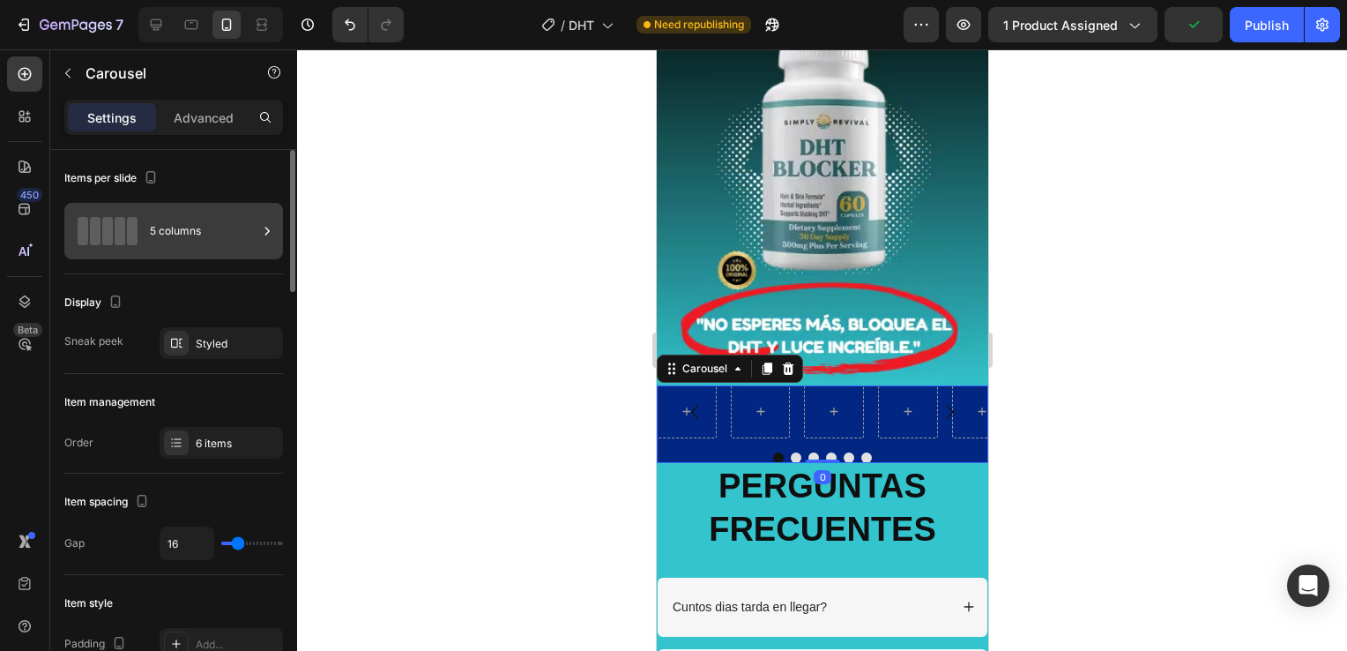
click at [271, 229] on icon at bounding box center [267, 231] width 18 height 18
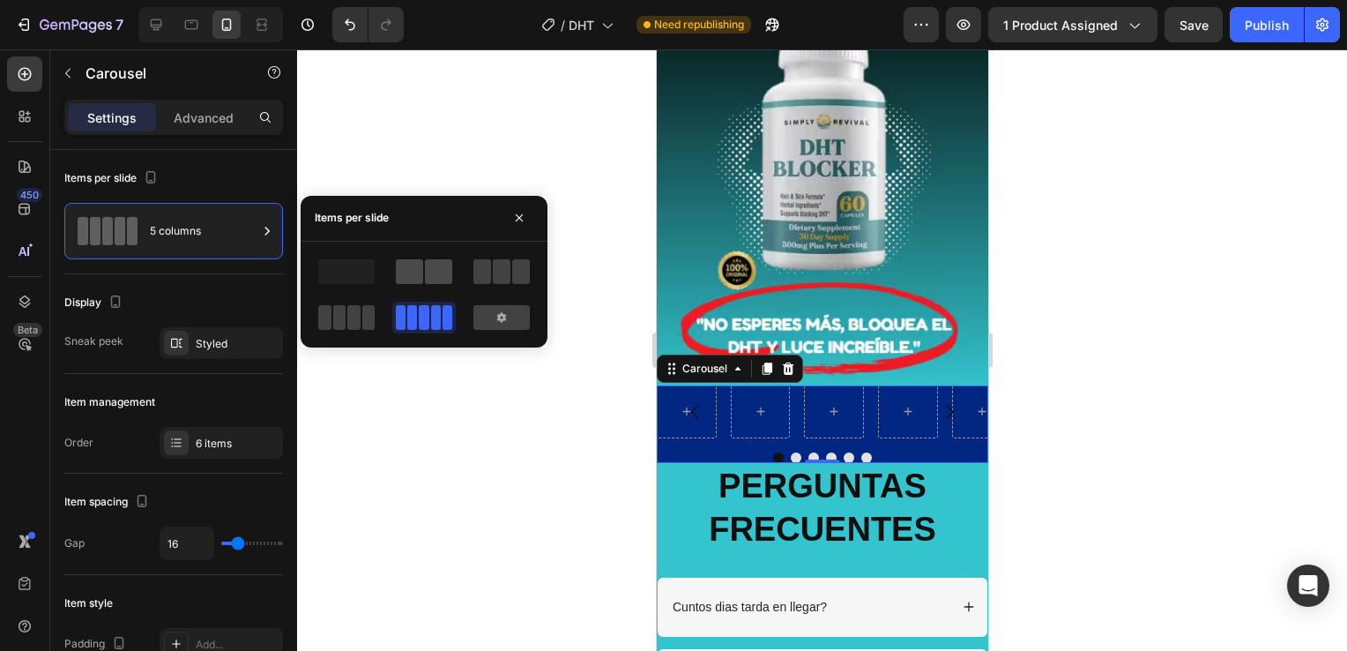
click at [414, 280] on span at bounding box center [409, 271] width 27 height 25
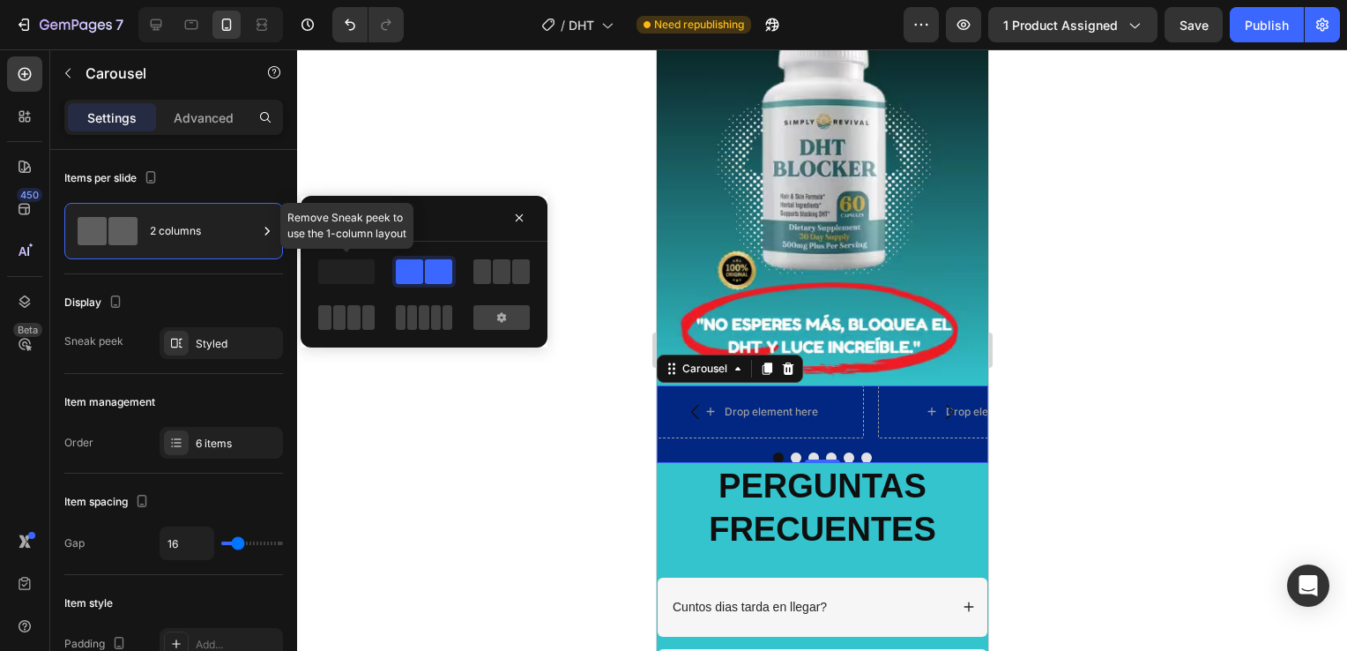
click at [360, 280] on span at bounding box center [346, 271] width 56 height 25
click at [510, 213] on button "button" at bounding box center [519, 218] width 28 height 28
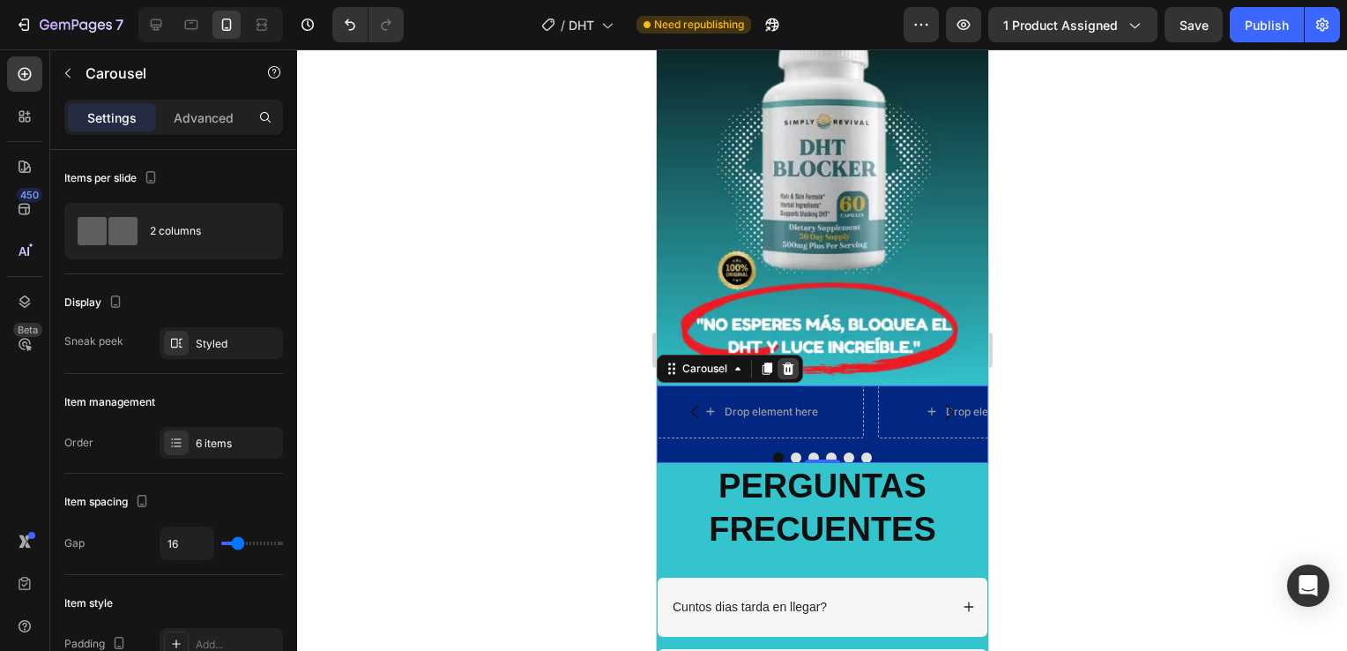
click at [796, 358] on div at bounding box center [787, 368] width 21 height 21
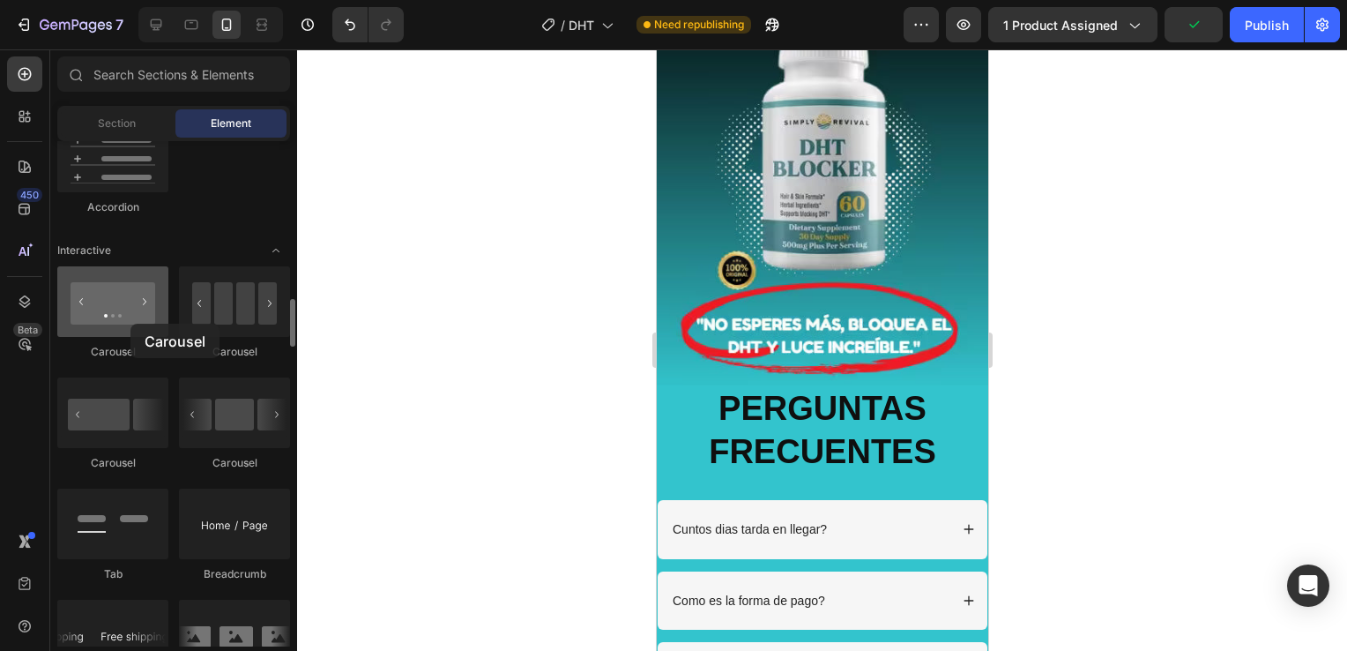
click at [131, 324] on div at bounding box center [112, 301] width 111 height 71
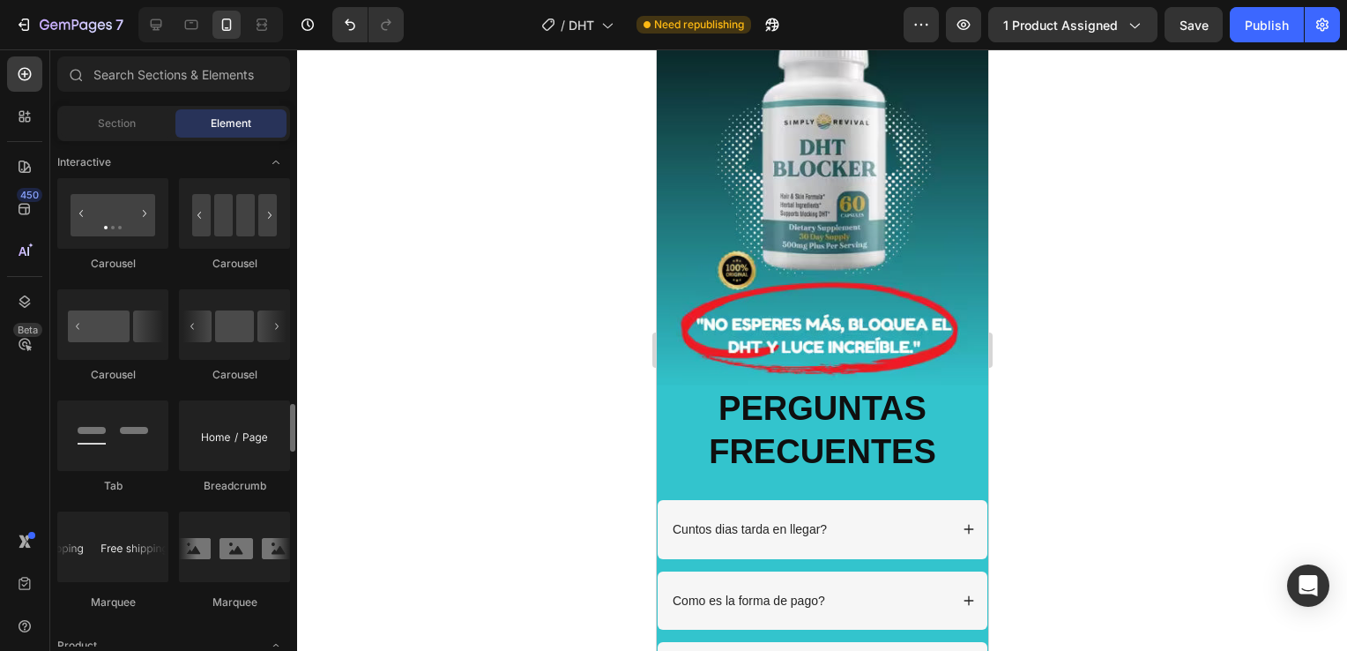
scroll to position [1852, 0]
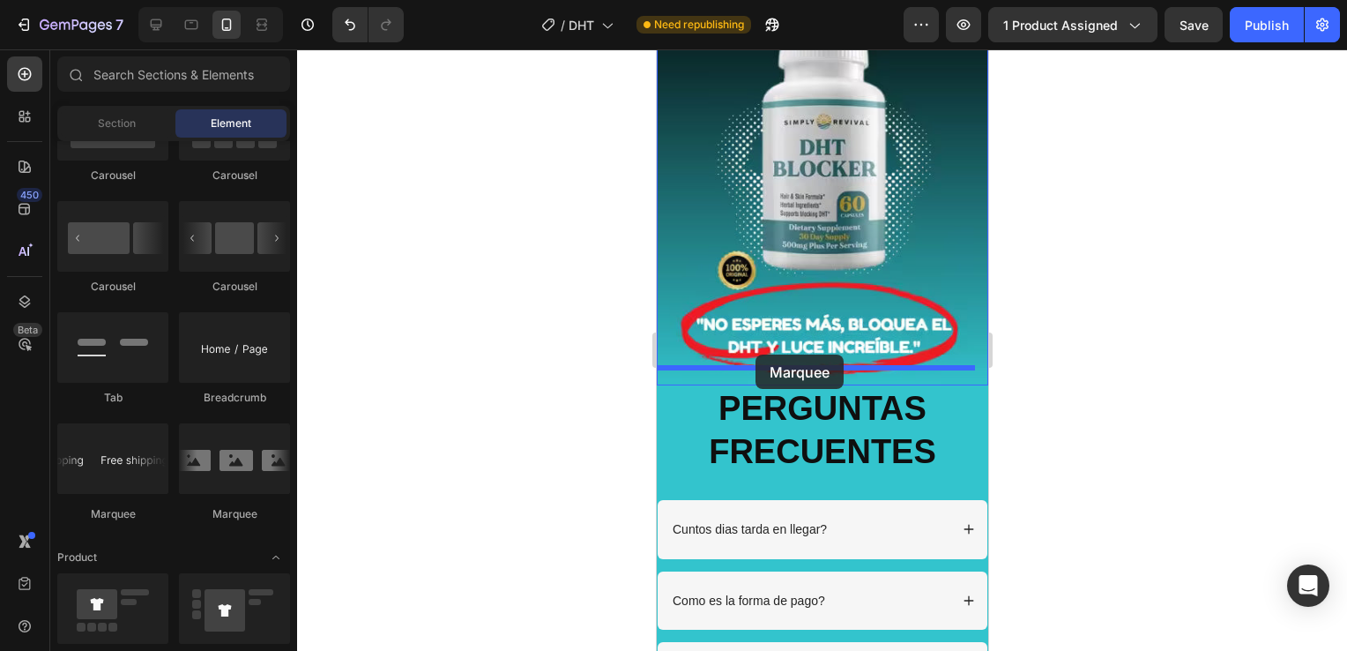
drag, startPoint x: 894, startPoint y: 523, endPoint x: 755, endPoint y: 355, distance: 218.6
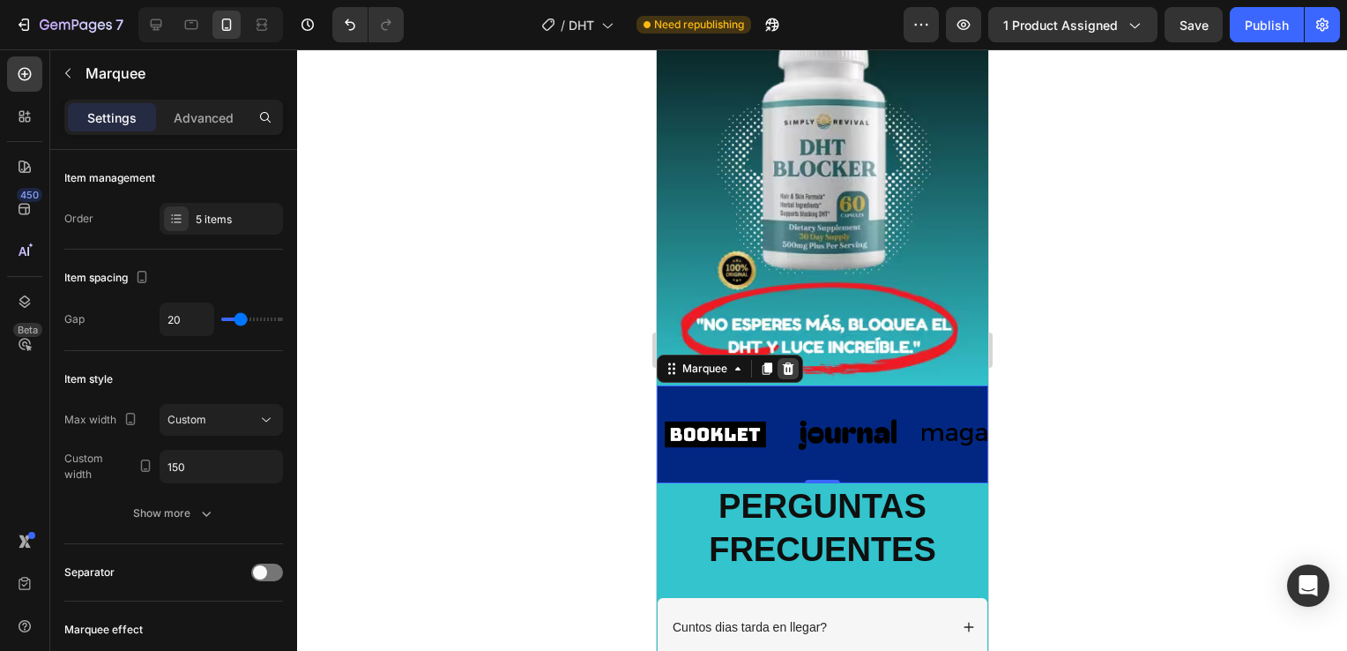
click at [784, 362] on icon at bounding box center [787, 368] width 11 height 12
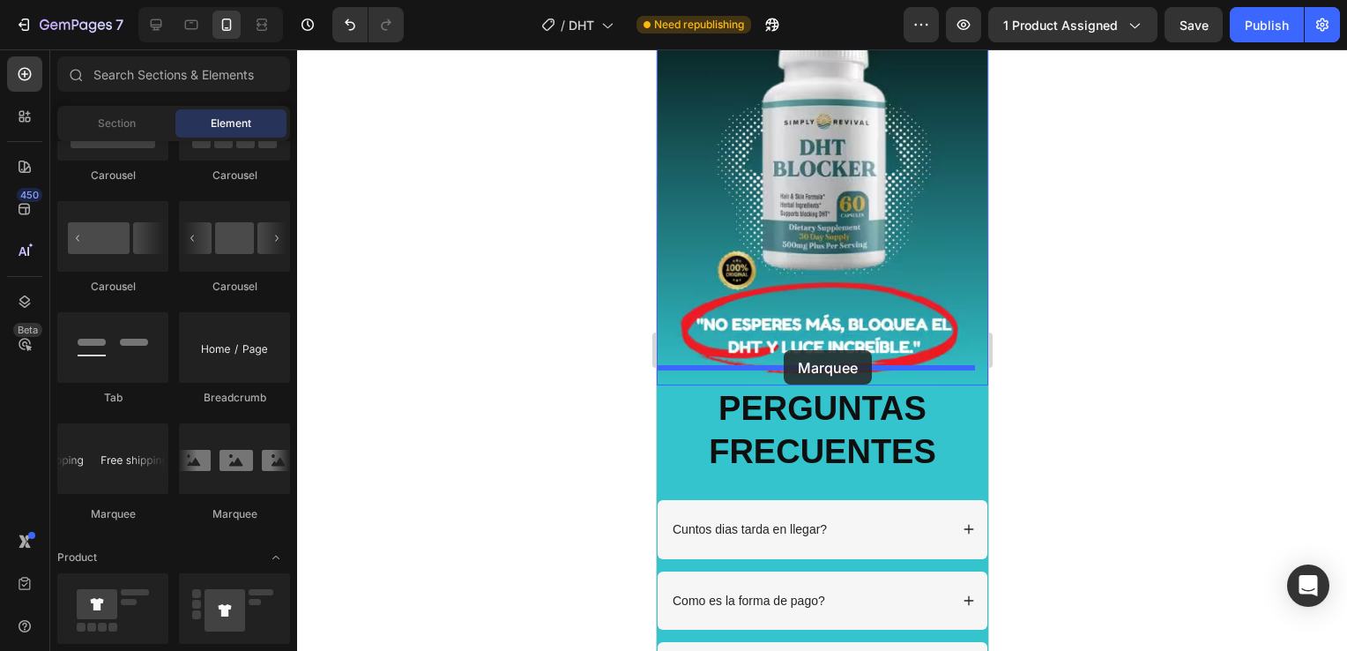
drag, startPoint x: 874, startPoint y: 506, endPoint x: 783, endPoint y: 350, distance: 180.6
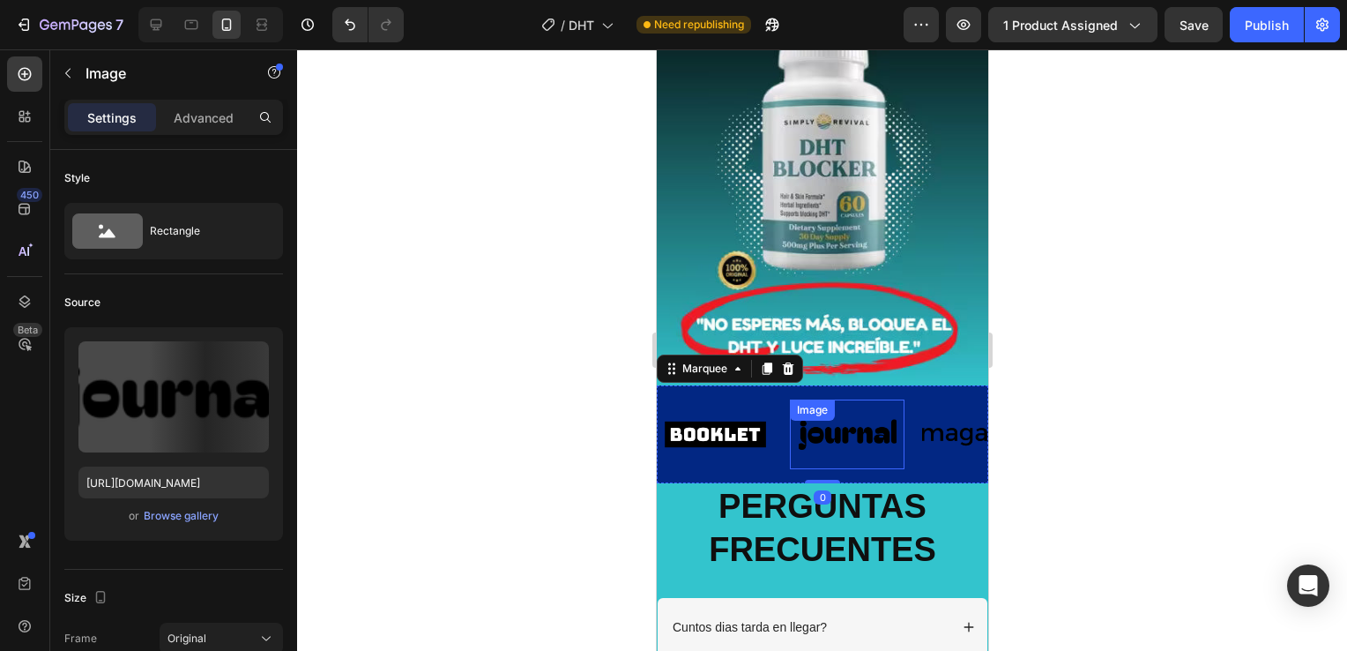
click at [823, 419] on img at bounding box center [846, 434] width 115 height 49
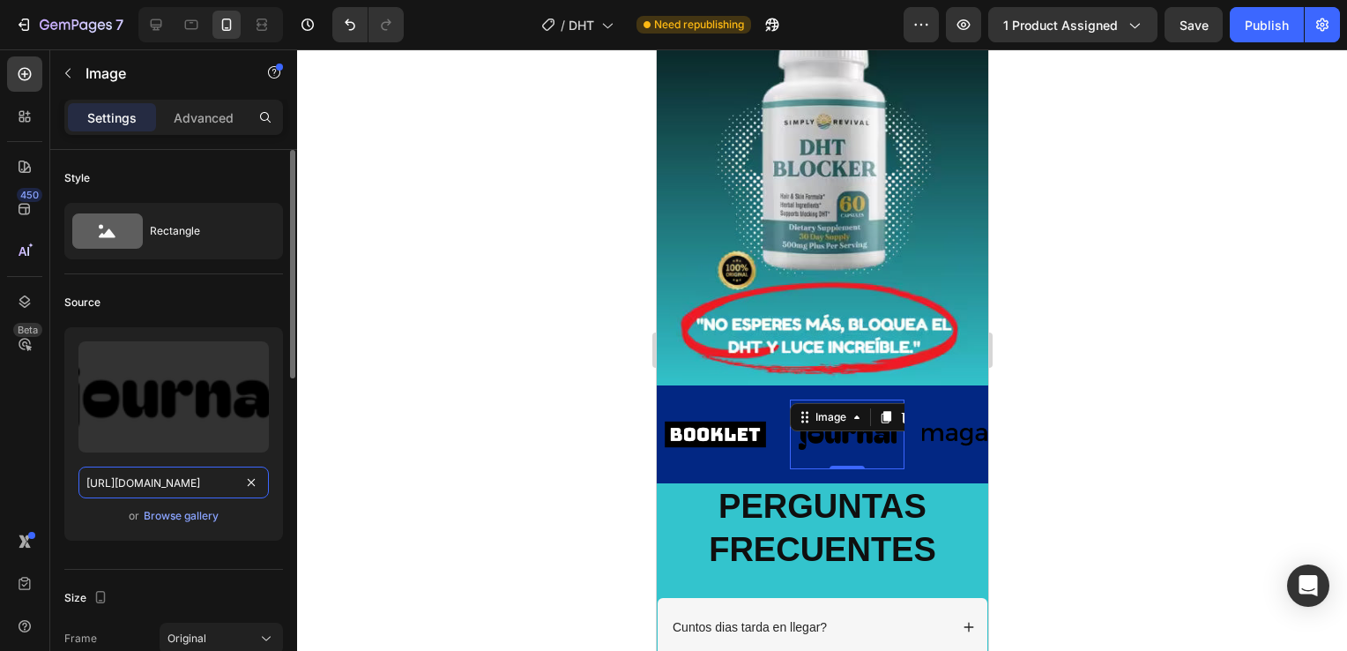
click at [151, 479] on input "[URL][DOMAIN_NAME]" at bounding box center [173, 483] width 190 height 32
paste input "939/4415/2381/files/image.avif?v=1758859641"
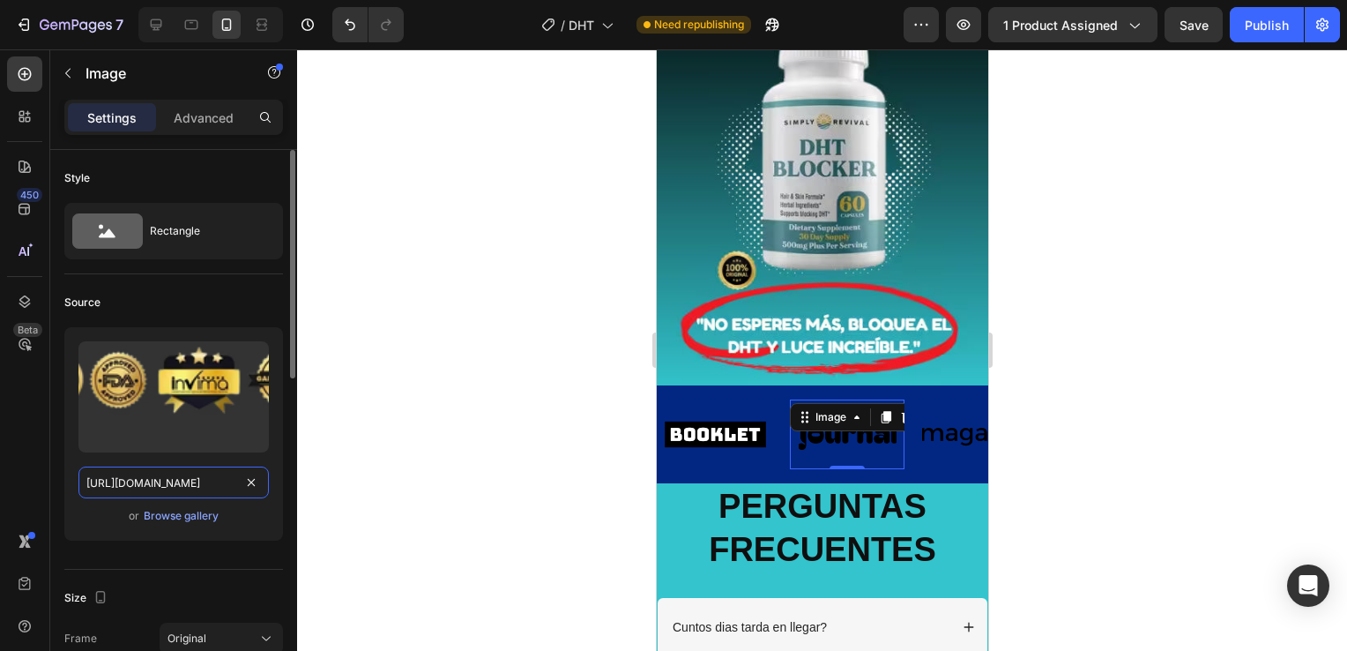
scroll to position [0, 258]
type input "[URL][DOMAIN_NAME]"
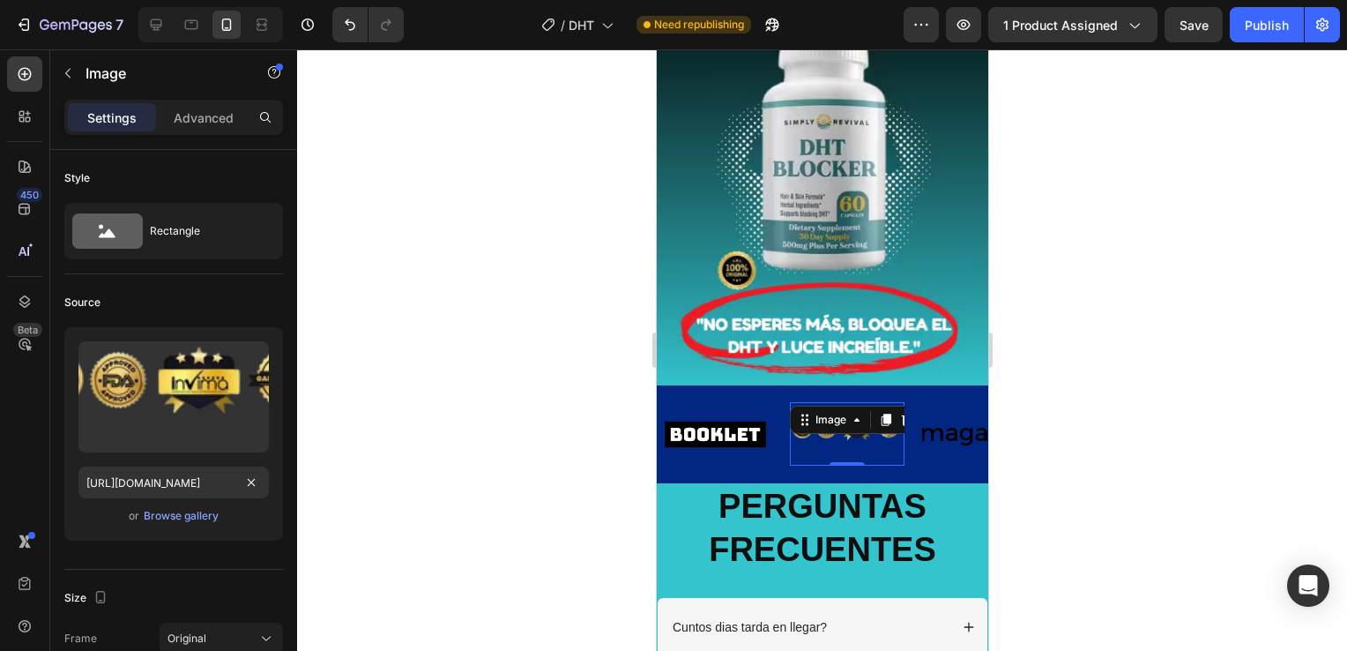
click at [1000, 432] on div at bounding box center [822, 349] width 1050 height 601
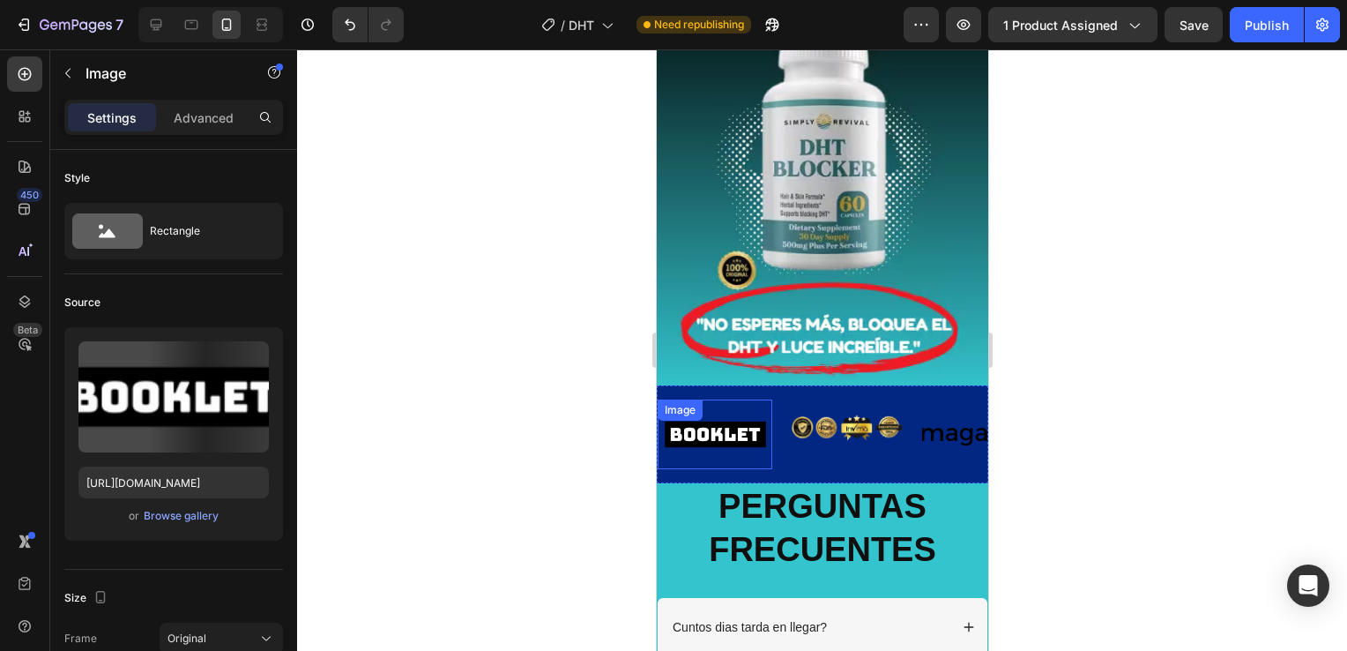
click at [743, 422] on img at bounding box center [714, 434] width 115 height 49
click at [769, 410] on icon at bounding box center [774, 417] width 14 height 14
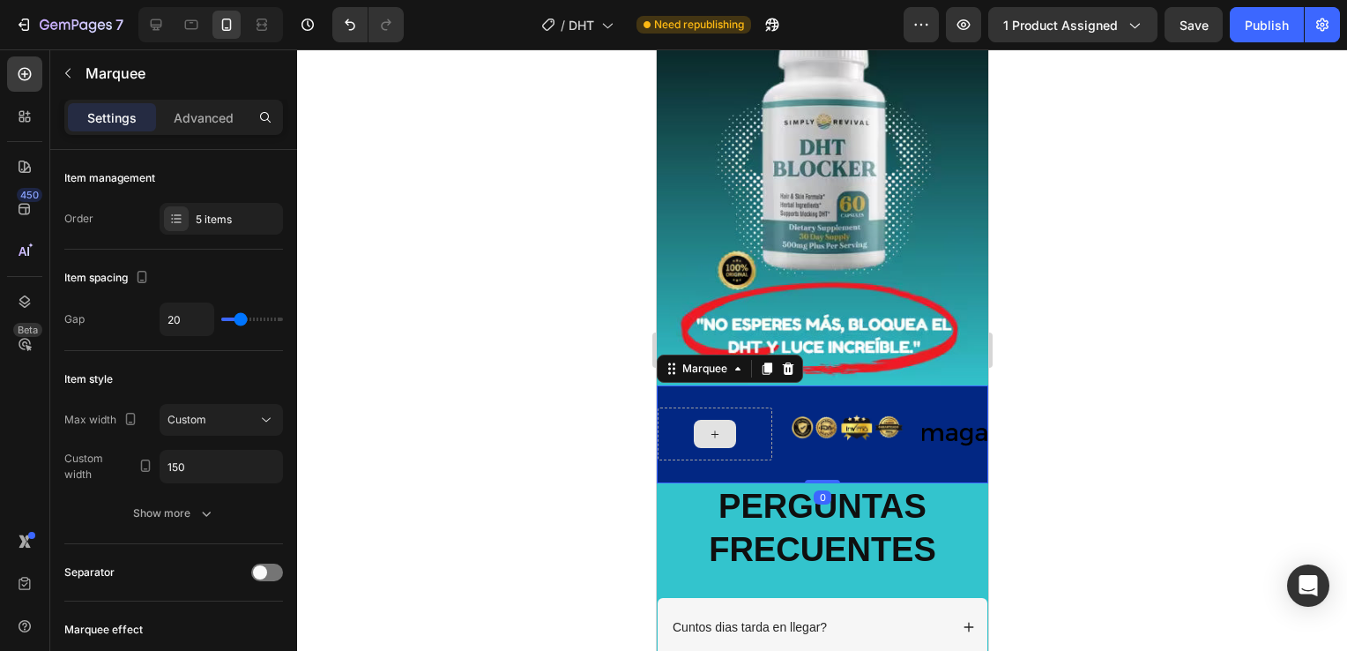
click at [757, 407] on div at bounding box center [714, 433] width 115 height 53
click at [787, 362] on icon at bounding box center [787, 368] width 11 height 12
click at [752, 427] on div at bounding box center [714, 433] width 115 height 53
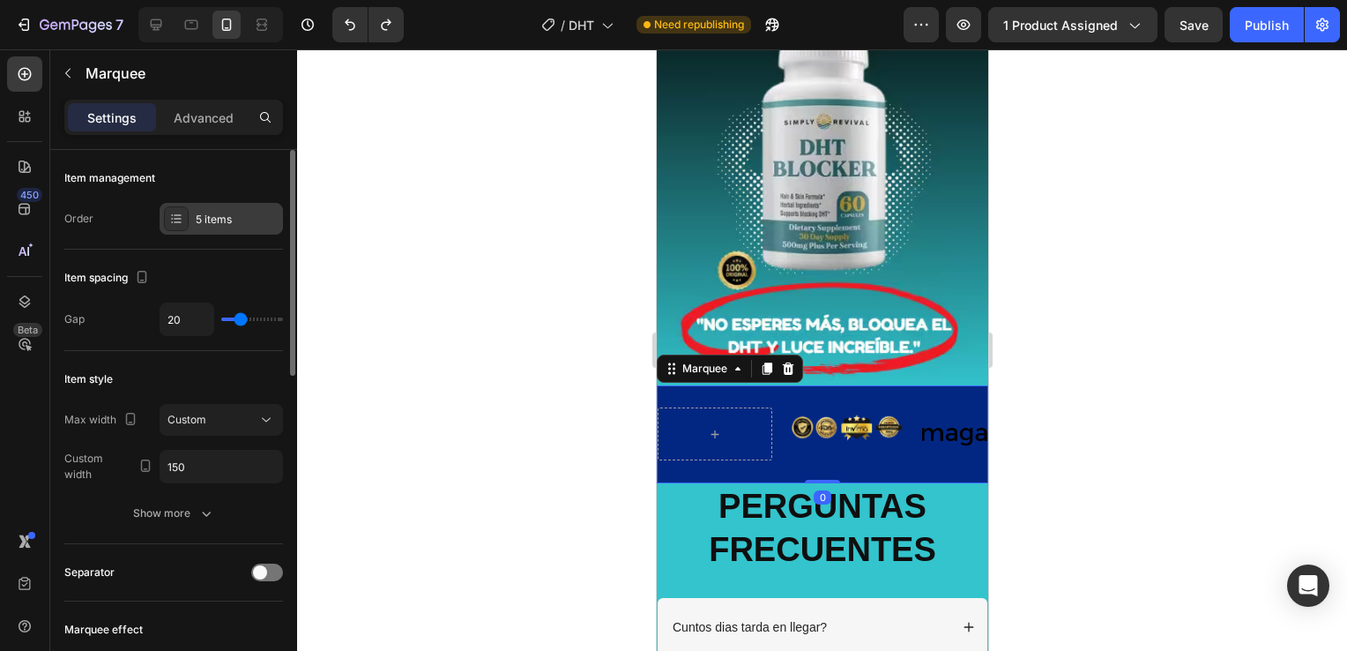
click at [243, 226] on div "5 items" at bounding box center [237, 220] width 83 height 16
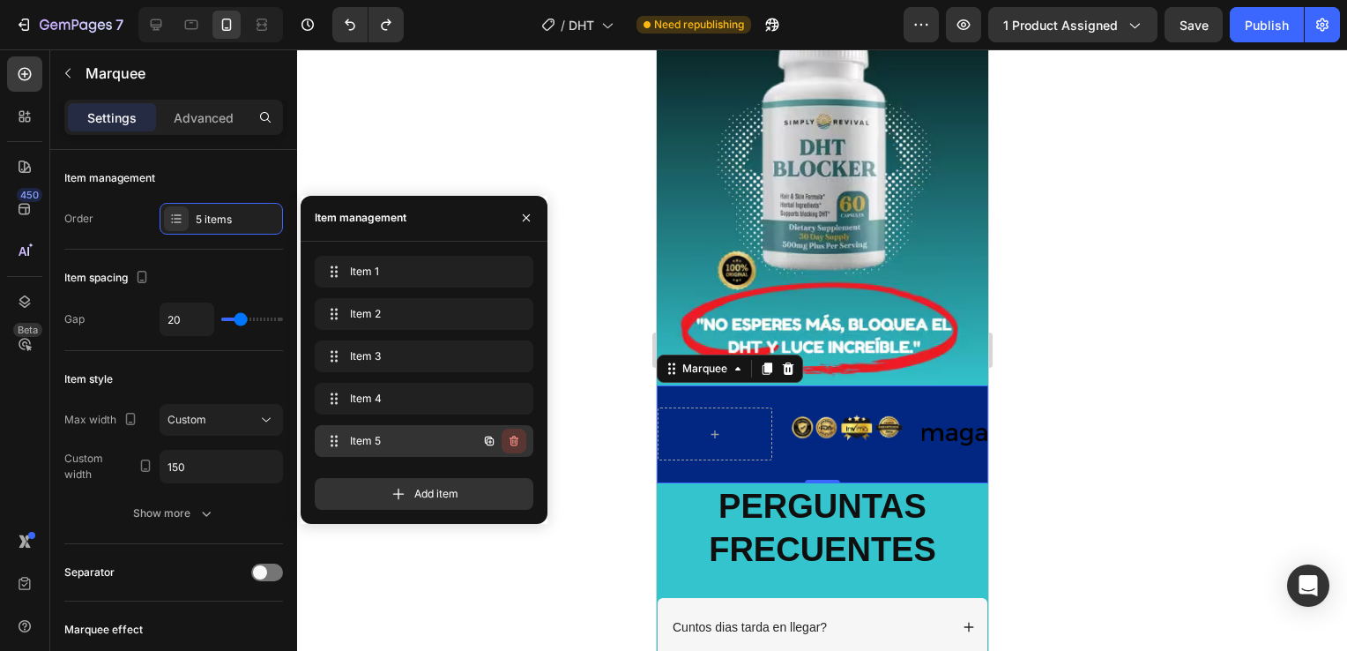
click at [517, 435] on icon "button" at bounding box center [514, 441] width 14 height 14
click at [516, 436] on div "Delete" at bounding box center [502, 441] width 33 height 16
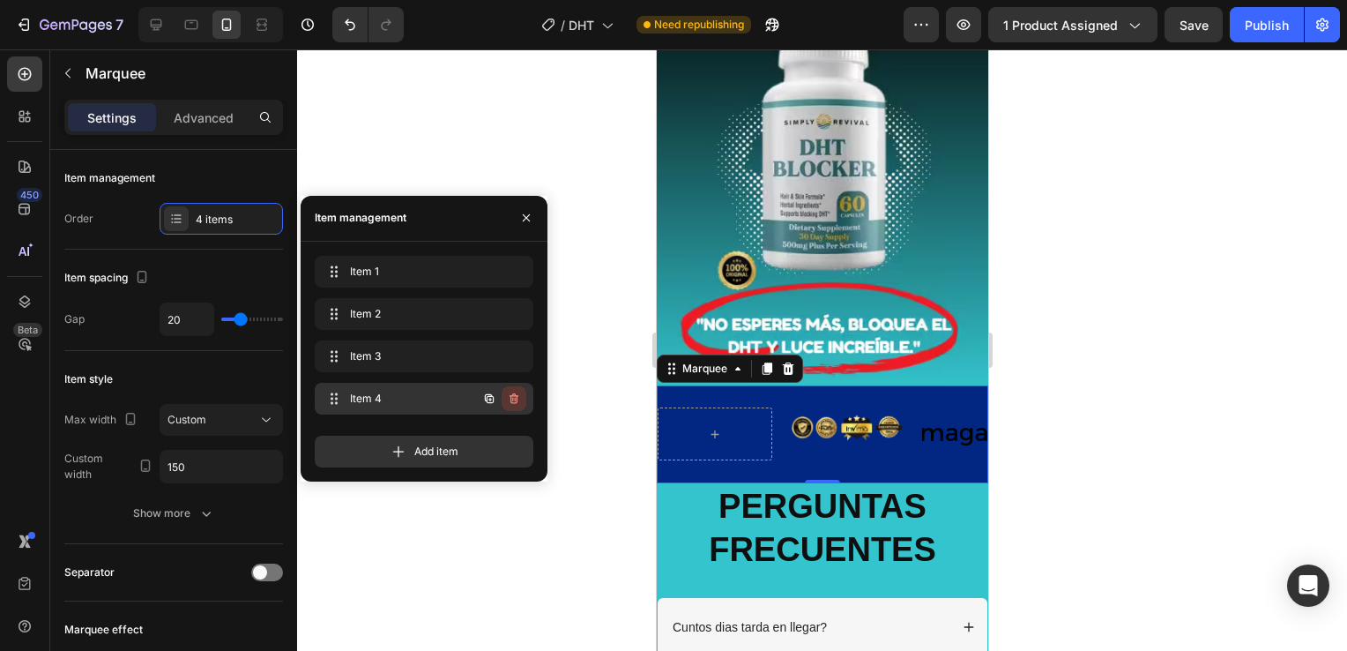
click at [511, 399] on icon "button" at bounding box center [514, 398] width 9 height 11
click at [511, 399] on div "Delete" at bounding box center [502, 399] width 33 height 16
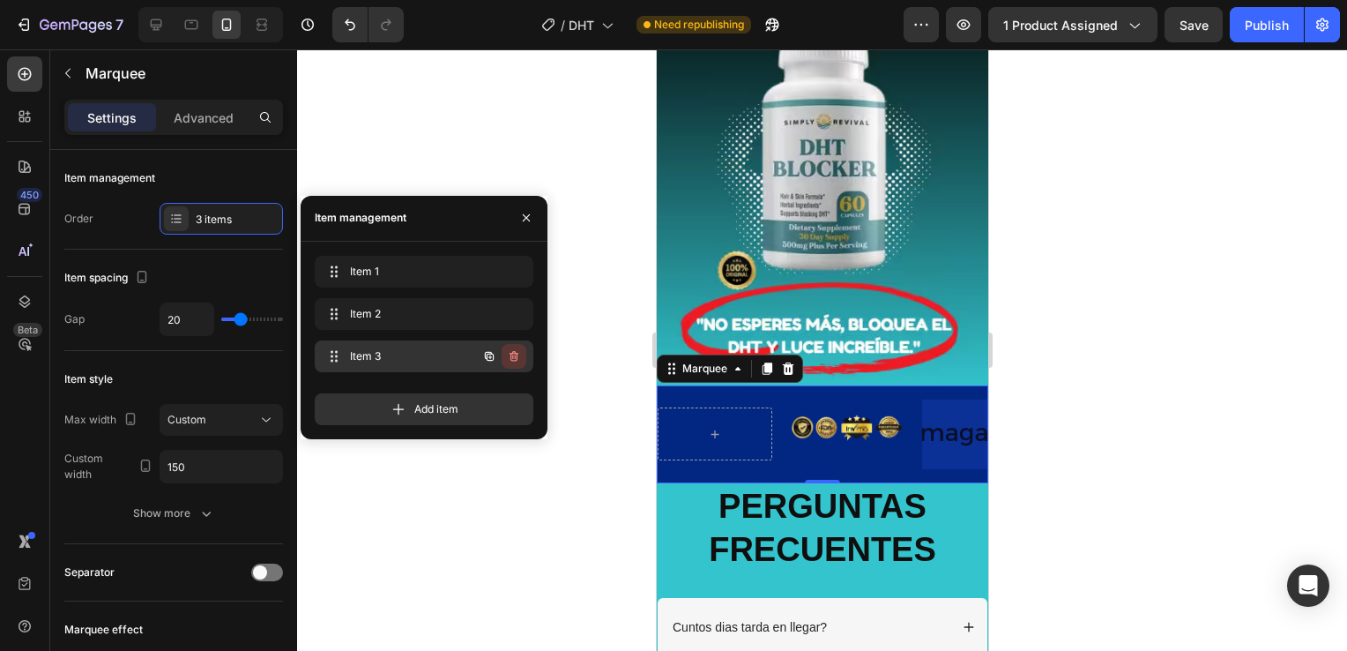
click at [510, 346] on button "button" at bounding box center [514, 356] width 25 height 25
click at [510, 350] on div "Delete" at bounding box center [502, 356] width 33 height 16
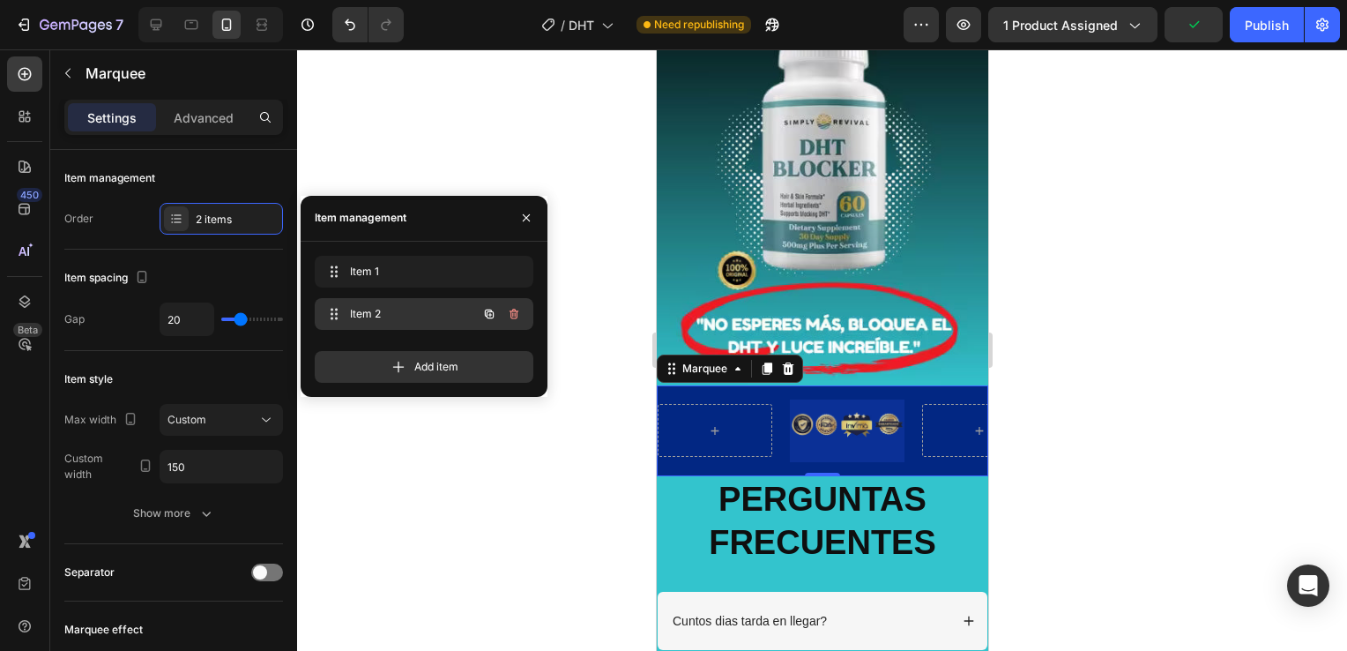
click at [511, 310] on icon "button" at bounding box center [514, 314] width 14 height 14
click at [511, 310] on div "Delete" at bounding box center [502, 314] width 33 height 16
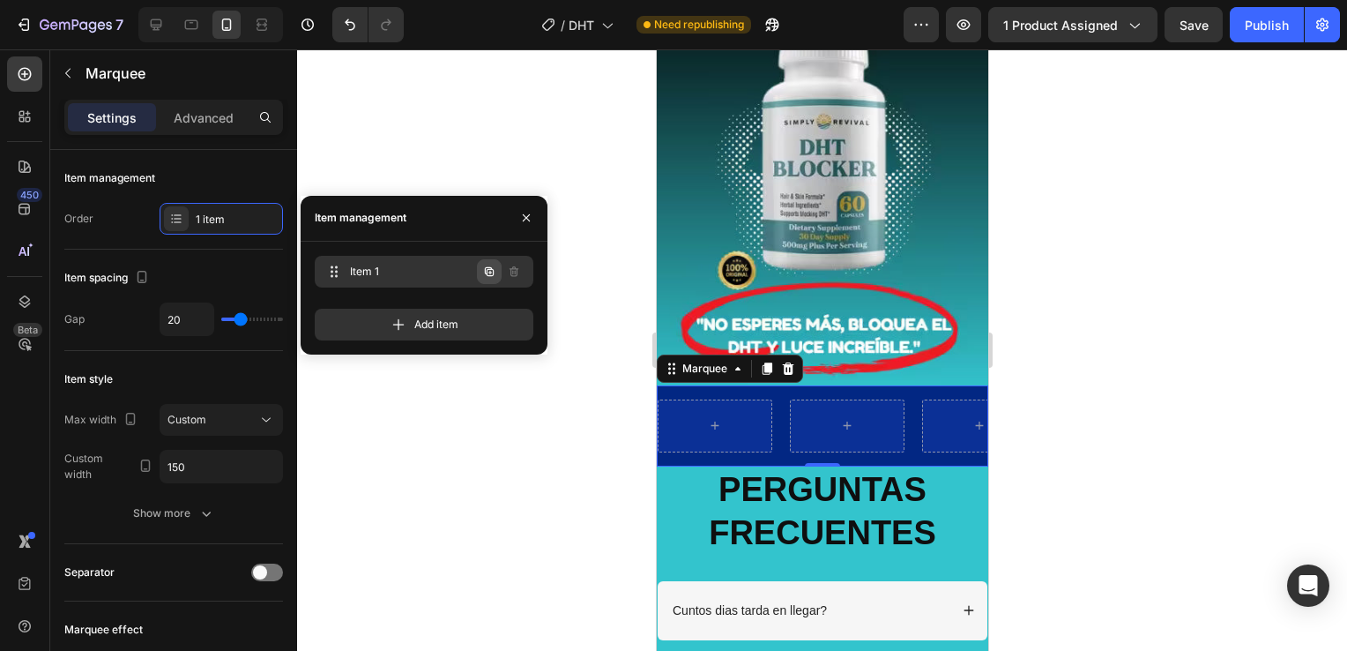
click at [501, 270] on button "button" at bounding box center [489, 271] width 25 height 25
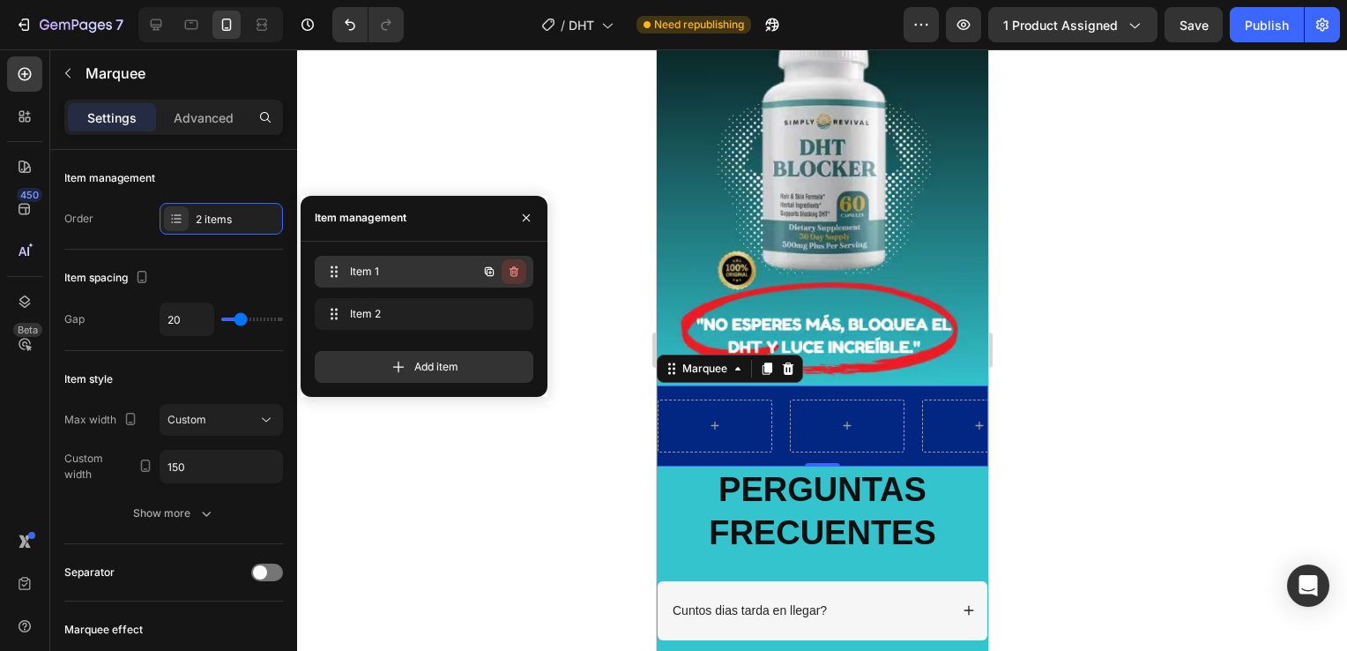
click at [509, 271] on icon "button" at bounding box center [514, 272] width 14 height 14
click at [509, 271] on div "Delete" at bounding box center [502, 272] width 33 height 16
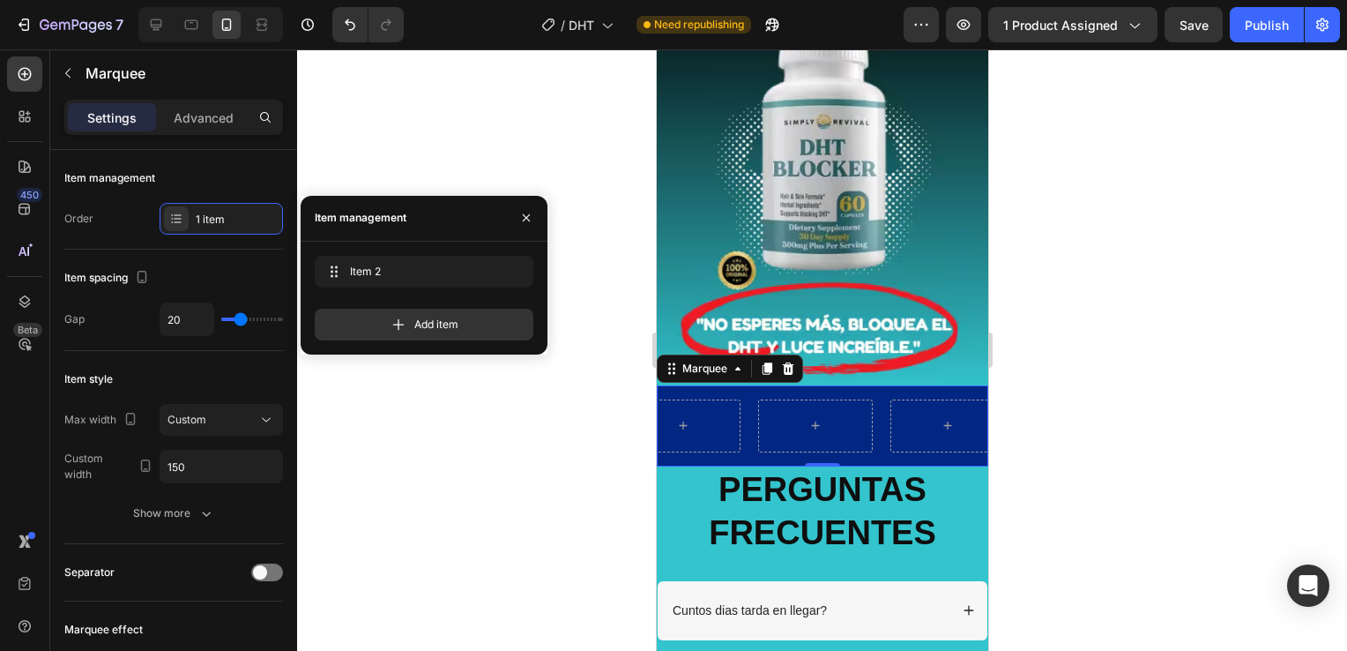
drag, startPoint x: 1274, startPoint y: 425, endPoint x: 1253, endPoint y: 427, distance: 21.2
click at [1273, 425] on div at bounding box center [822, 349] width 1050 height 601
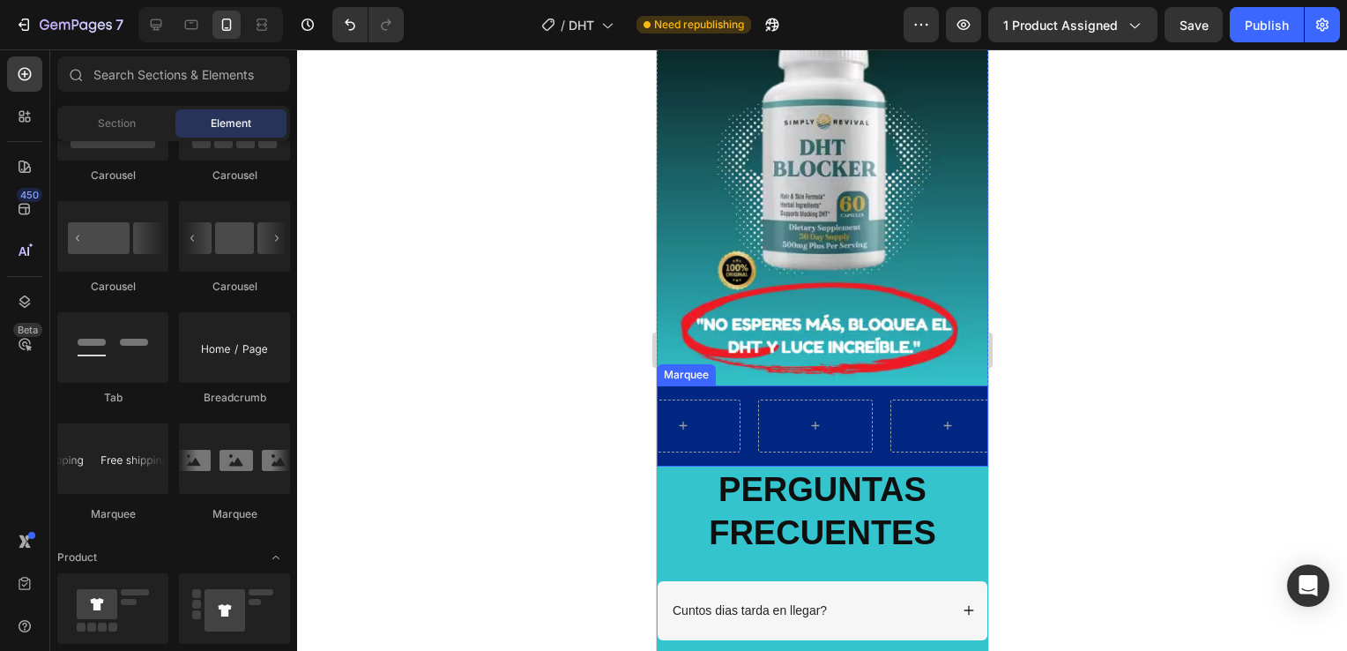
click at [851, 385] on div "Marquee" at bounding box center [822, 425] width 332 height 81
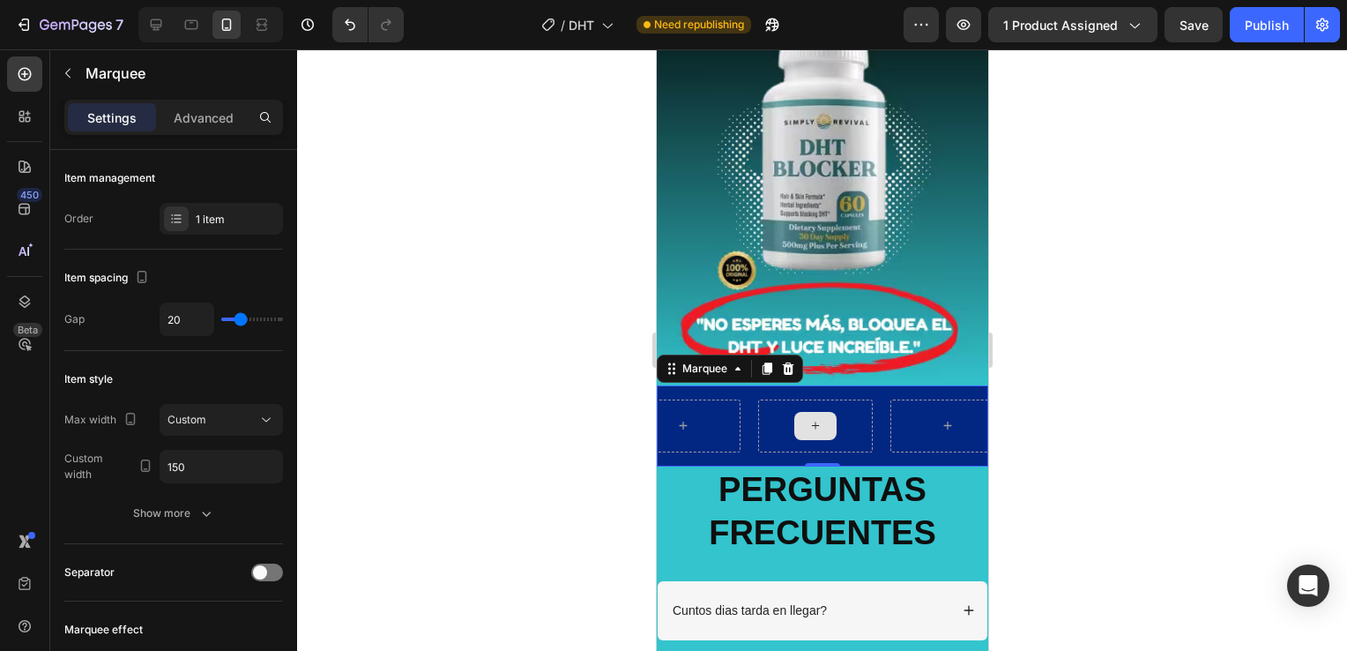
click at [847, 407] on div at bounding box center [815, 425] width 115 height 53
click at [793, 362] on icon at bounding box center [787, 369] width 14 height 14
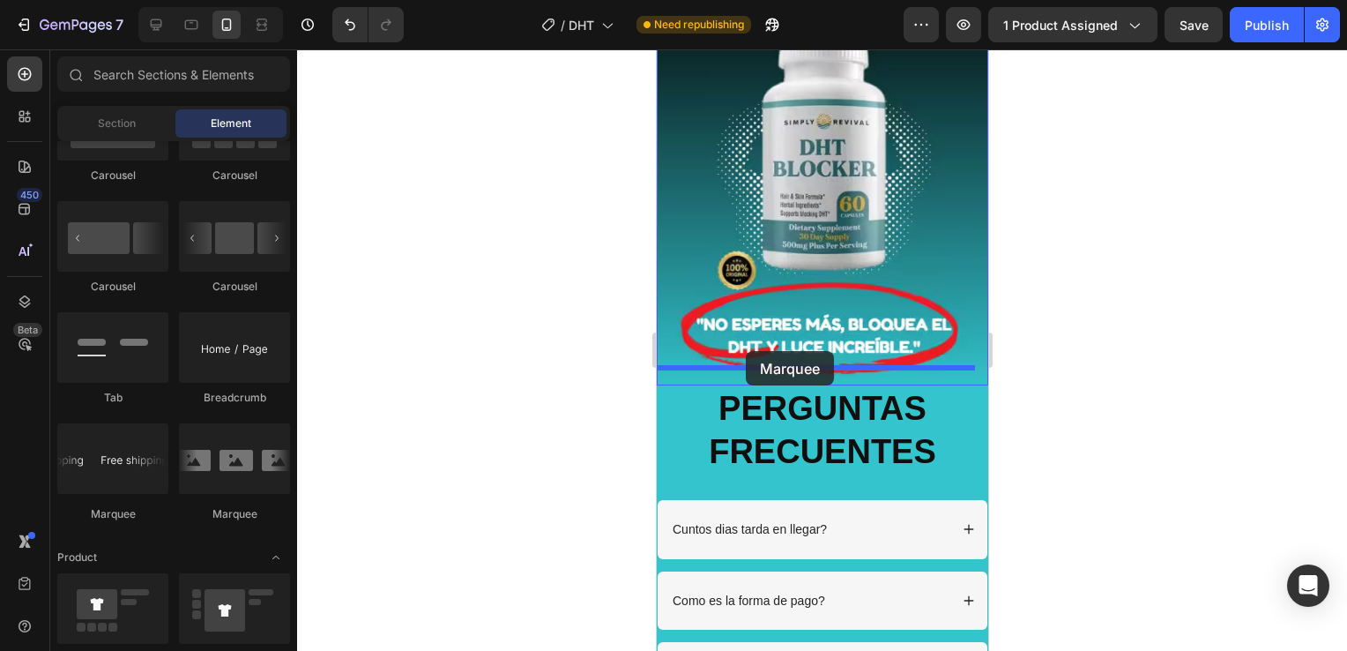
drag, startPoint x: 732, startPoint y: 521, endPoint x: 745, endPoint y: 349, distance: 172.5
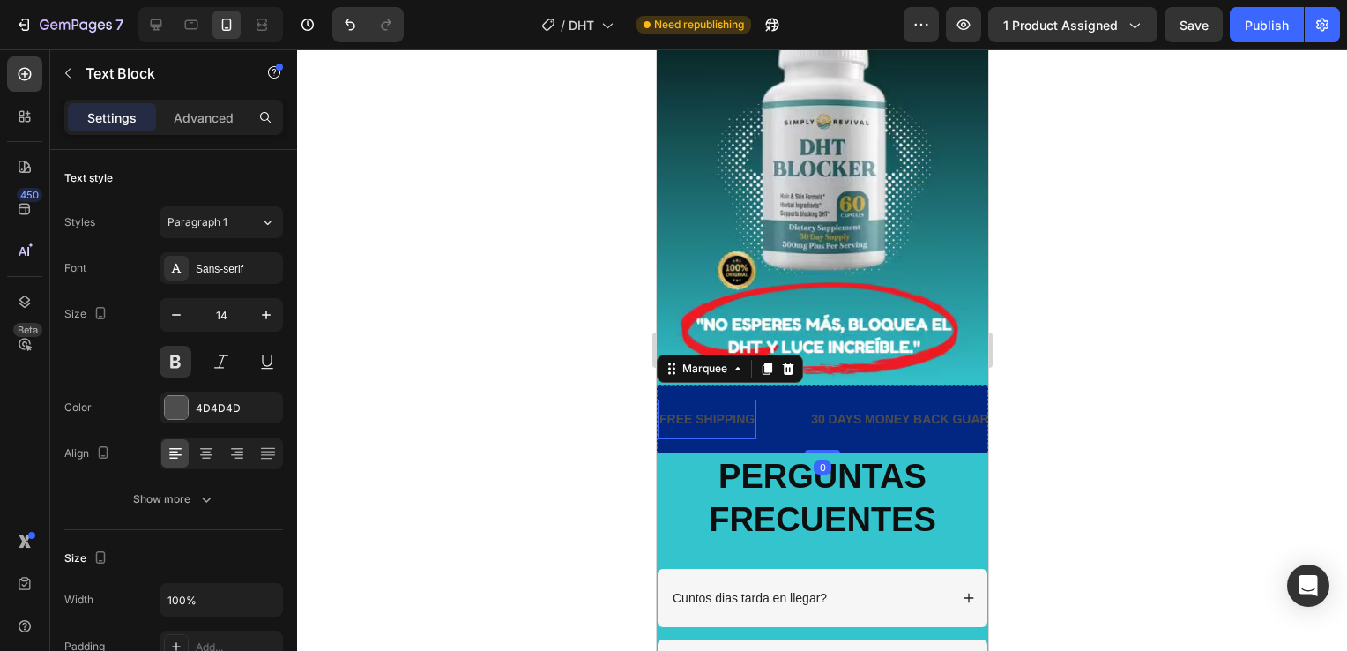
click at [749, 414] on div "FREE SHIPPING" at bounding box center [706, 420] width 99 height 26
click at [803, 399] on div "FREE SHIPPING Text Block 0" at bounding box center [733, 419] width 152 height 40
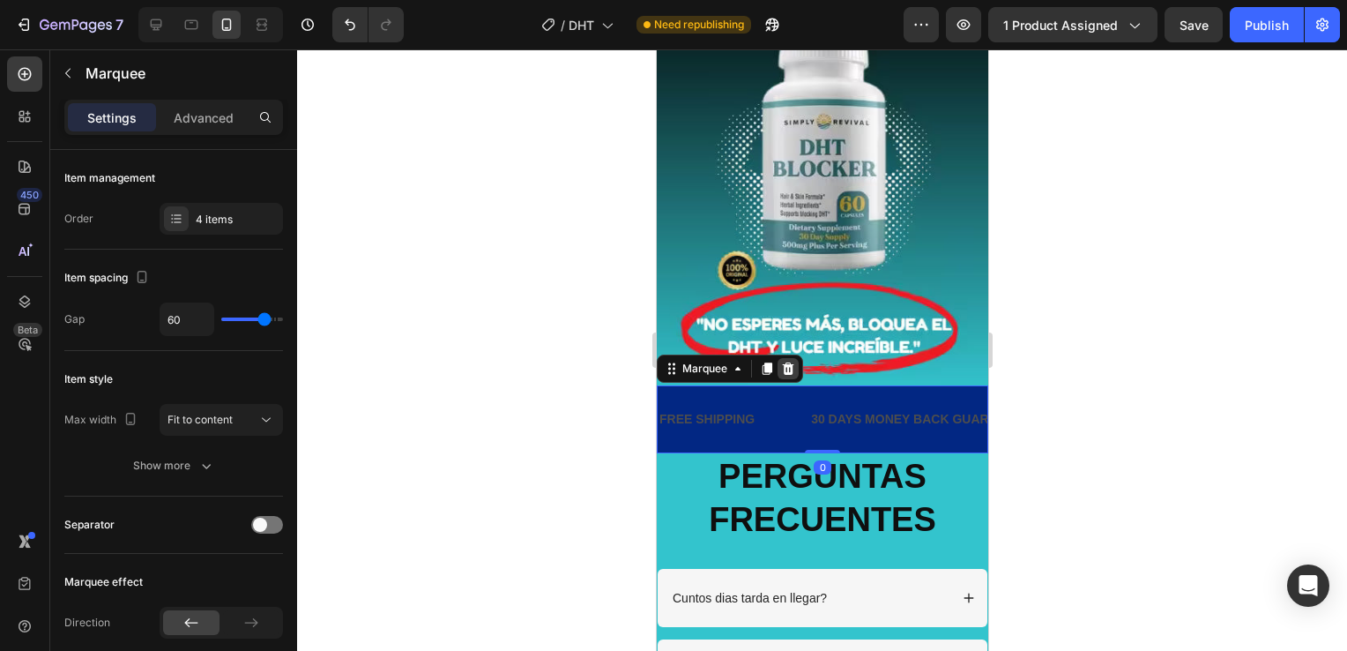
click at [787, 359] on div at bounding box center [787, 368] width 21 height 21
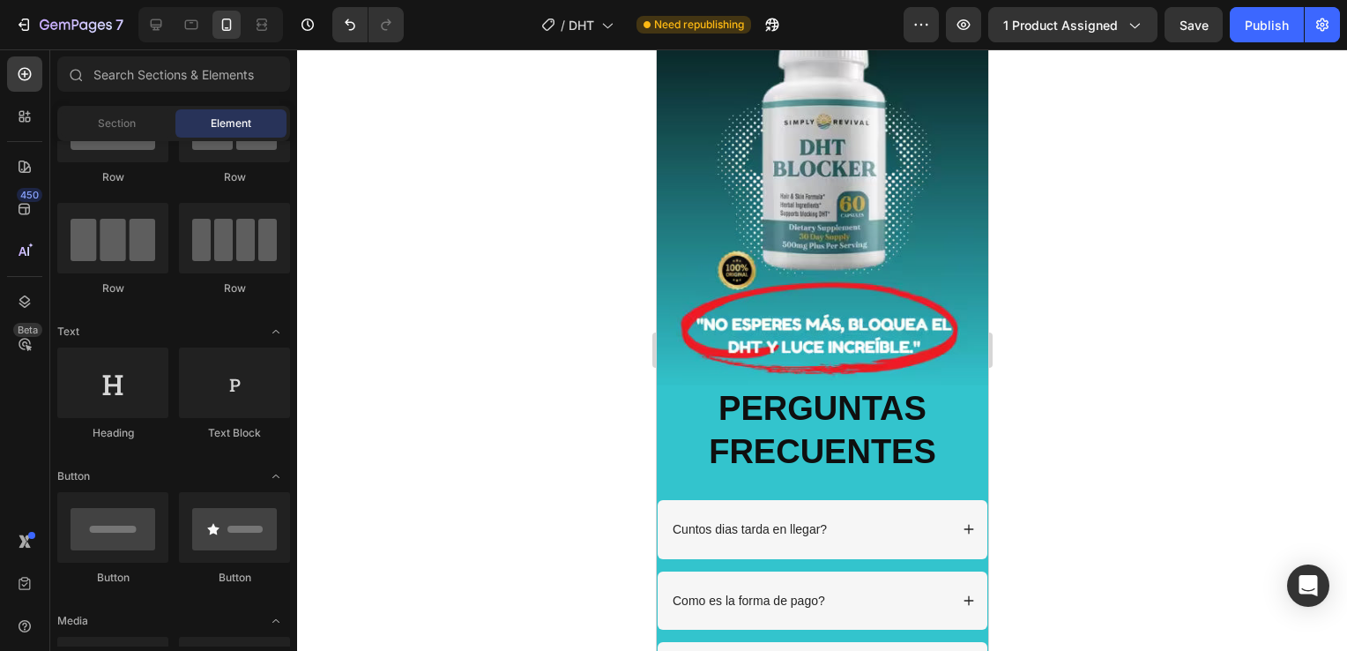
scroll to position [0, 0]
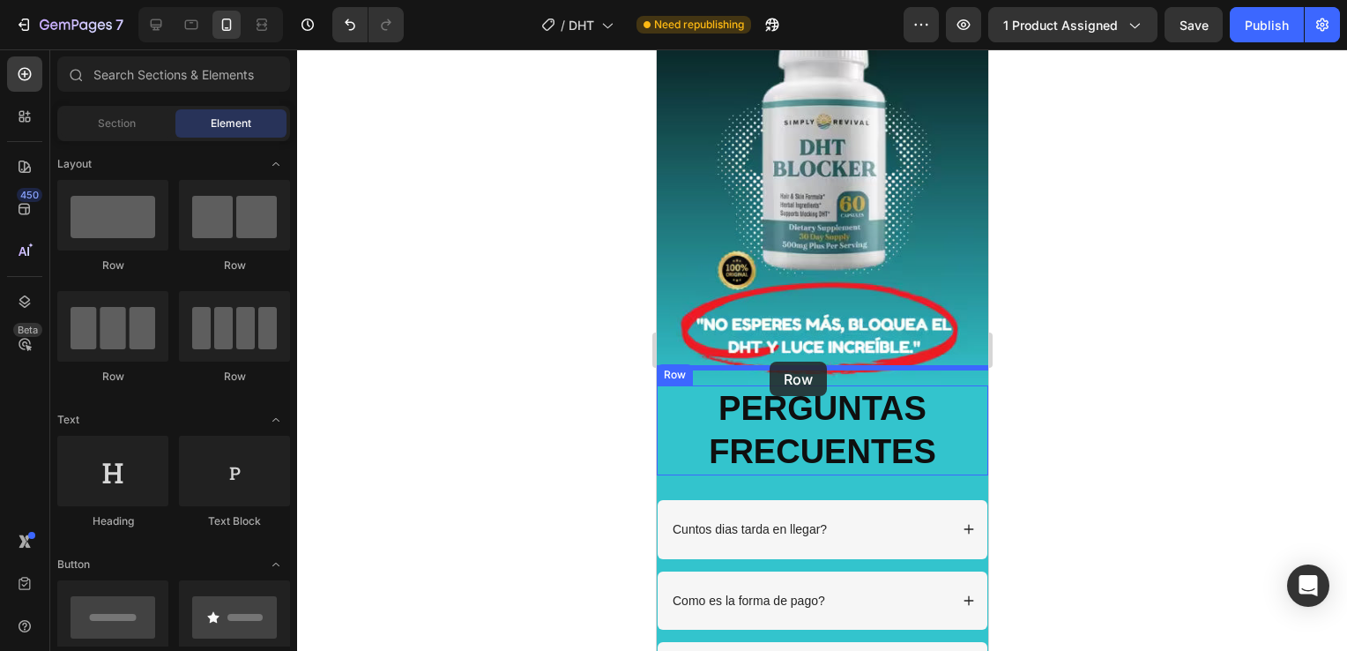
drag, startPoint x: 785, startPoint y: 273, endPoint x: 769, endPoint y: 362, distance: 89.6
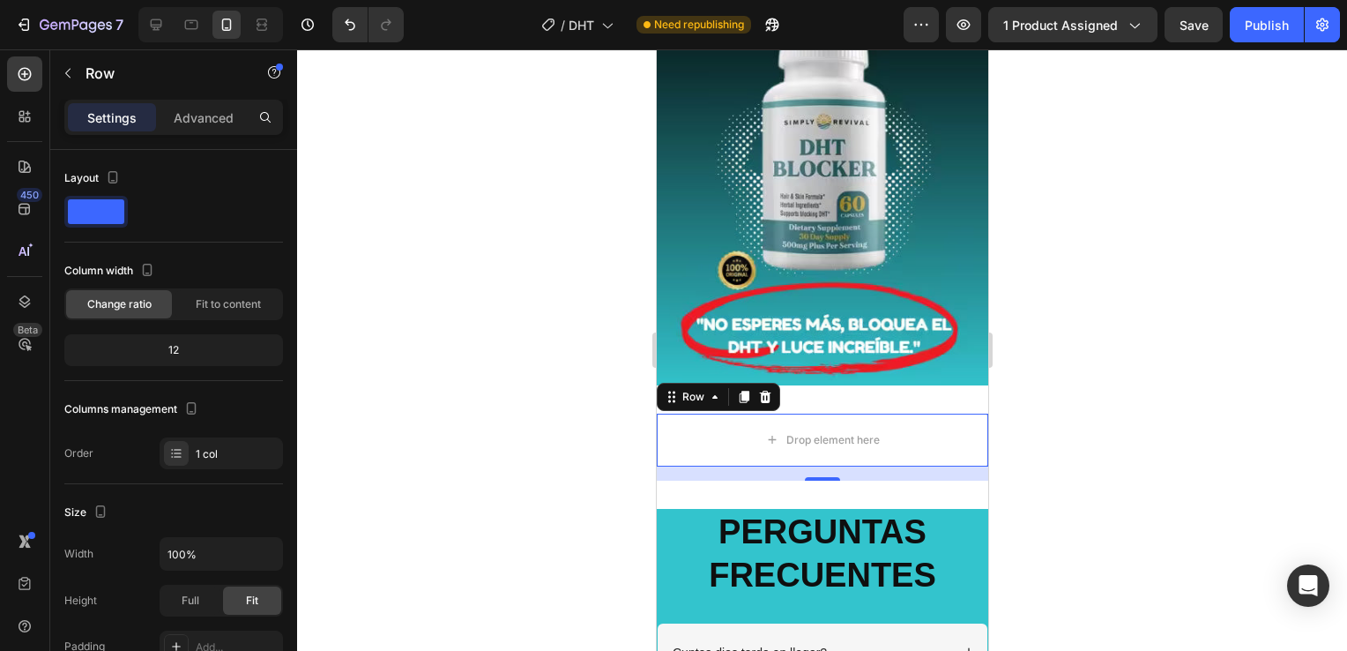
click at [1032, 394] on div at bounding box center [822, 349] width 1050 height 601
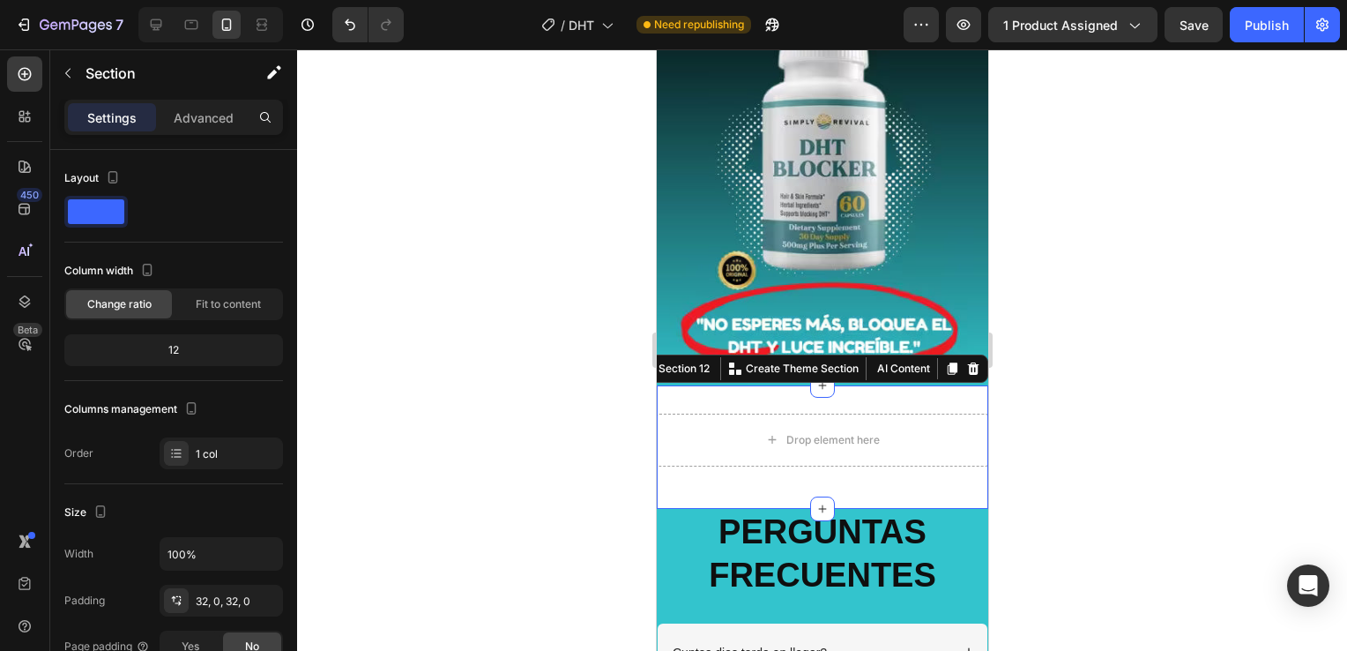
click at [728, 385] on div "Drop element here Row Section 12 You can create reusable sections Create Theme …" at bounding box center [822, 446] width 332 height 123
click at [1228, 407] on div at bounding box center [822, 349] width 1050 height 601
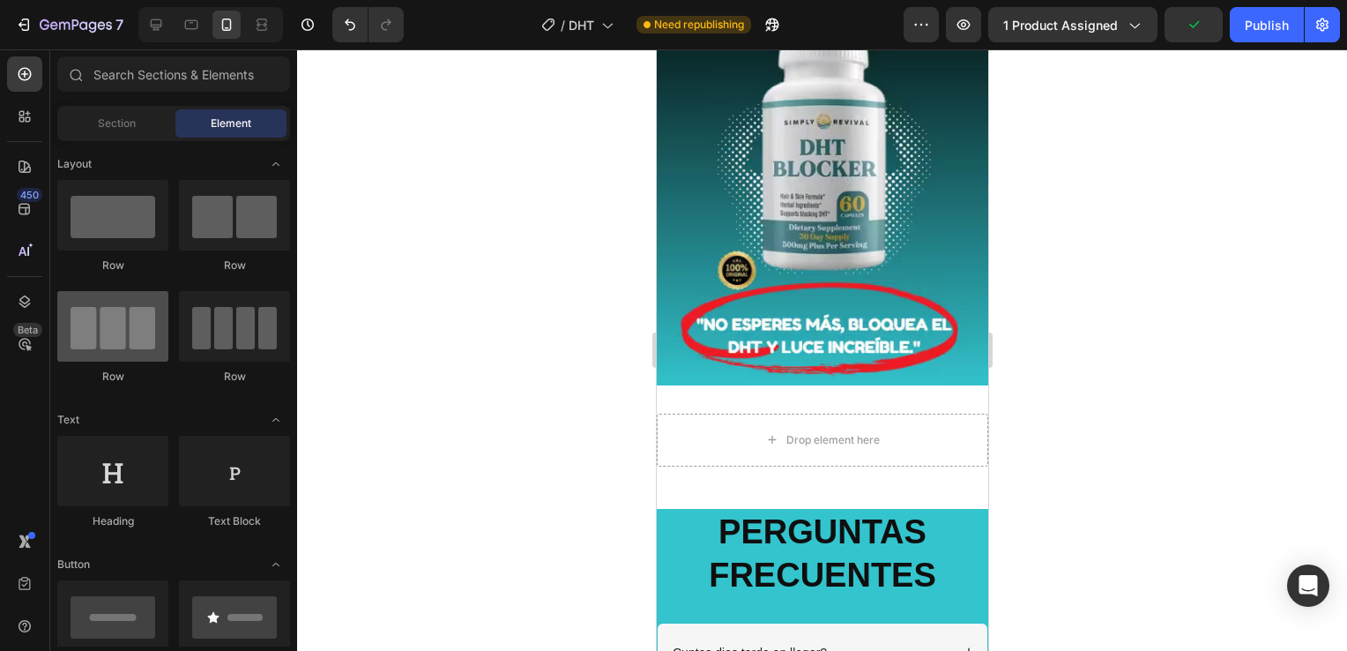
scroll to position [176, 0]
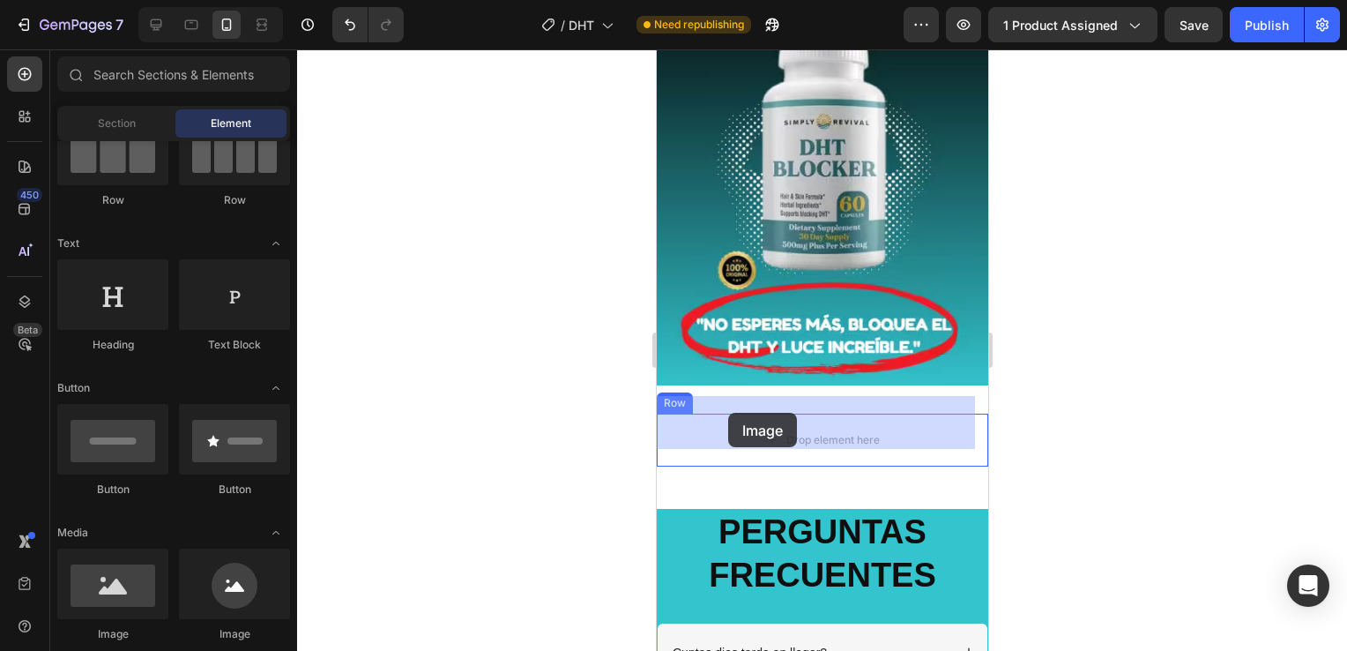
drag, startPoint x: 765, startPoint y: 630, endPoint x: 728, endPoint y: 413, distance: 220.1
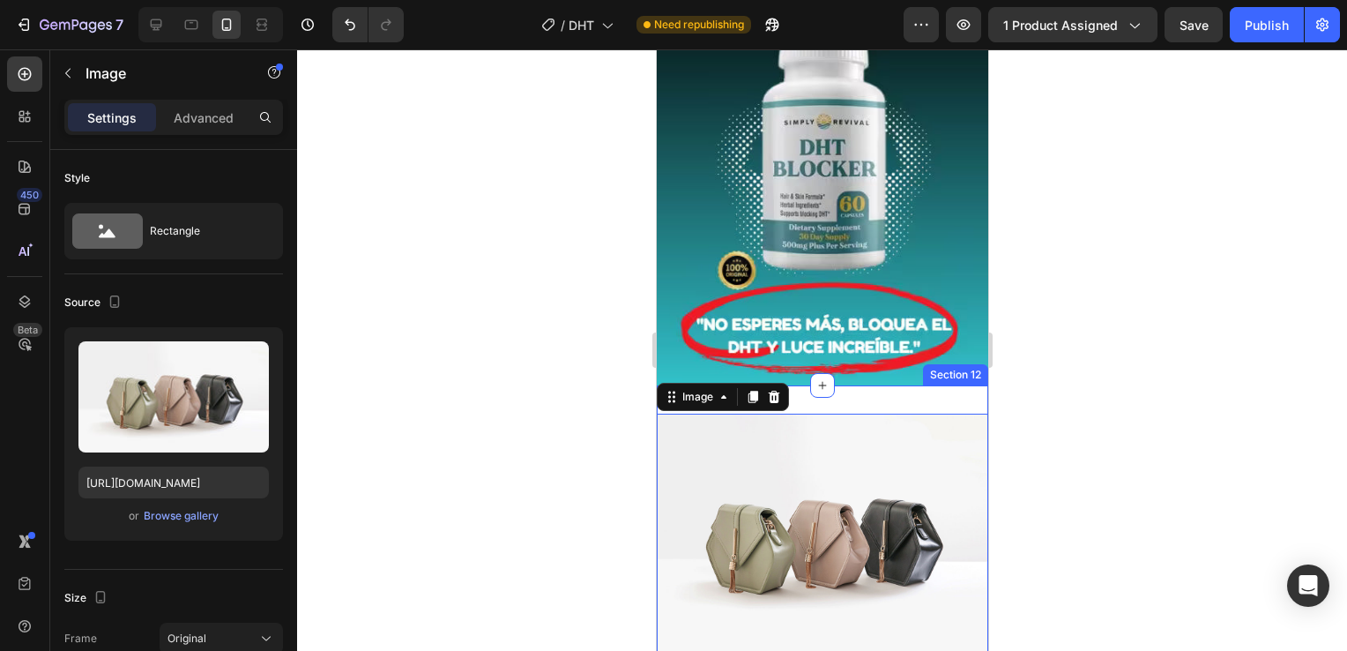
click at [1210, 407] on div at bounding box center [822, 349] width 1050 height 601
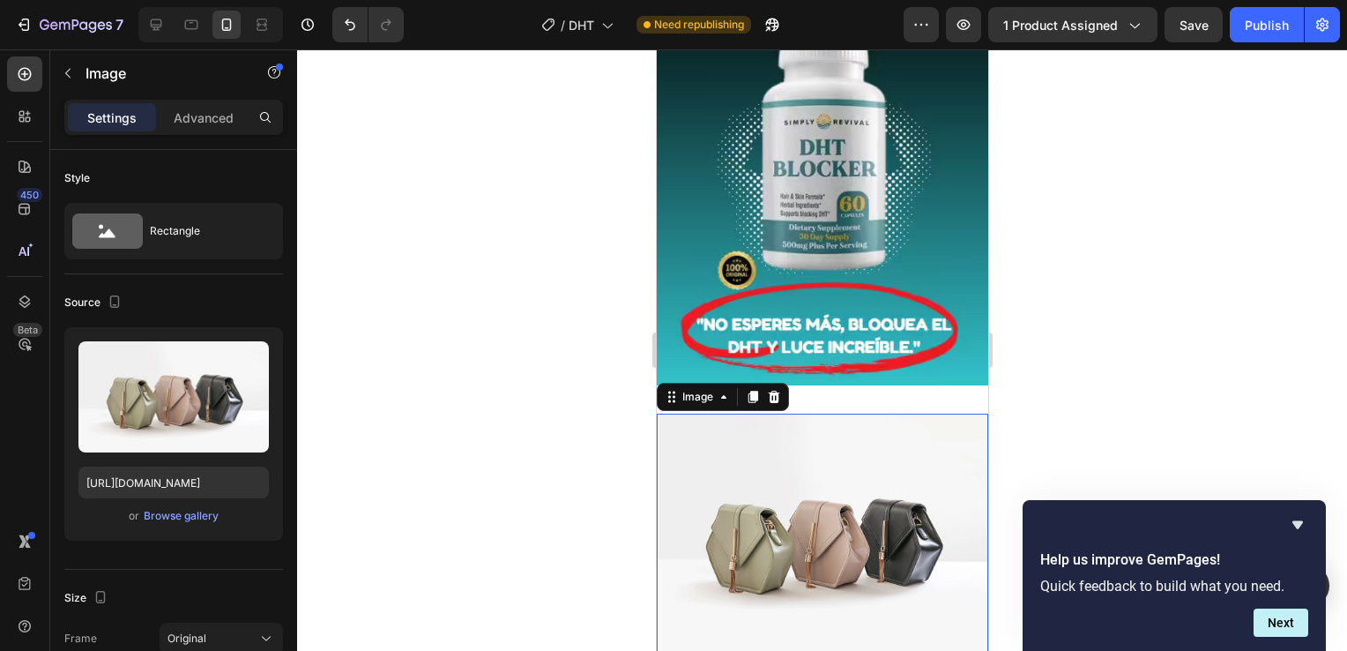
click at [777, 467] on img at bounding box center [822, 538] width 332 height 249
click at [193, 489] on input "[URL][DOMAIN_NAME]" at bounding box center [173, 483] width 190 height 32
paste input "0939/4415/2381/files/image.avif?v=1758859641"
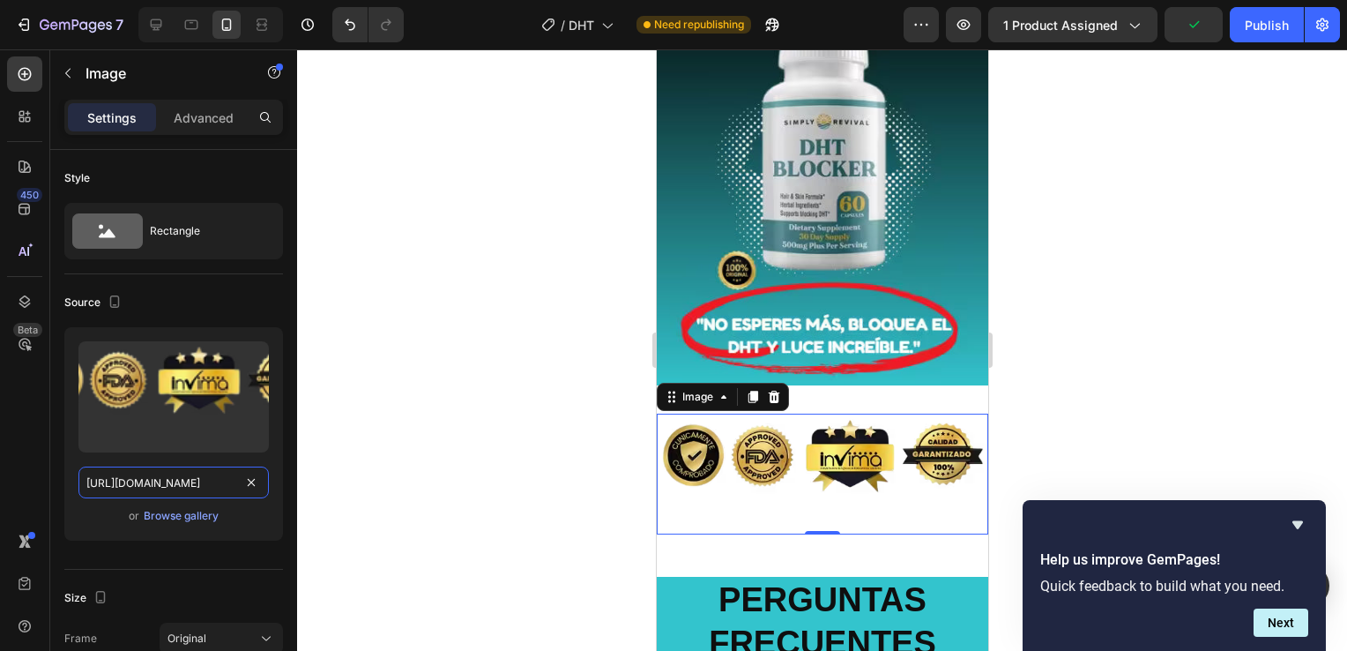
type input "[URL][DOMAIN_NAME]"
click at [1166, 386] on div at bounding box center [822, 349] width 1050 height 601
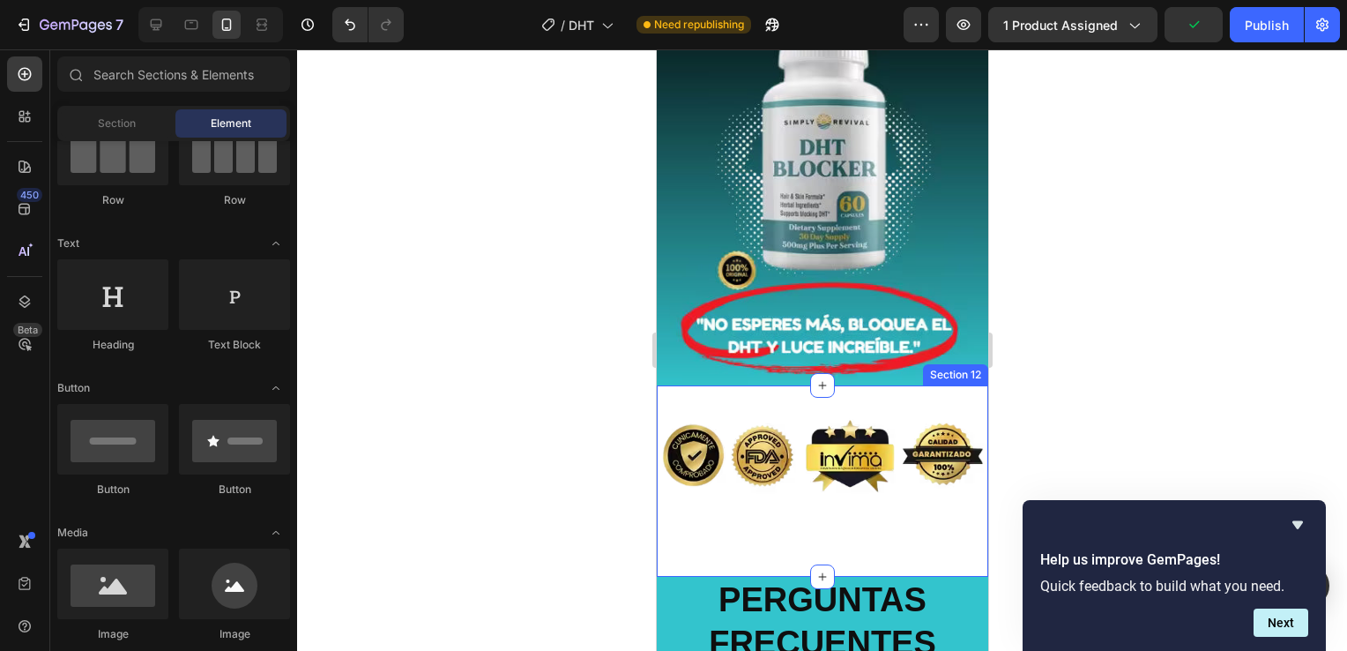
click at [875, 385] on div "Image Row Section 12" at bounding box center [822, 480] width 332 height 191
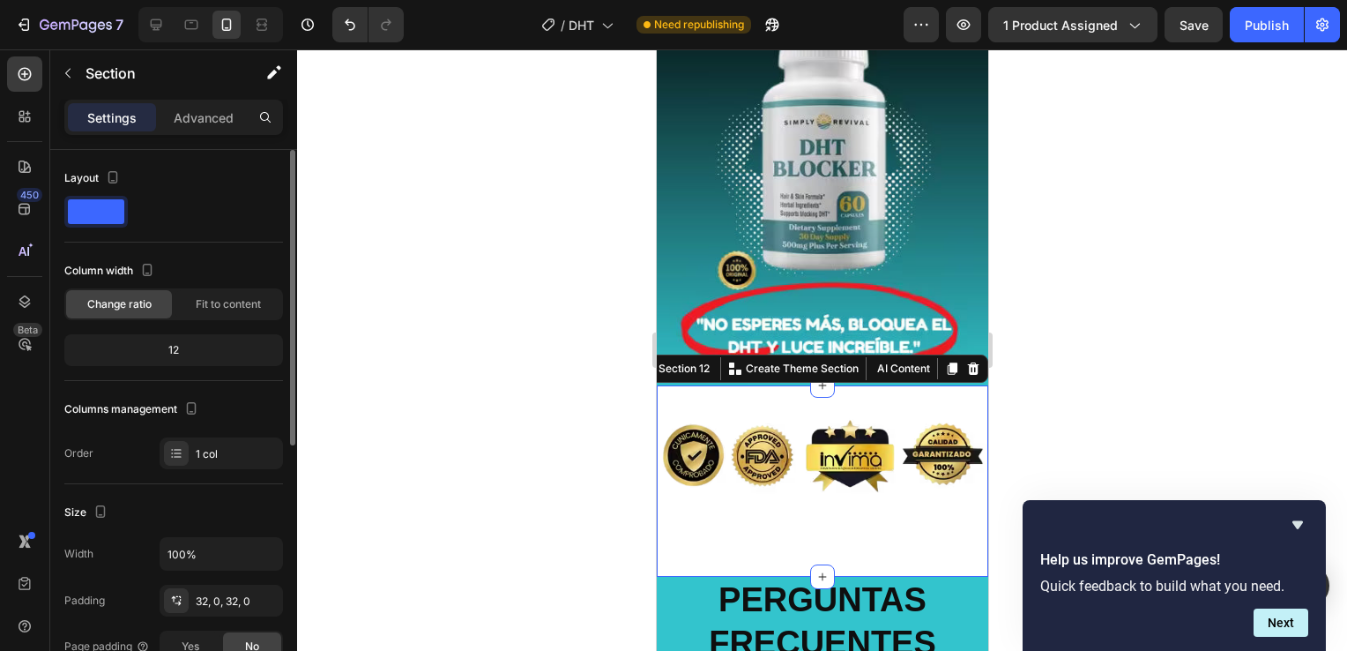
click at [109, 220] on span at bounding box center [96, 211] width 56 height 25
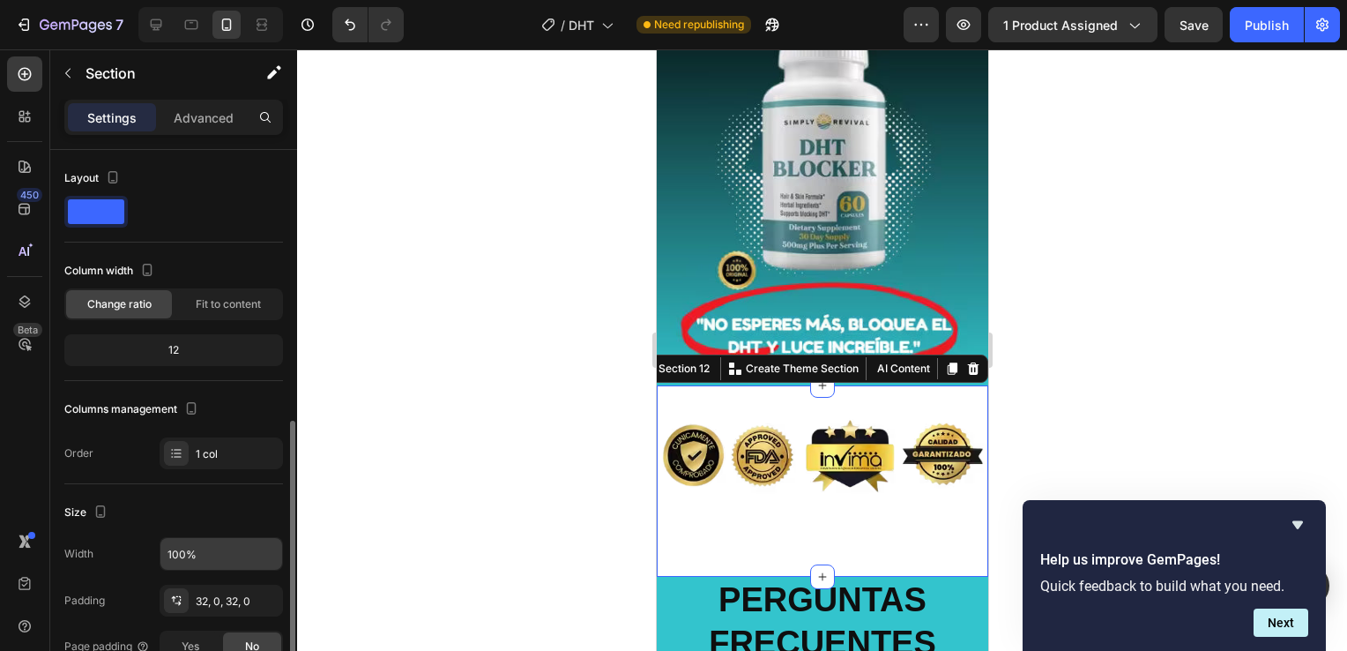
scroll to position [265, 0]
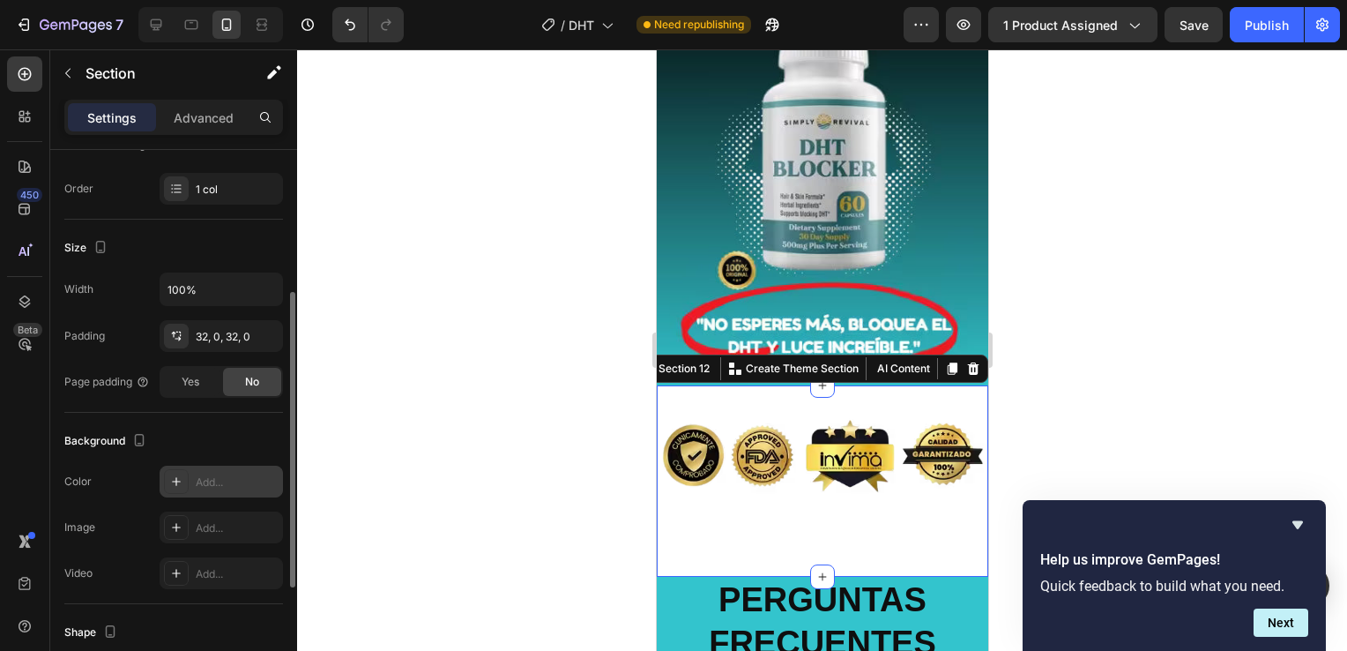
click at [180, 481] on icon at bounding box center [176, 481] width 14 height 14
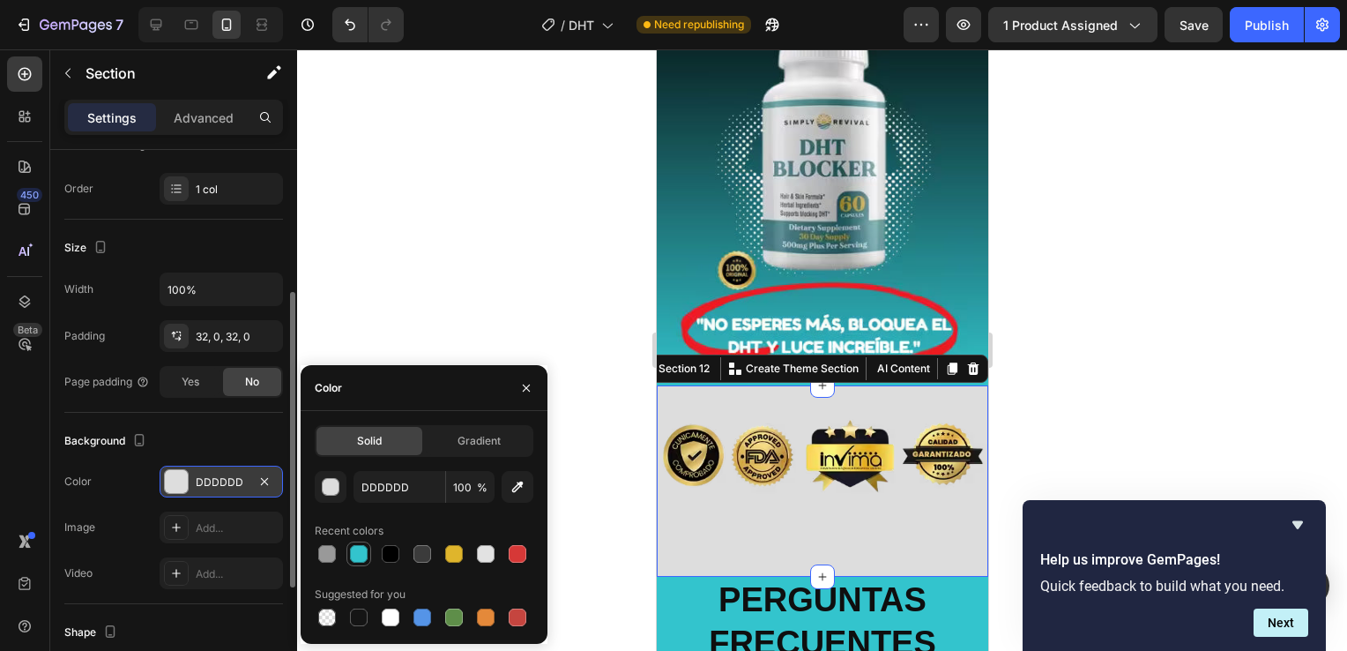
click at [367, 556] on div at bounding box center [359, 554] width 18 height 18
type input "33C4CD"
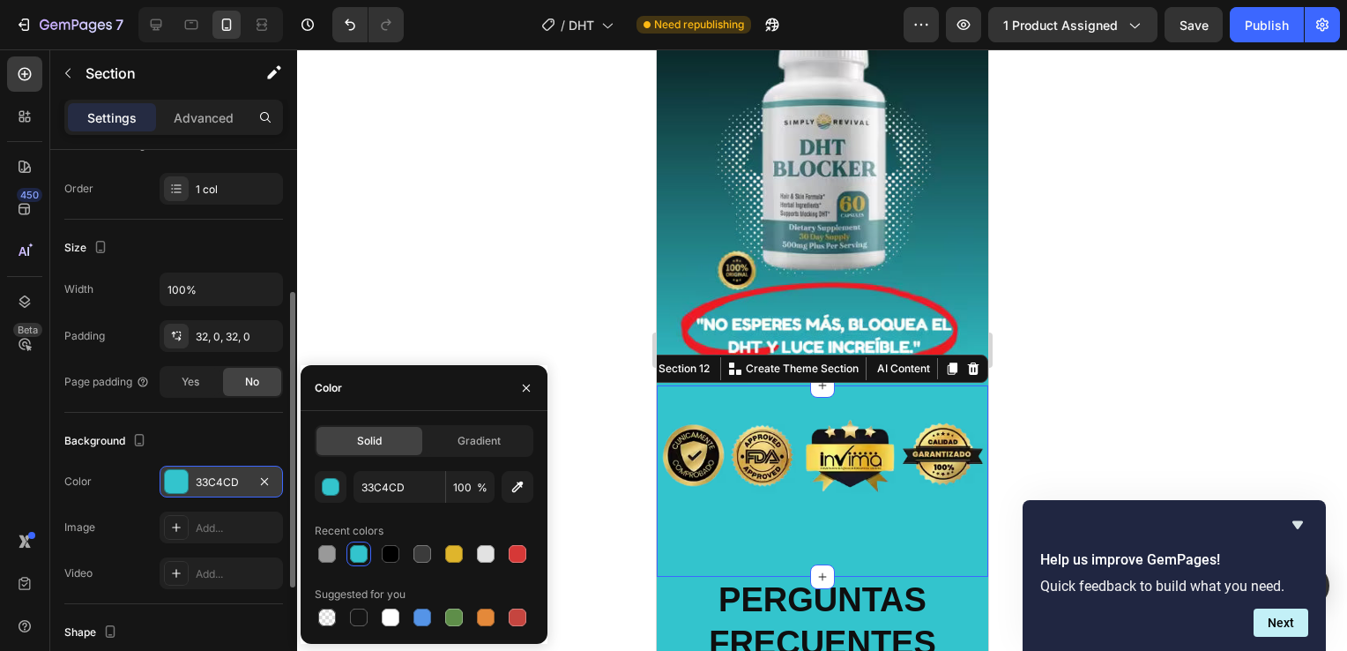
click at [1114, 416] on div at bounding box center [822, 349] width 1050 height 601
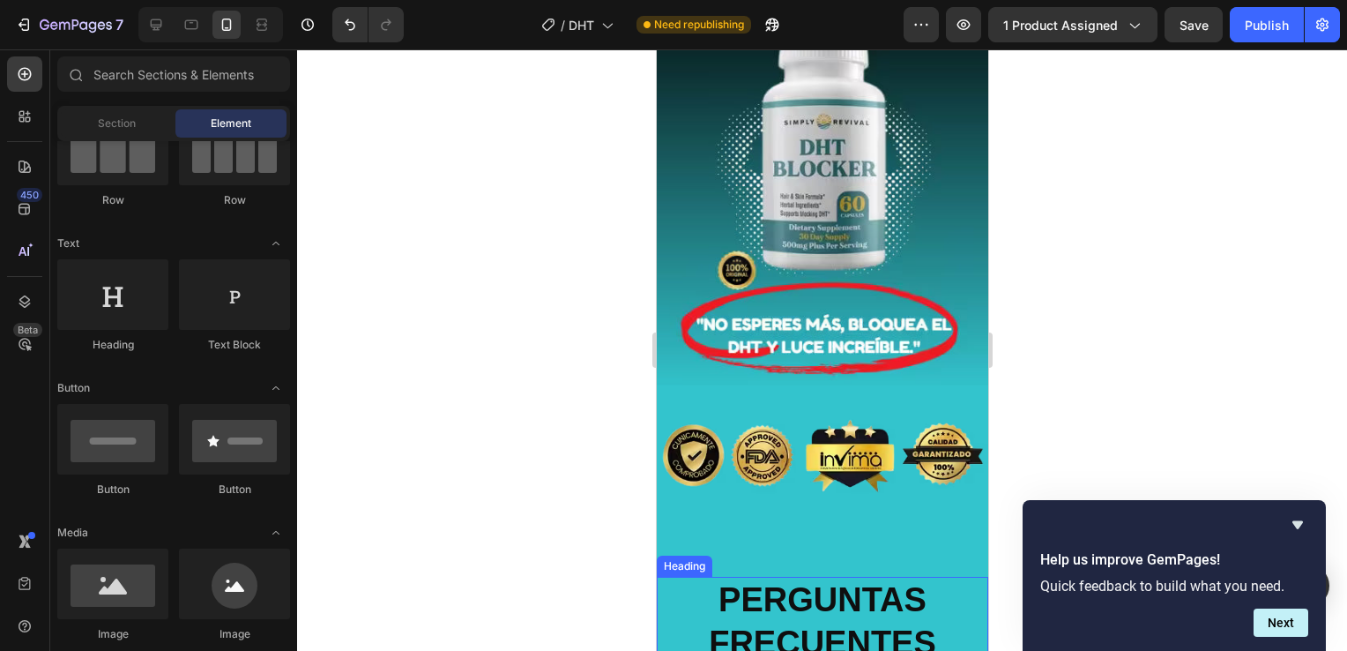
click at [685, 577] on h2 "PERGUNTAS FRECUENTES" at bounding box center [822, 622] width 332 height 91
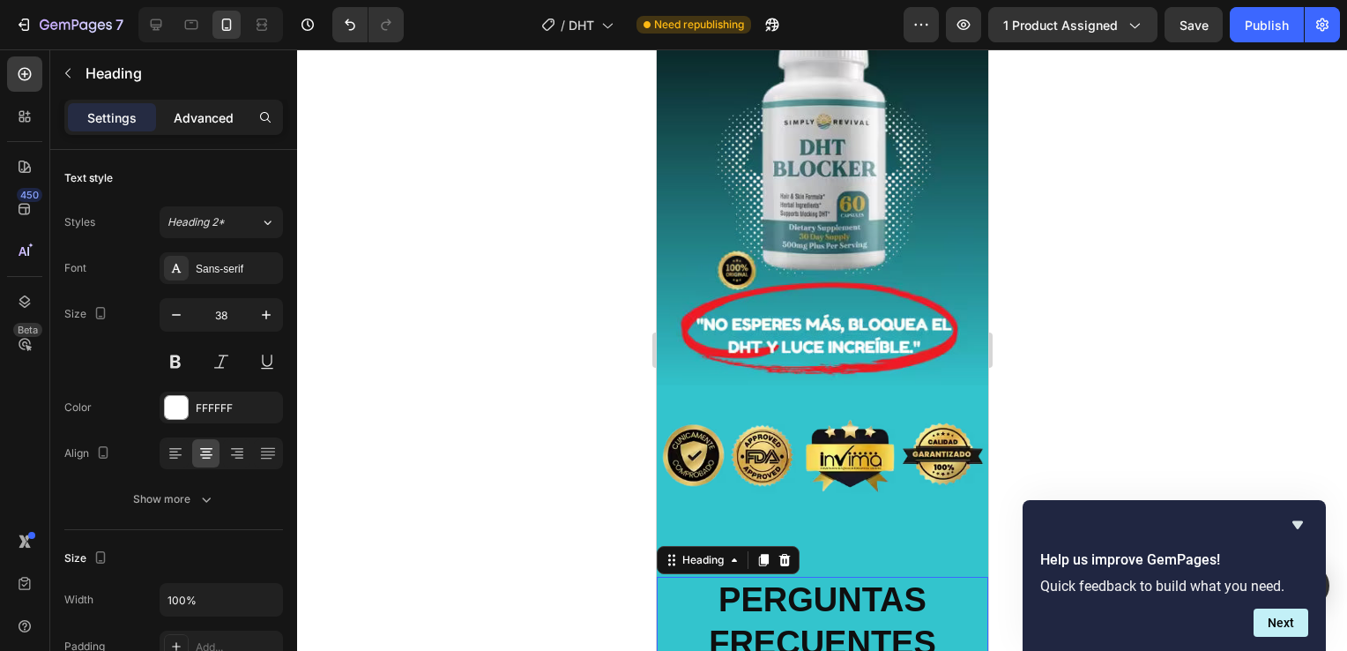
click at [209, 125] on p "Advanced" at bounding box center [204, 117] width 60 height 19
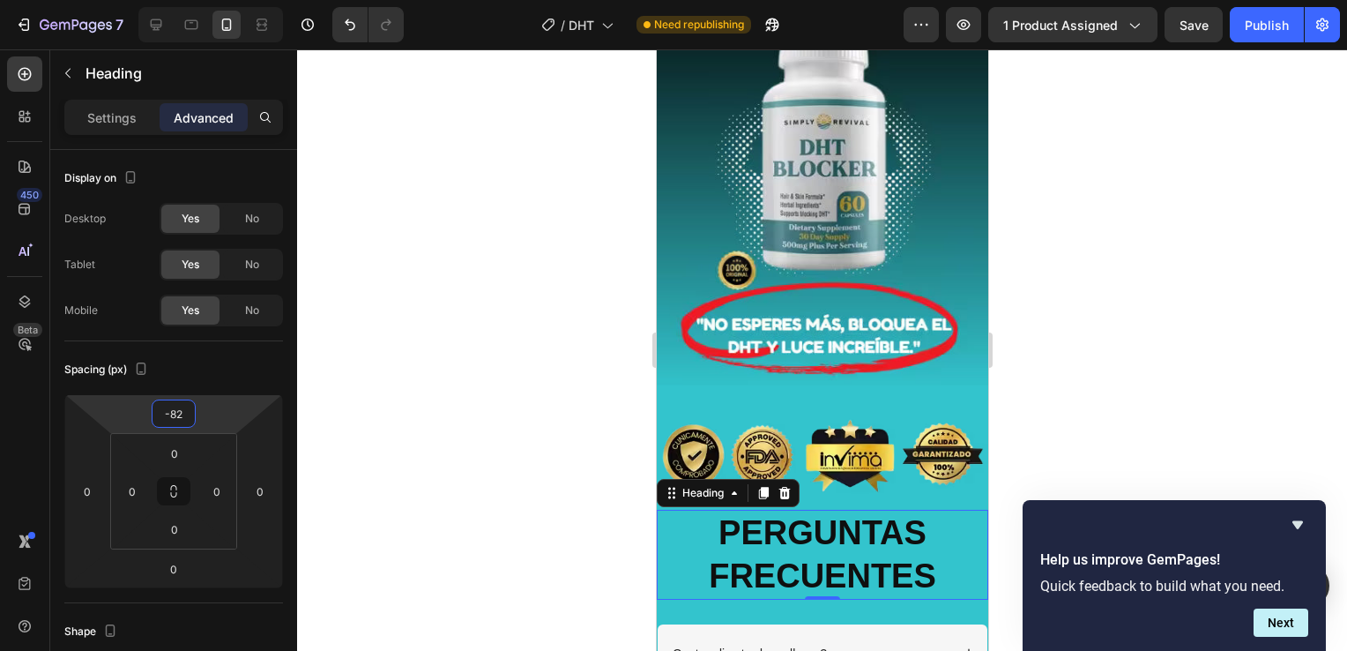
type input "-84"
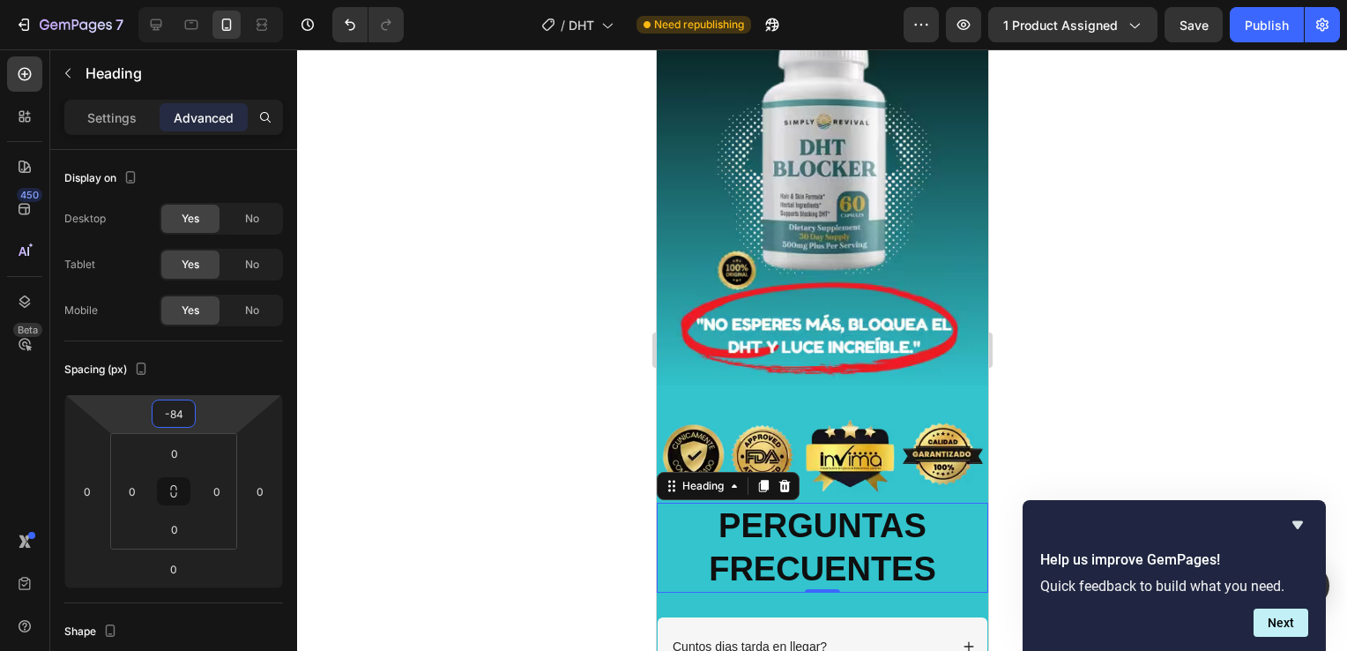
drag, startPoint x: 201, startPoint y: 421, endPoint x: 203, endPoint y: 450, distance: 29.2
click at [203, 0] on html "7 Version history / DHT Need republishing Preview 1 product assigned Save Publi…" at bounding box center [673, 0] width 1347 height 0
click at [1174, 323] on div at bounding box center [822, 349] width 1050 height 601
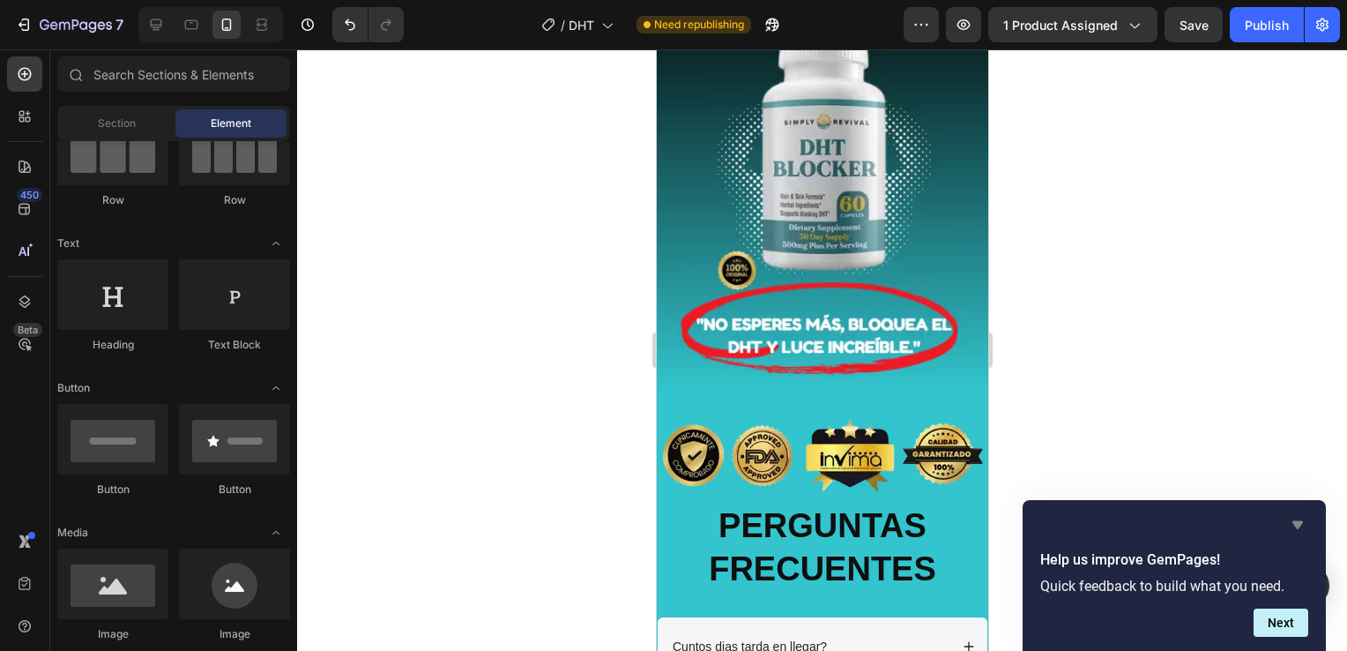
click at [1300, 529] on icon "Hide survey" at bounding box center [1298, 524] width 21 height 21
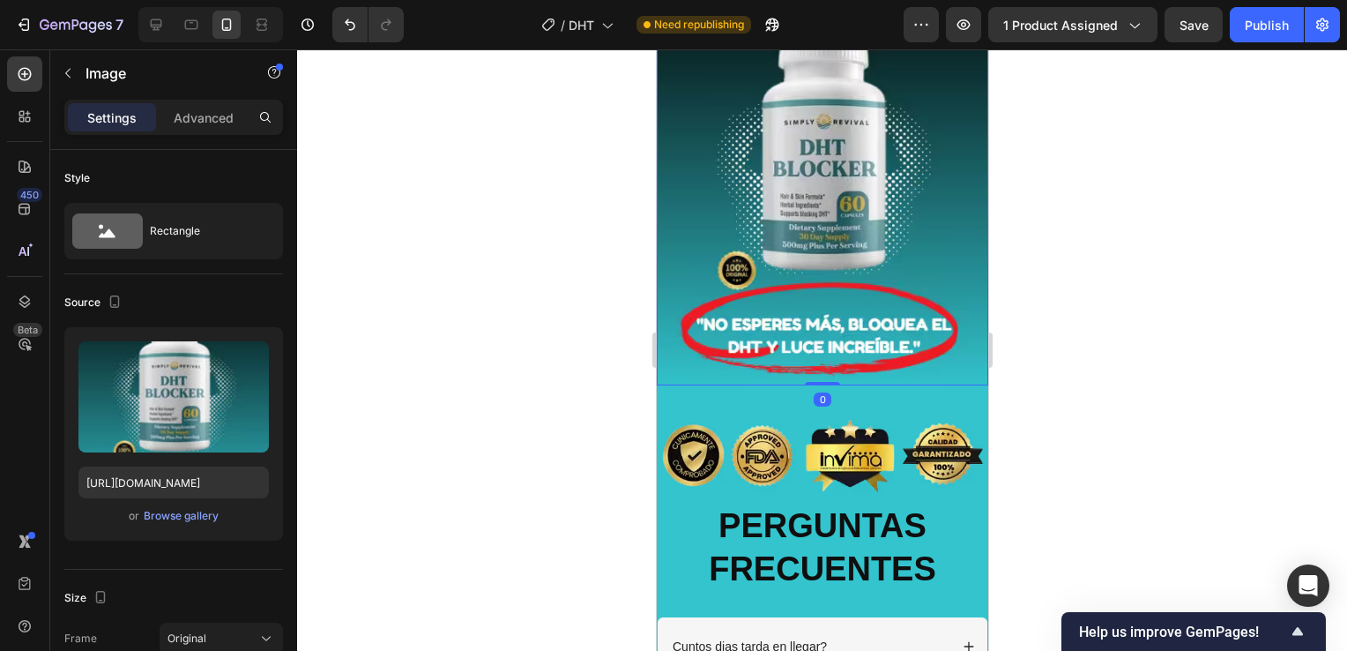
click at [699, 282] on img at bounding box center [822, 175] width 332 height 419
click at [193, 123] on p "Advanced" at bounding box center [204, 117] width 60 height 19
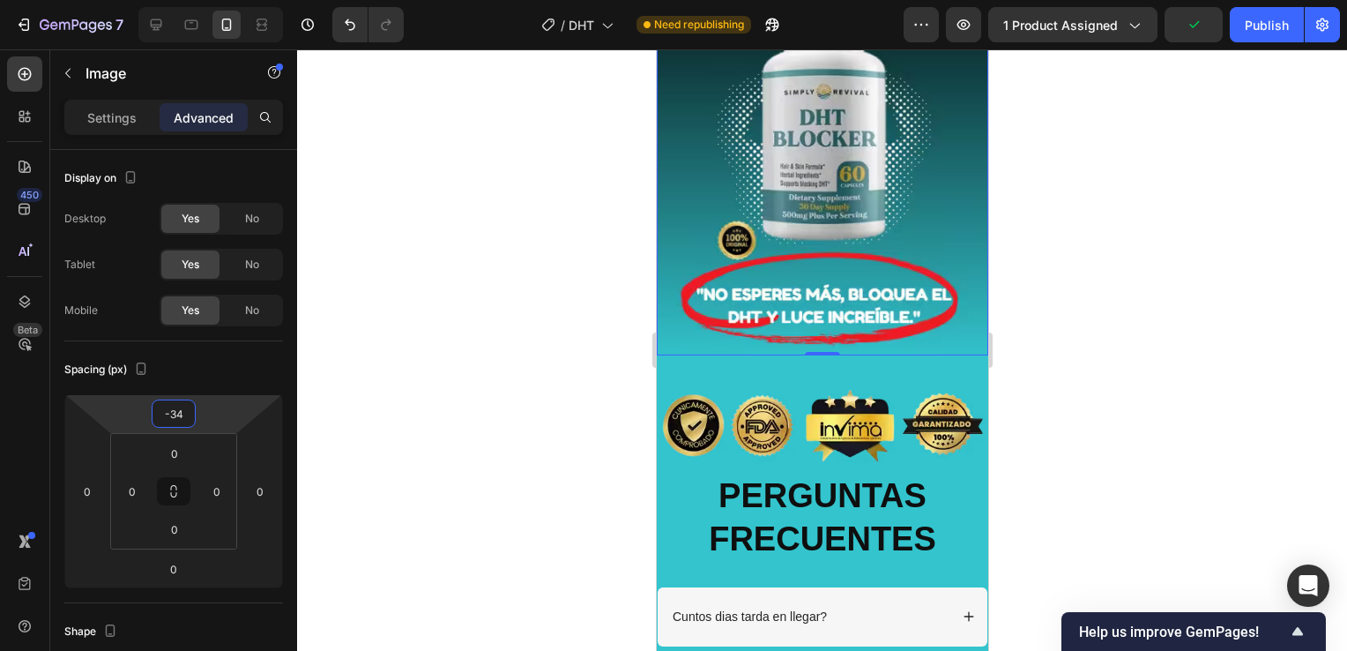
drag, startPoint x: 220, startPoint y: 407, endPoint x: 220, endPoint y: 422, distance: 15.0
click at [220, 0] on html "7 Version history / DHT Need republishing Preview 1 product assigned Publish 45…" at bounding box center [673, 0] width 1347 height 0
type input "-26"
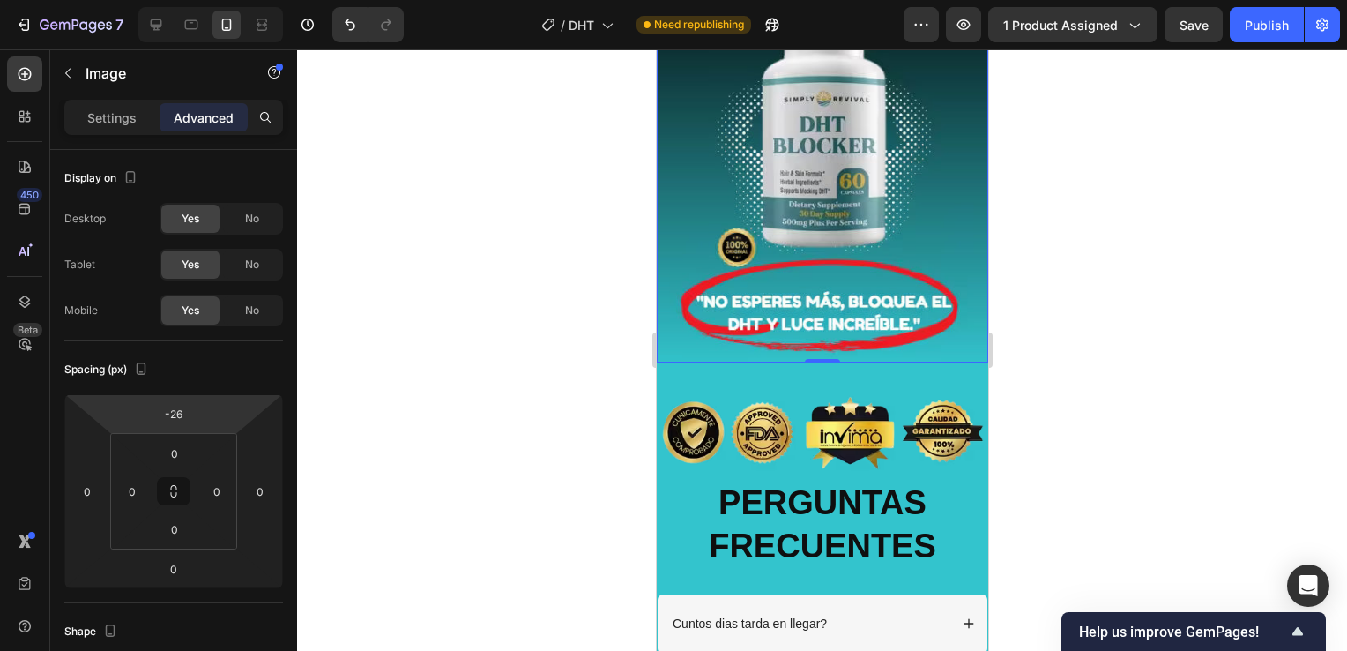
click at [222, 0] on html "7 Version history / DHT Need republishing Preview 1 product assigned Save Publi…" at bounding box center [673, 0] width 1347 height 0
click at [1171, 325] on div at bounding box center [822, 349] width 1050 height 601
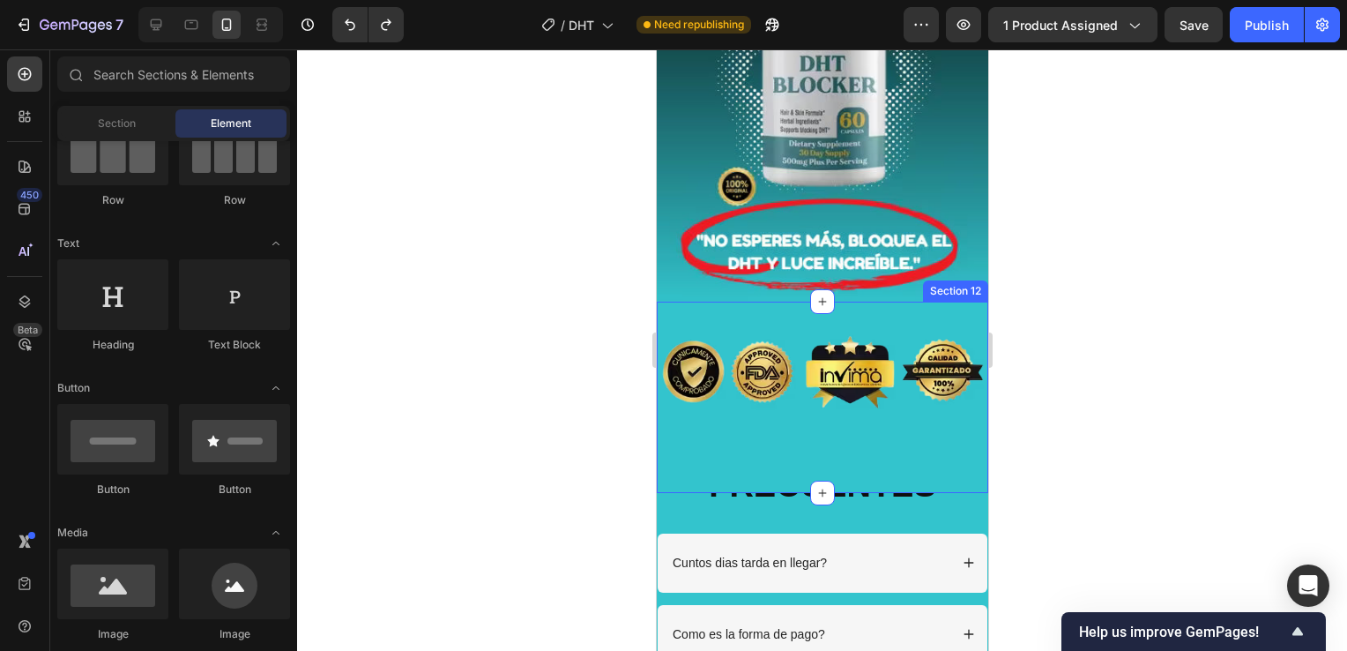
scroll to position [4850, 0]
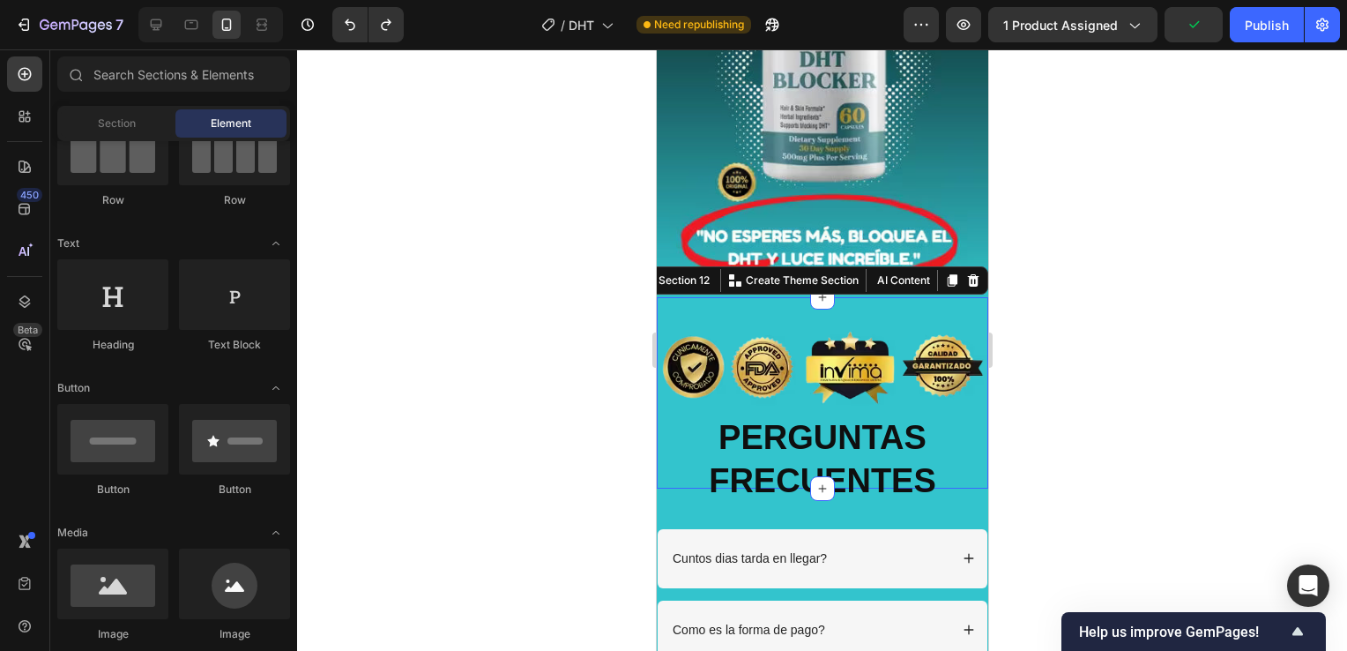
click at [885, 298] on div "Image Row Section 12 You can create reusable sections Create Theme Section AI C…" at bounding box center [822, 392] width 332 height 191
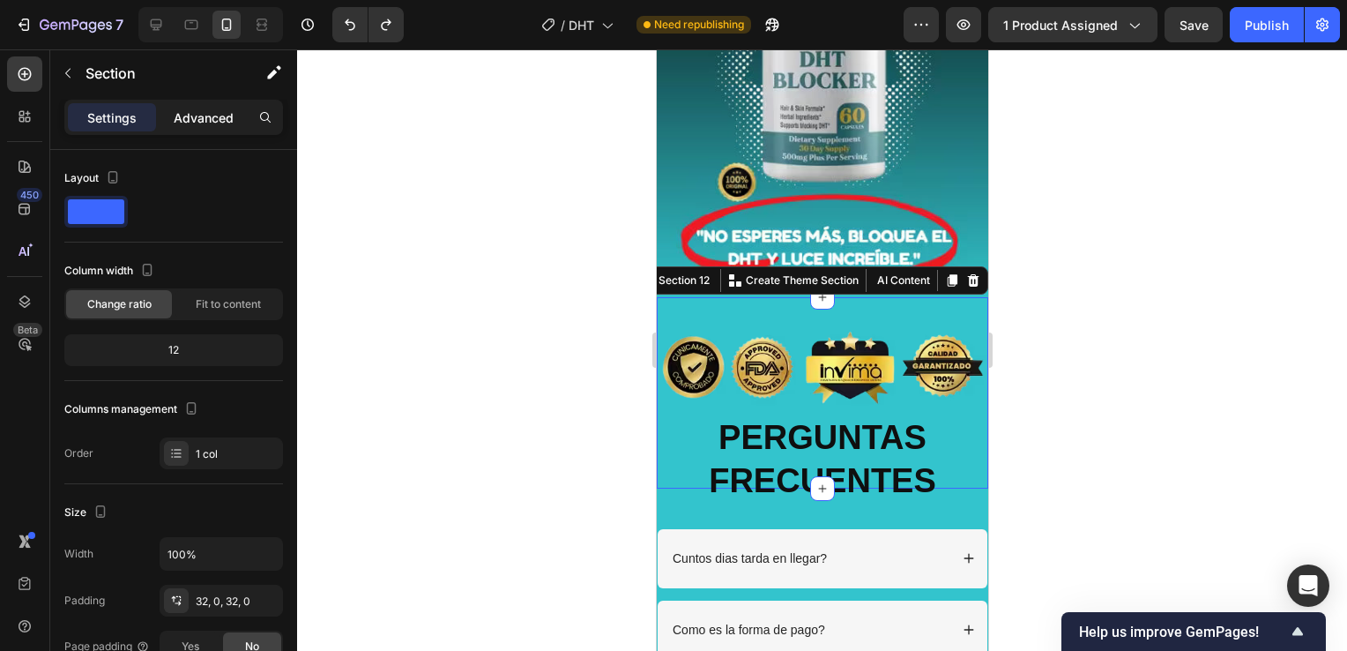
click at [208, 121] on p "Advanced" at bounding box center [204, 117] width 60 height 19
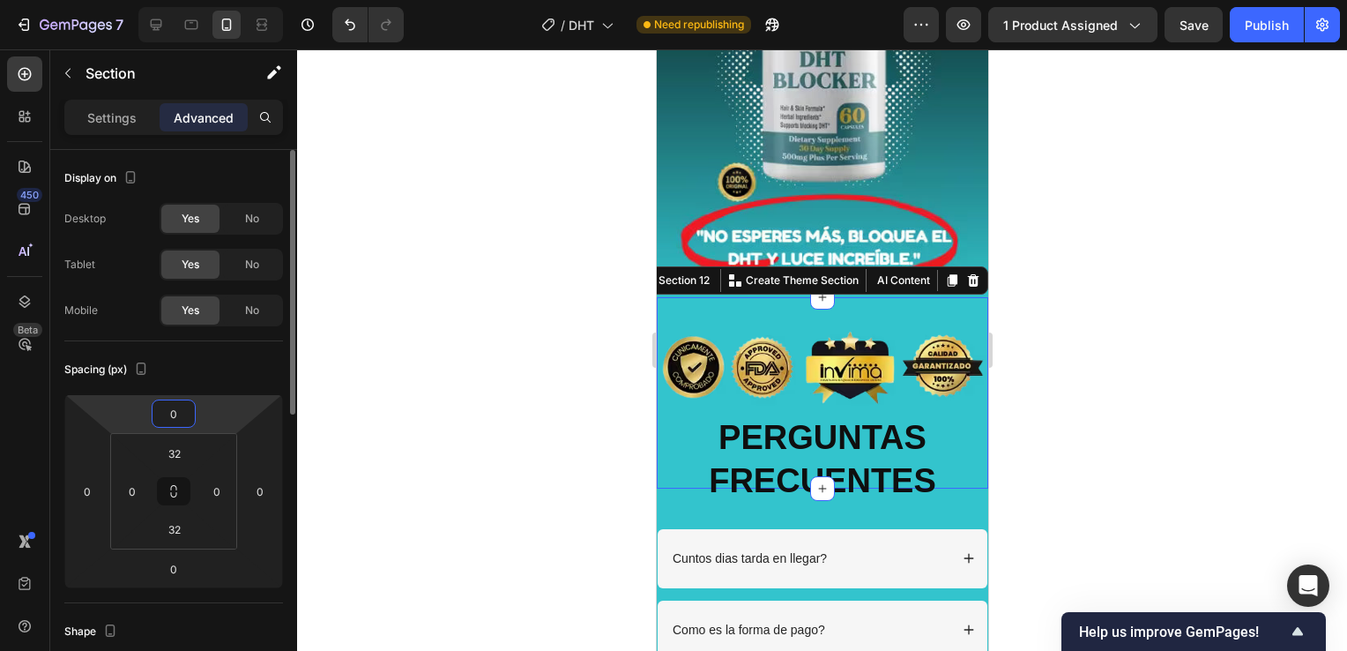
drag, startPoint x: 217, startPoint y: 420, endPoint x: 224, endPoint y: 409, distance: 12.7
click at [223, 0] on html "7 Version history / DHT Need republishing Preview 1 product assigned Save Publi…" at bounding box center [673, 0] width 1347 height 0
type input "-2"
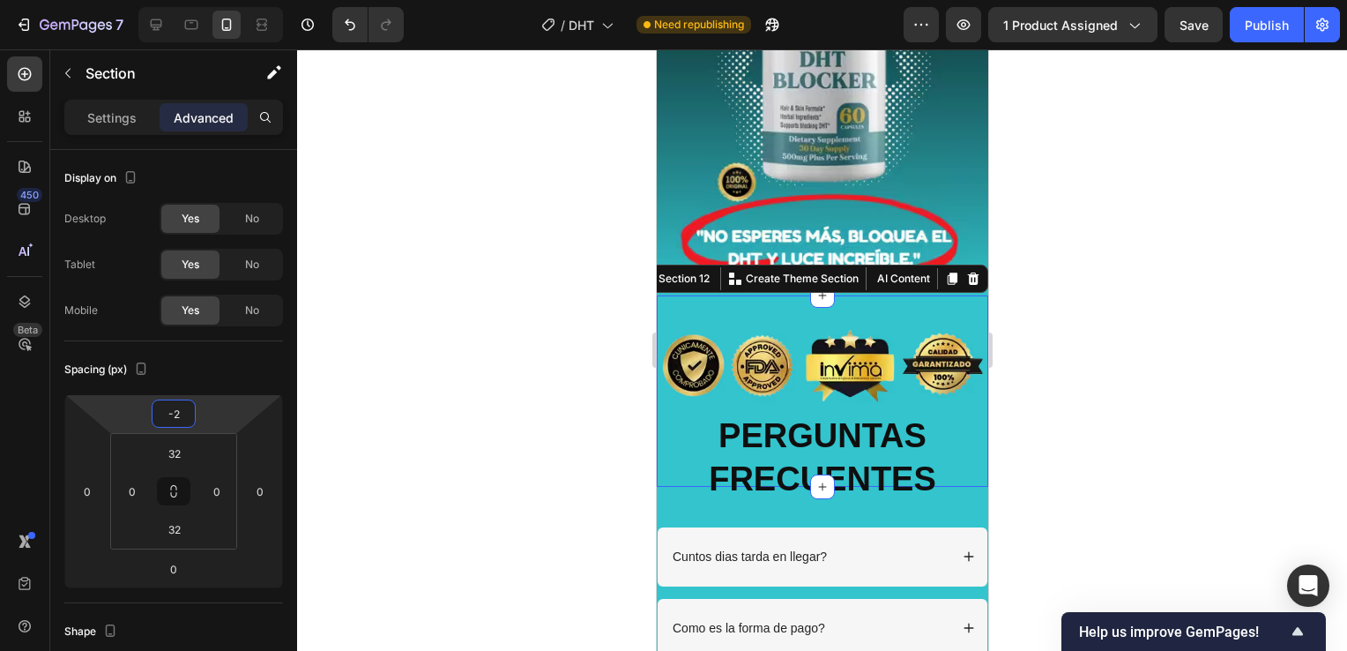
click at [1123, 292] on div at bounding box center [822, 349] width 1050 height 601
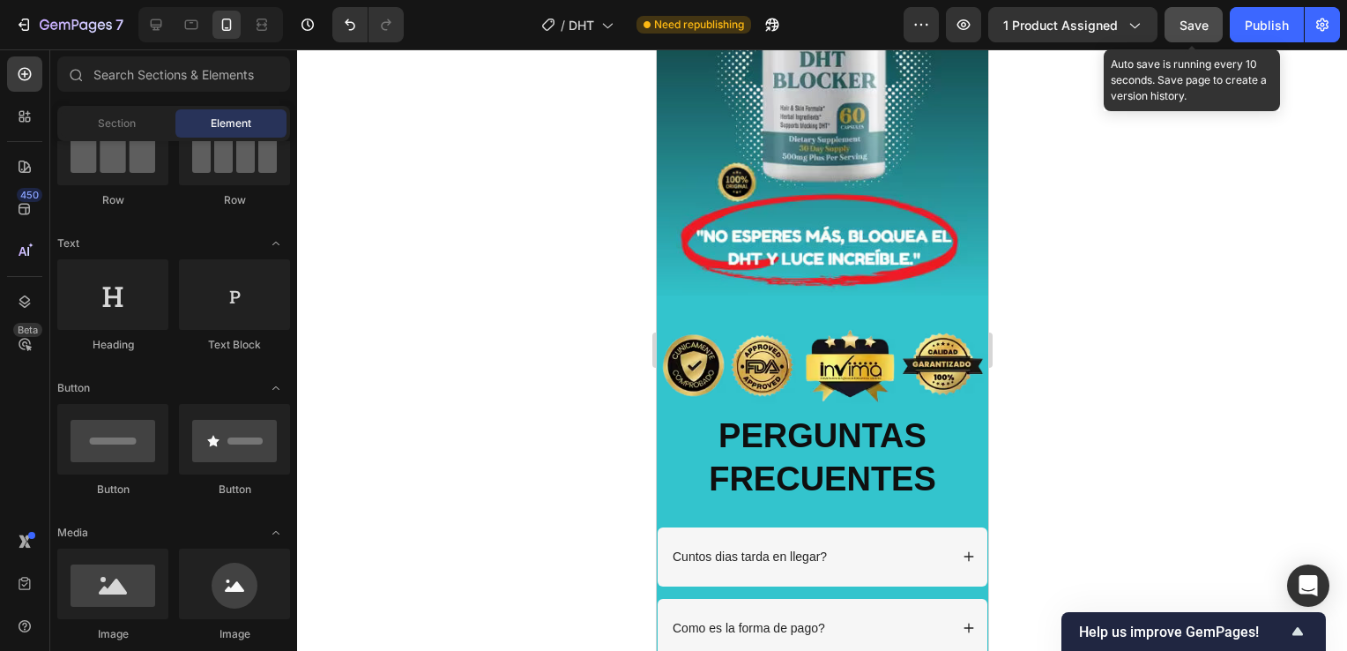
click at [1203, 30] on span "Save" at bounding box center [1194, 25] width 29 height 15
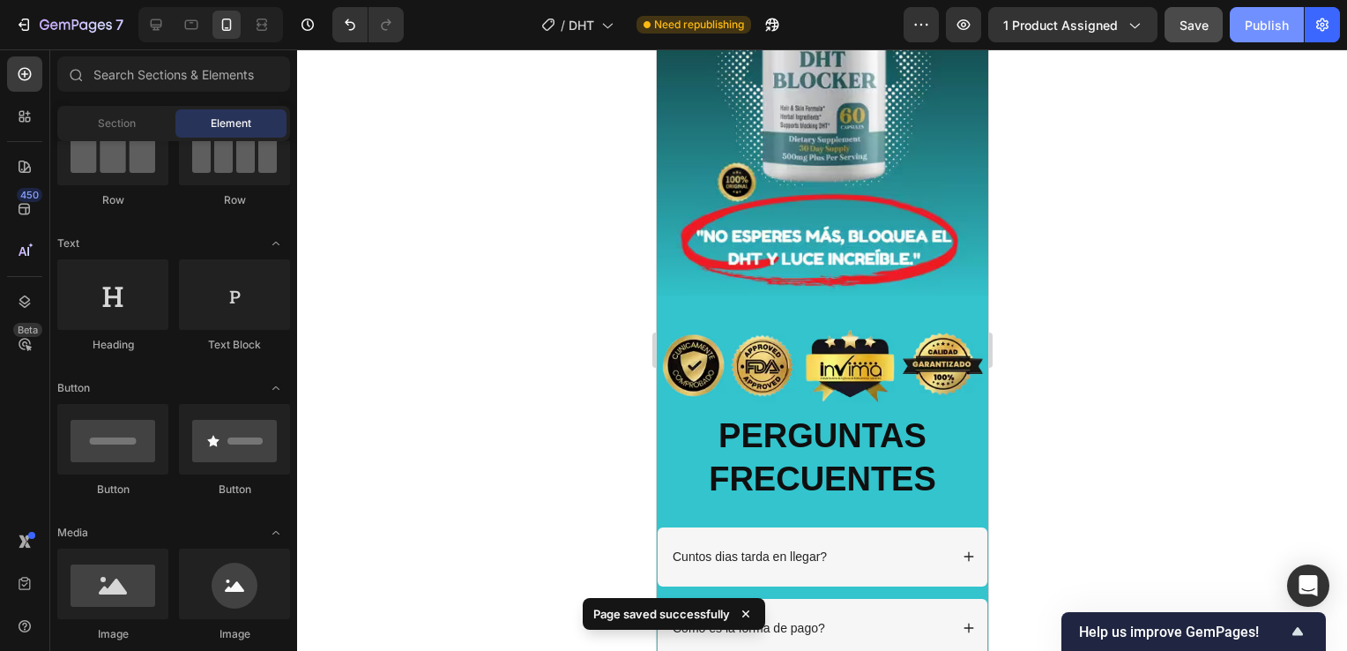
click at [1270, 40] on button "Publish" at bounding box center [1267, 24] width 74 height 35
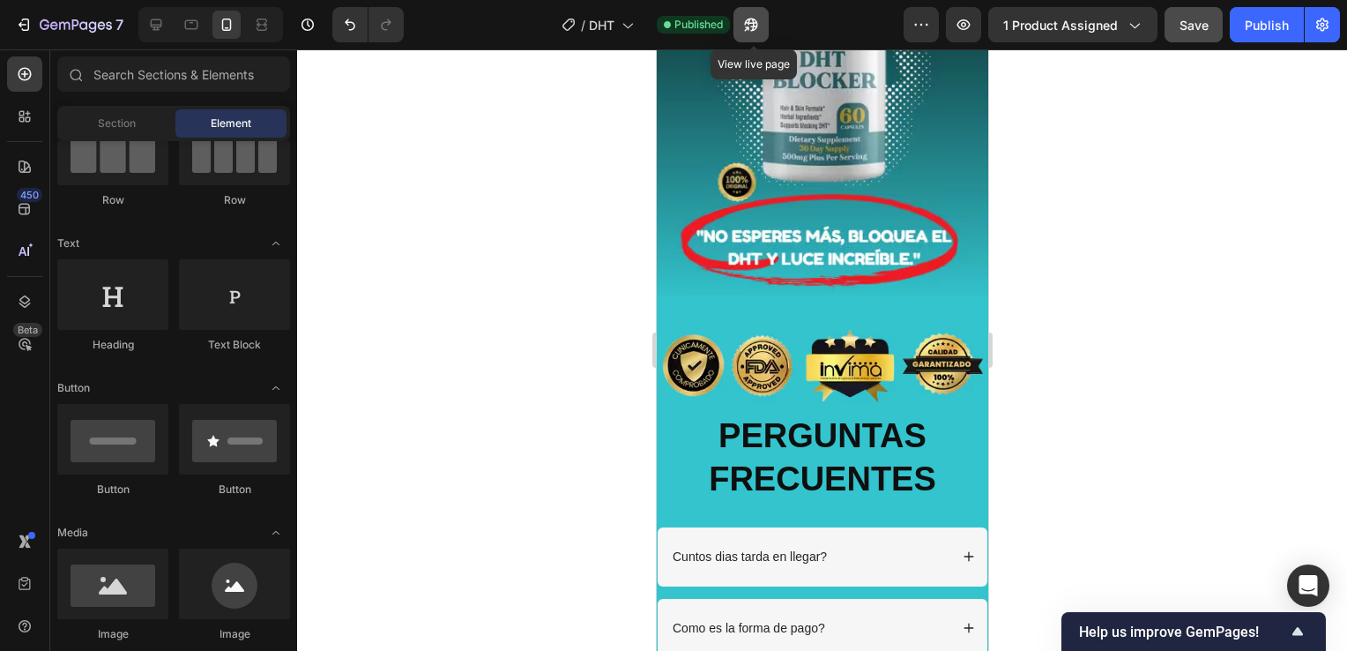
click at [741, 22] on button "button" at bounding box center [751, 24] width 35 height 35
